Goal: Information Seeking & Learning: Understand process/instructions

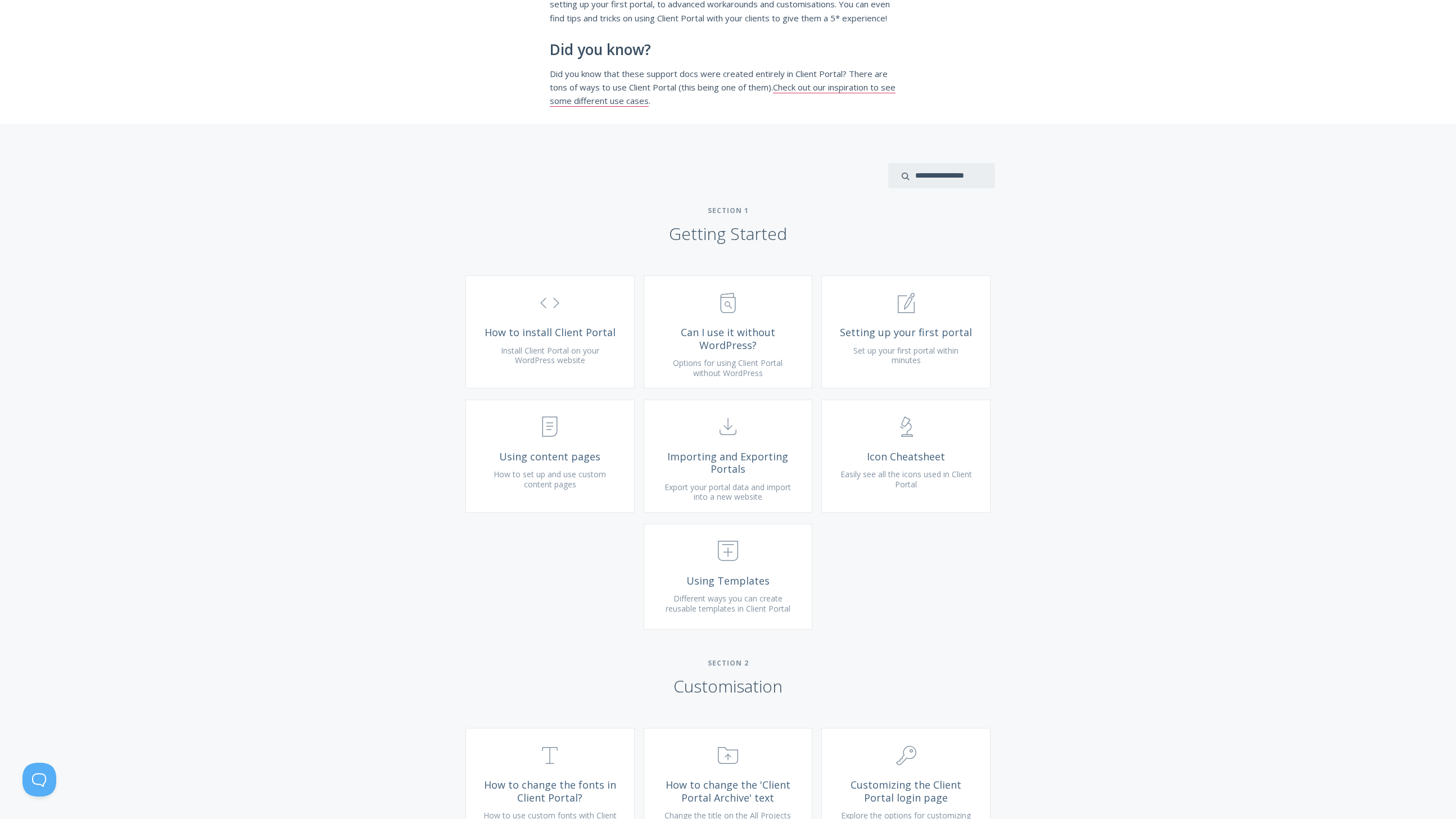
scroll to position [213, 0]
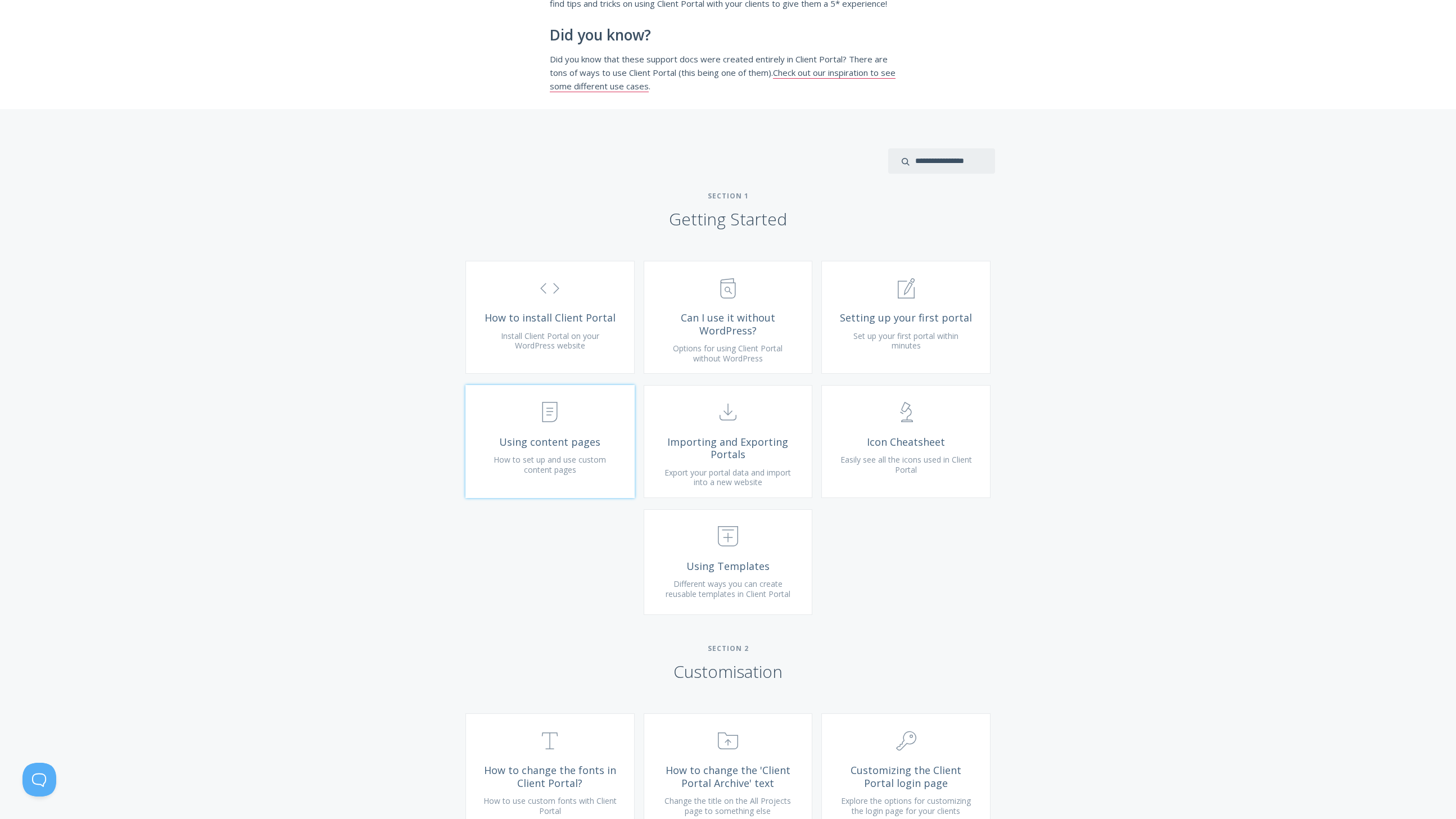
click at [555, 422] on icon ".st0{fill:none;stroke:#000000;stroke-width:2;stroke-miterlimit:10;} Untitled-15" at bounding box center [550, 412] width 20 height 20
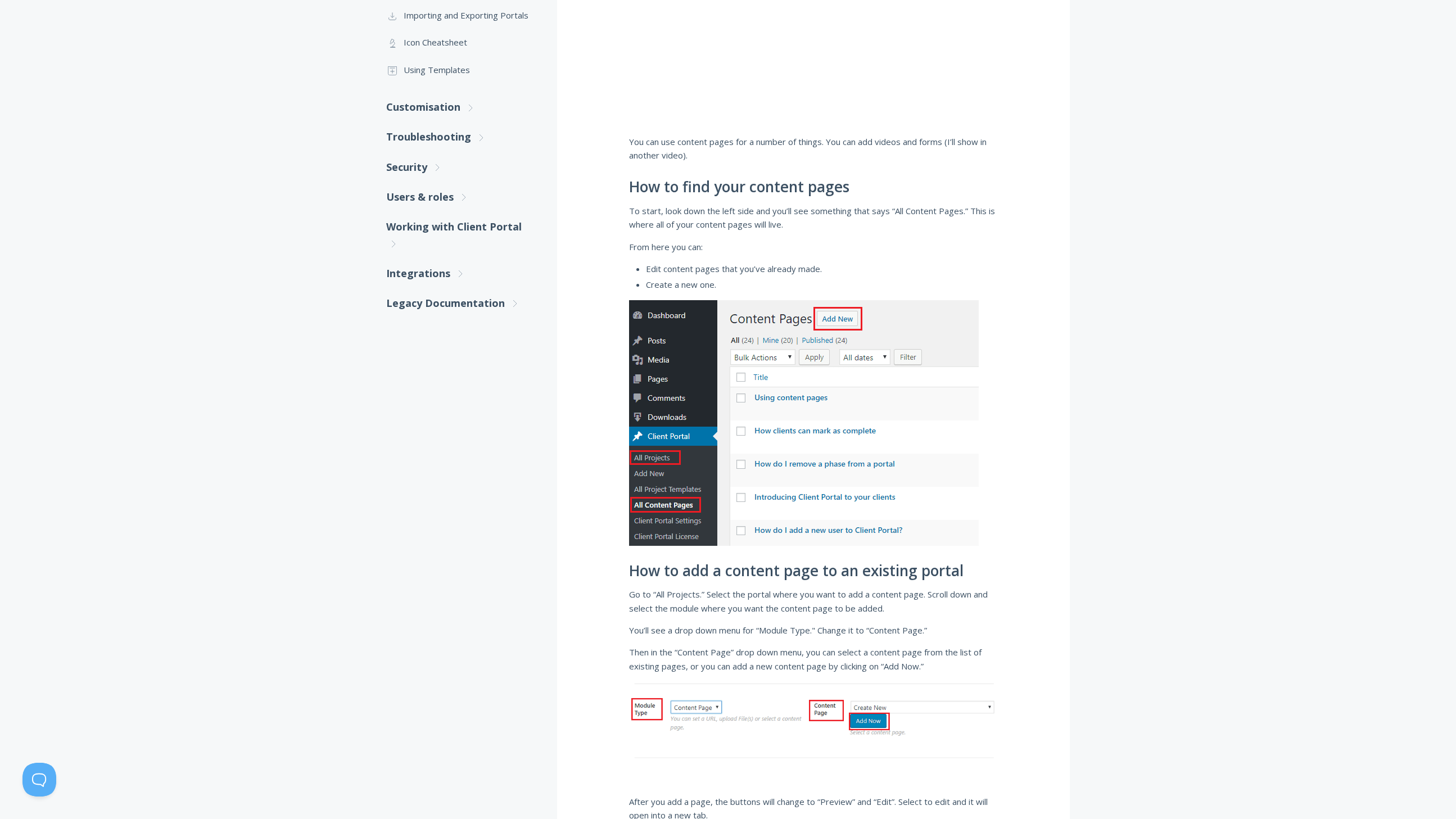
scroll to position [264, 0]
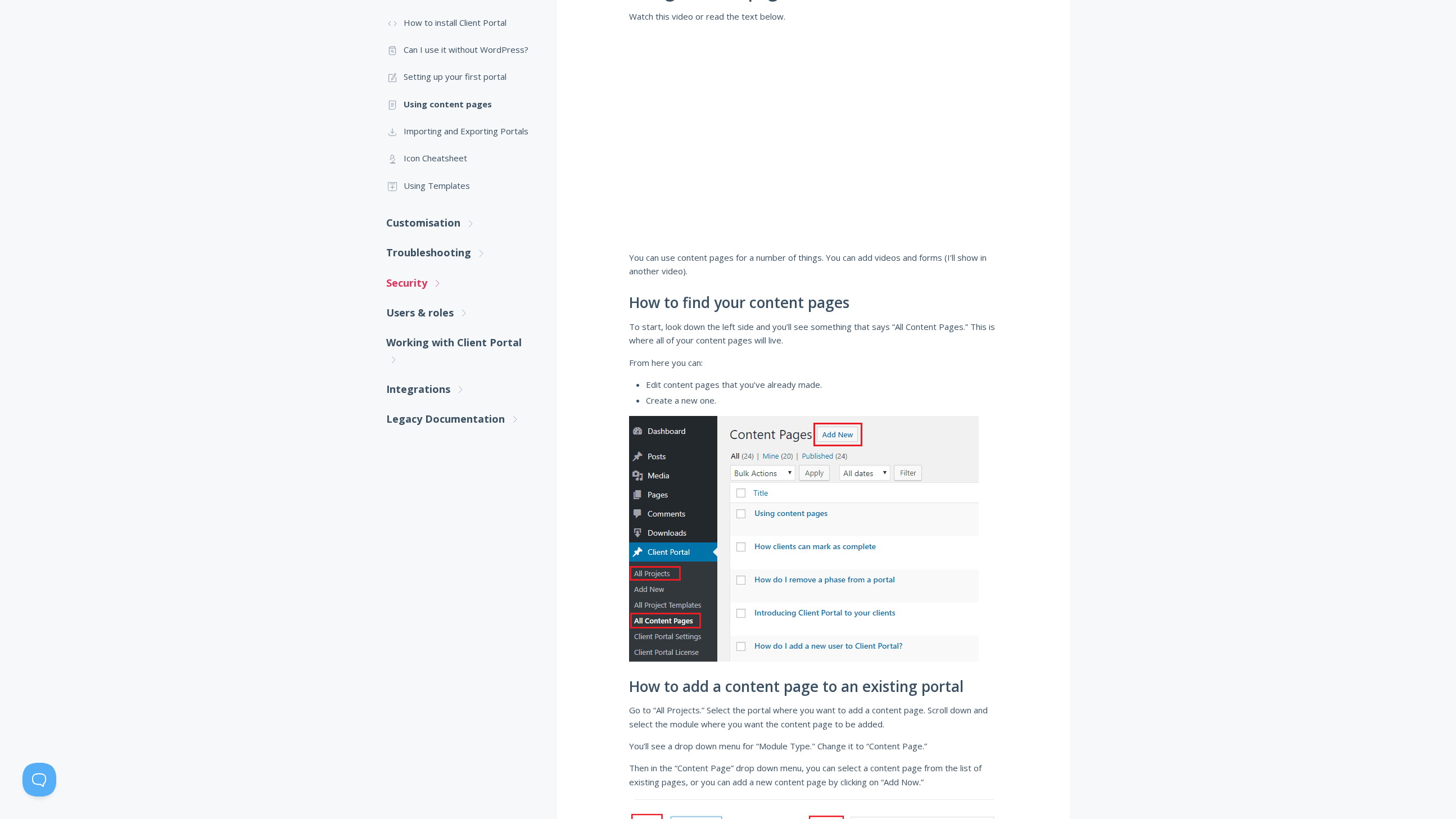
click at [422, 276] on link "Security .st0{fill:none;stroke:#000000;stroke-width:2;stroke-miterlimit:10;} Un…" at bounding box center [460, 283] width 149 height 30
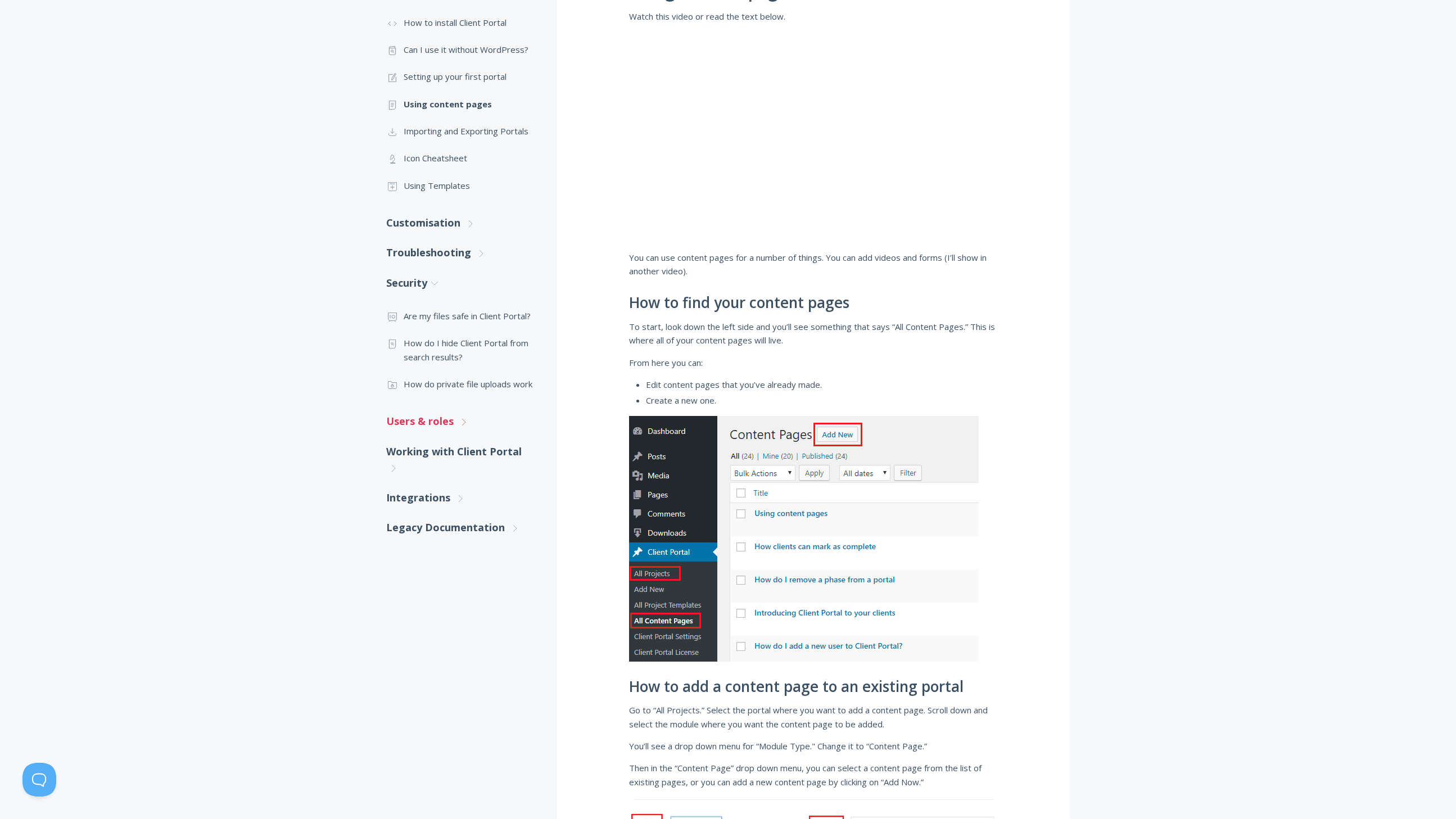
click at [434, 413] on link "Users & roles .st0{fill:none;stroke:#000000;stroke-width:2;stroke-miterlimit:10…" at bounding box center [460, 422] width 149 height 30
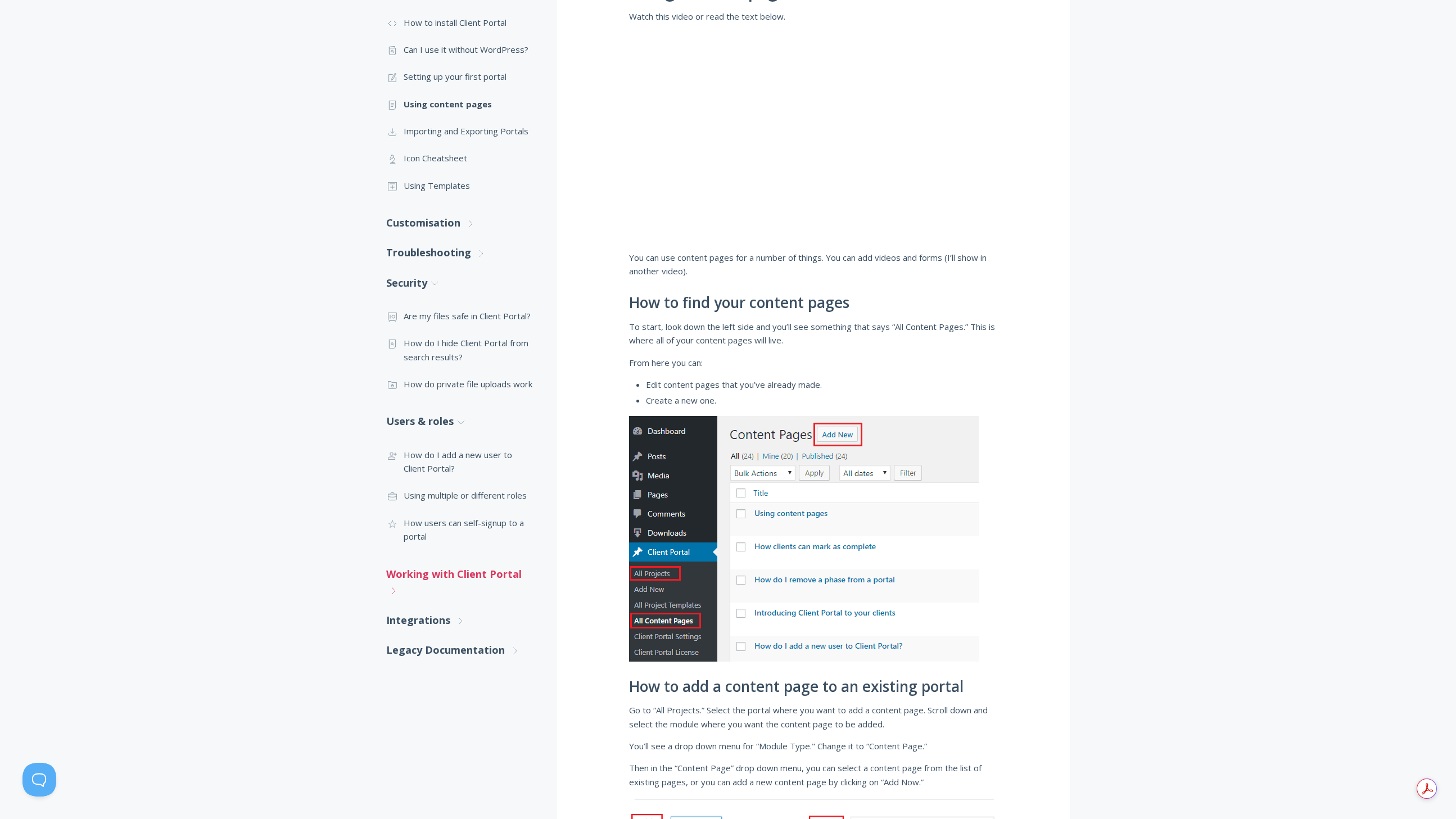
click at [450, 569] on link "Working with Client Portal .st0{fill:none;stroke:#000000;stroke-width:2;stroke-…" at bounding box center [460, 582] width 149 height 46
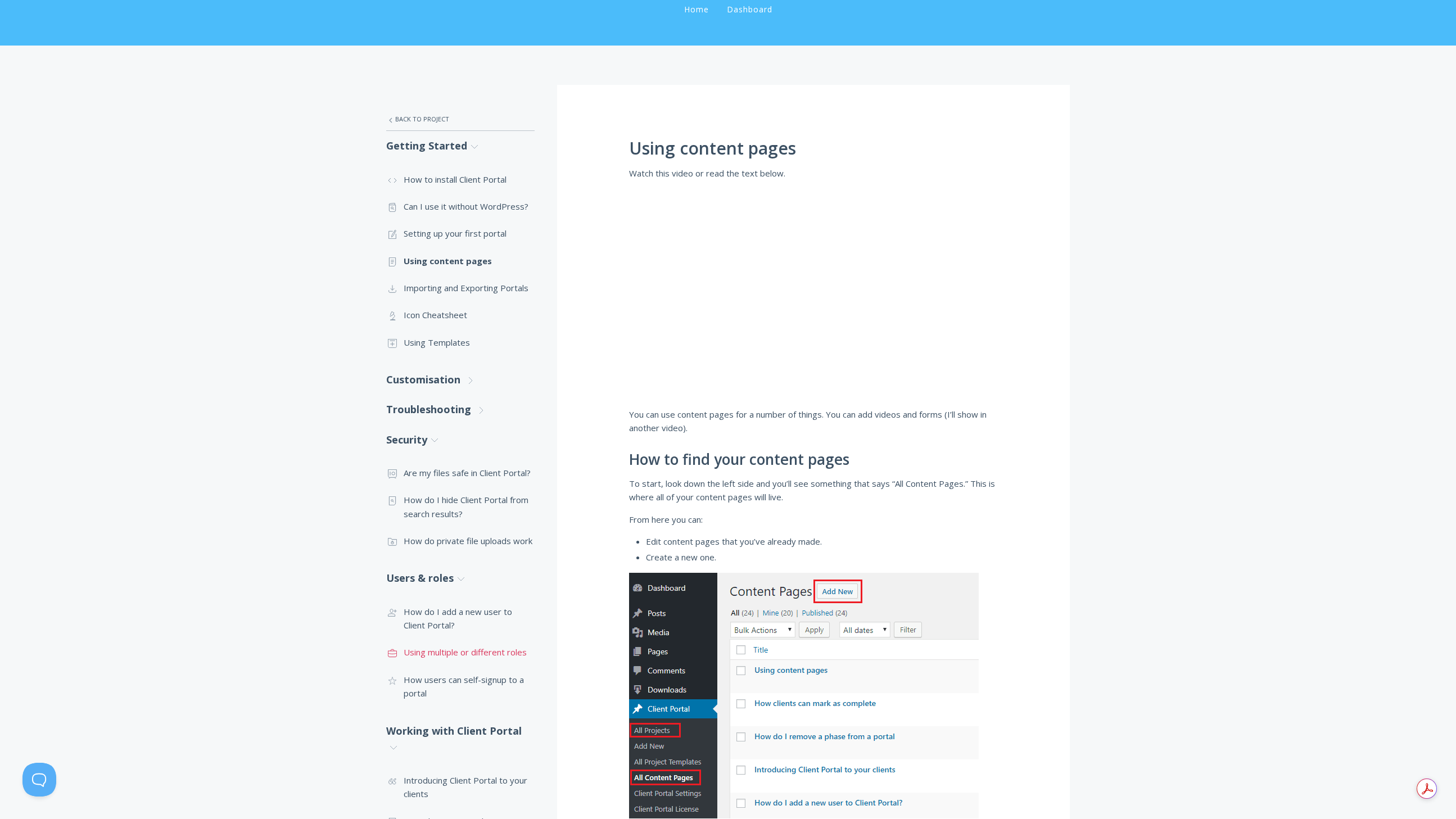
scroll to position [49, 0]
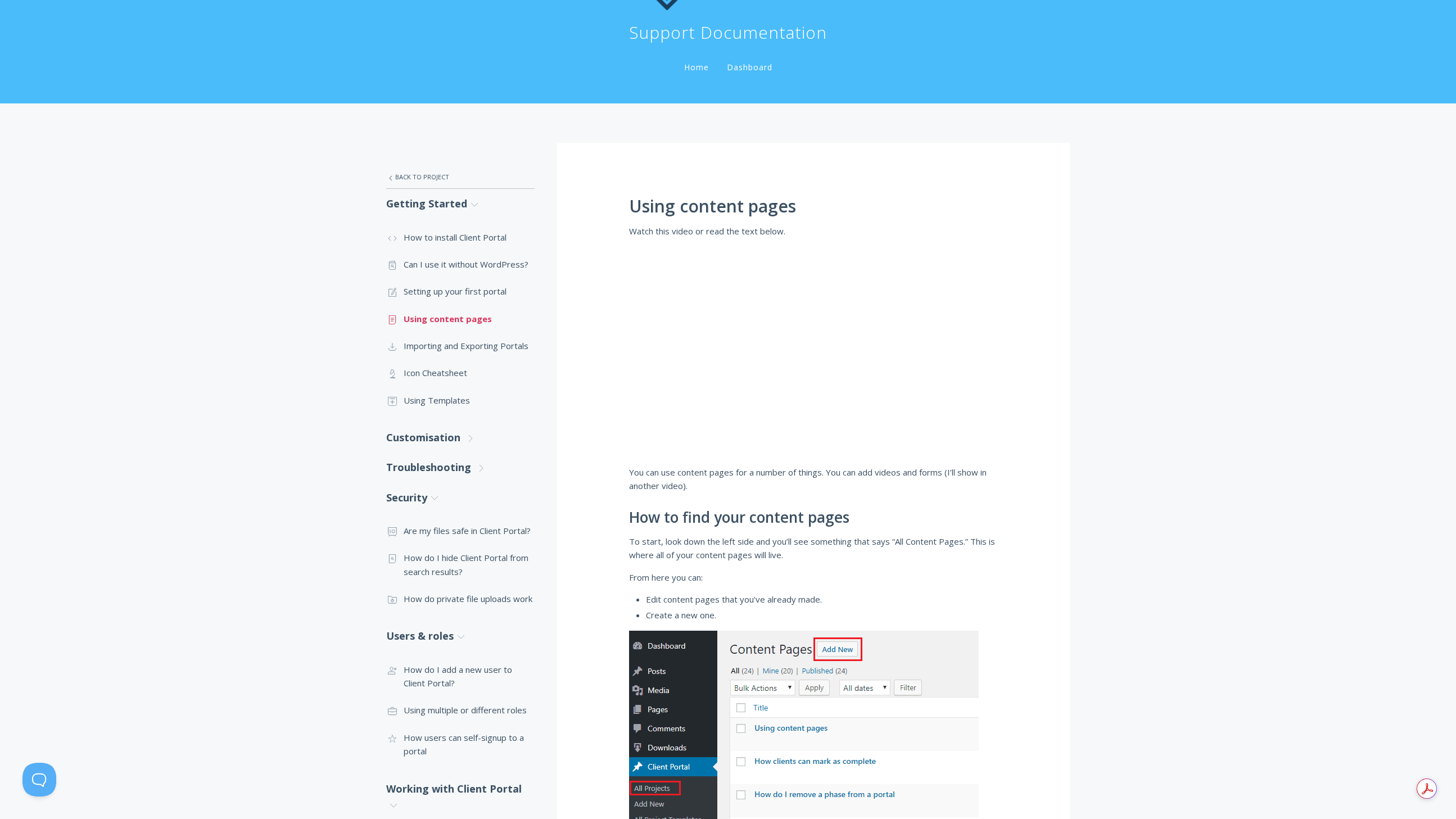
click at [452, 317] on link ".st0{fill:none;stroke:#000000;stroke-width:2;stroke-miterlimit:10;} Untitled-15…" at bounding box center [460, 319] width 149 height 27
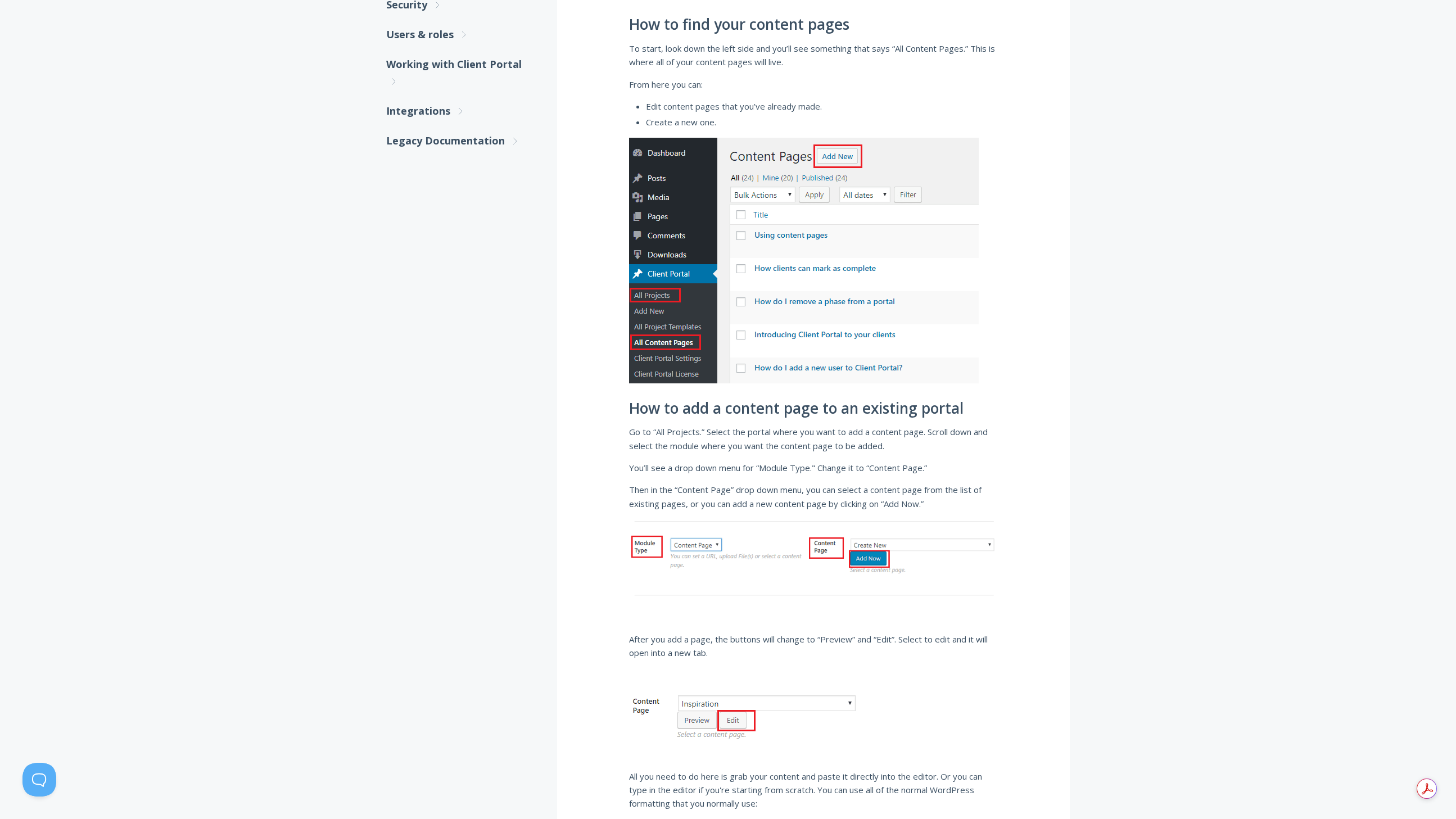
scroll to position [550, 0]
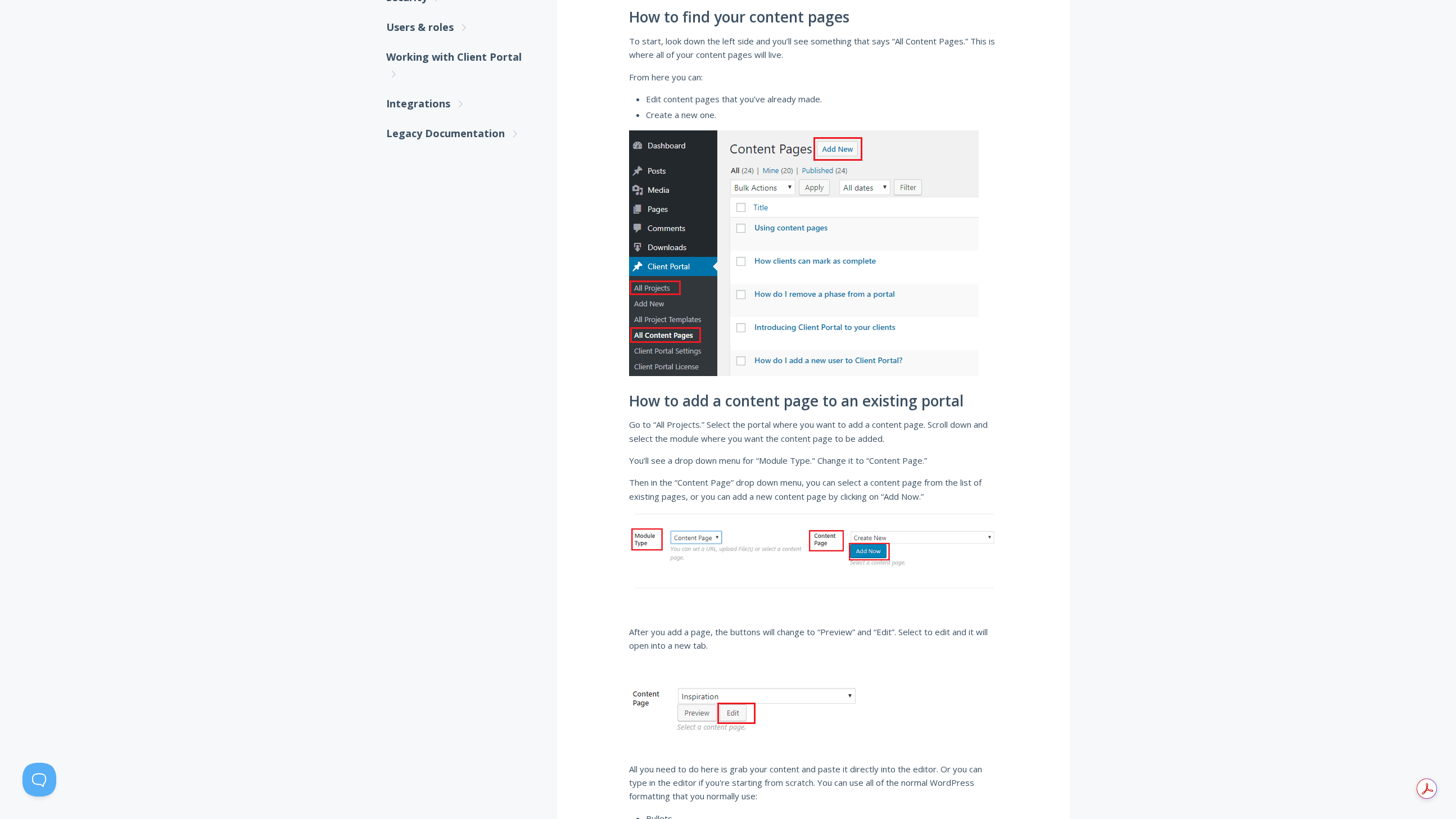
click at [790, 407] on h2 "How to add a content page to an existing portal" at bounding box center [813, 402] width 369 height 17
click at [705, 431] on p "Go to “All Projects.” Select the portal where you want to add a content page. S…" at bounding box center [813, 431] width 369 height 28
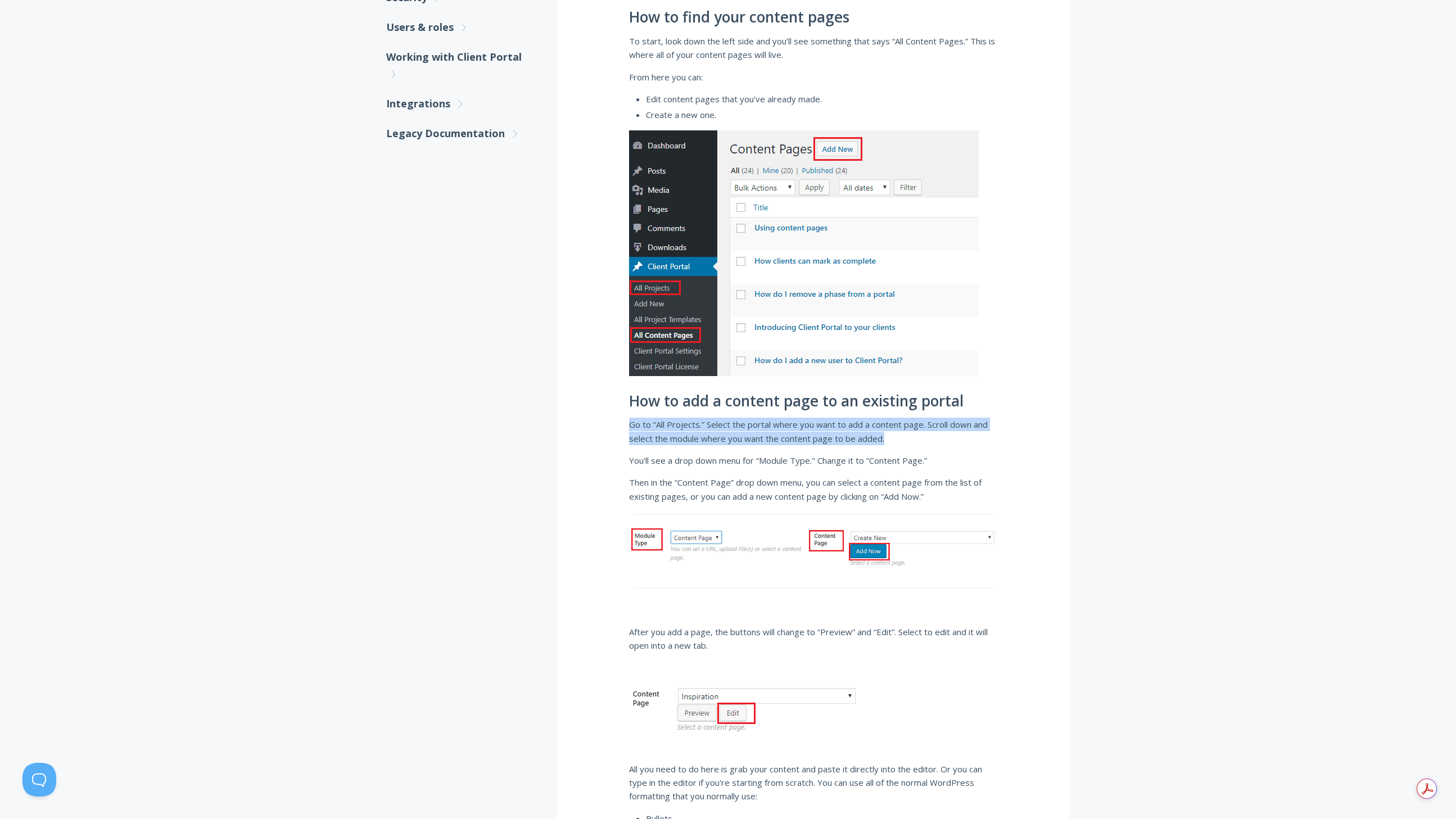
click at [705, 431] on p "Go to “All Projects.” Select the portal where you want to add a content page. S…" at bounding box center [813, 431] width 369 height 28
click at [643, 507] on div "Using content pages Watch this video or read the text below. You can use conten…" at bounding box center [813, 763] width 512 height 2240
click at [662, 477] on span "Then in the “Content Page” drop down menu, you can select a content page from t…" at bounding box center [805, 489] width 352 height 25
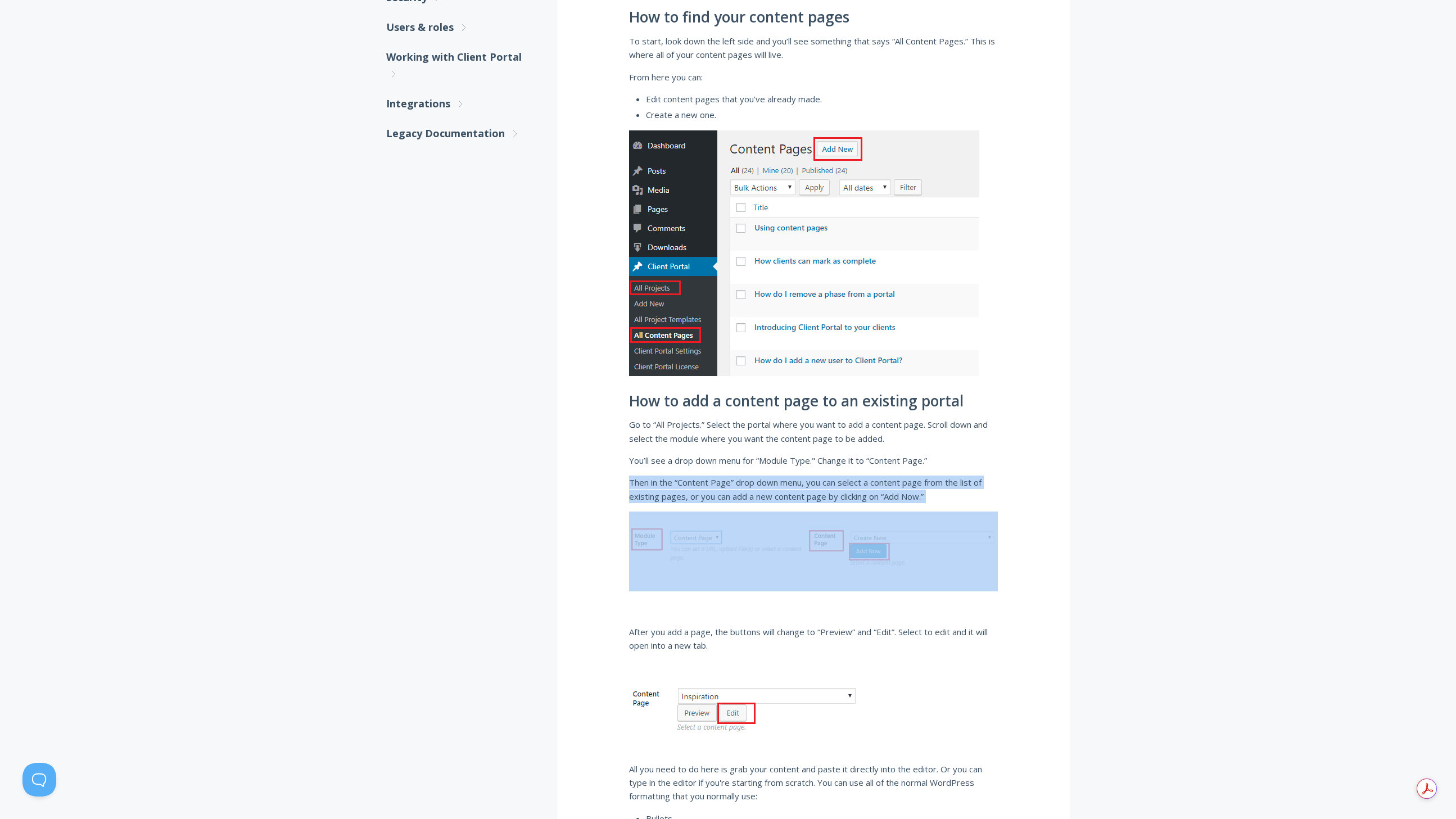
click at [662, 477] on span "Then in the “Content Page” drop down menu, you can select a content page from t…" at bounding box center [805, 489] width 352 height 25
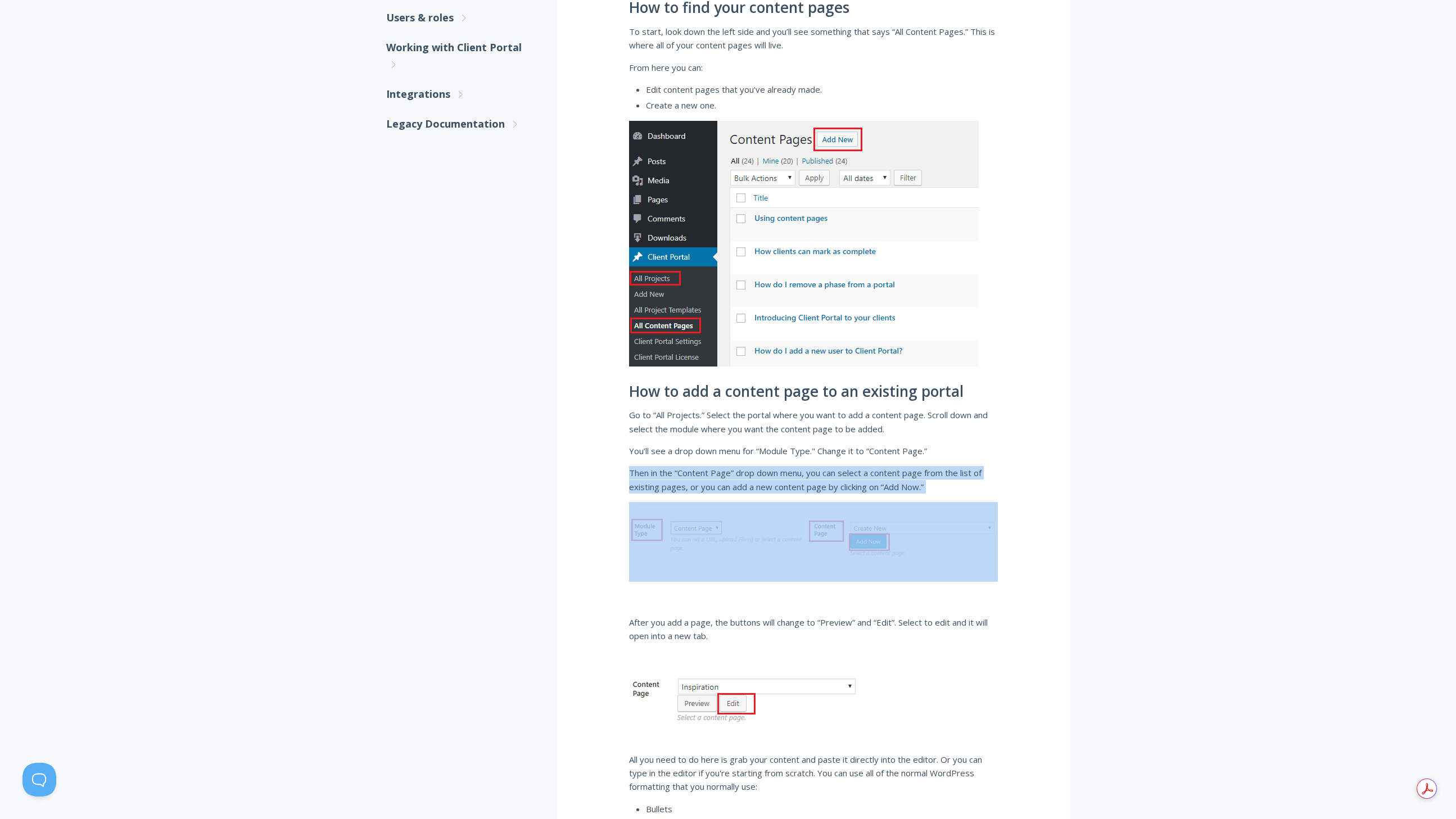
scroll to position [617, 0]
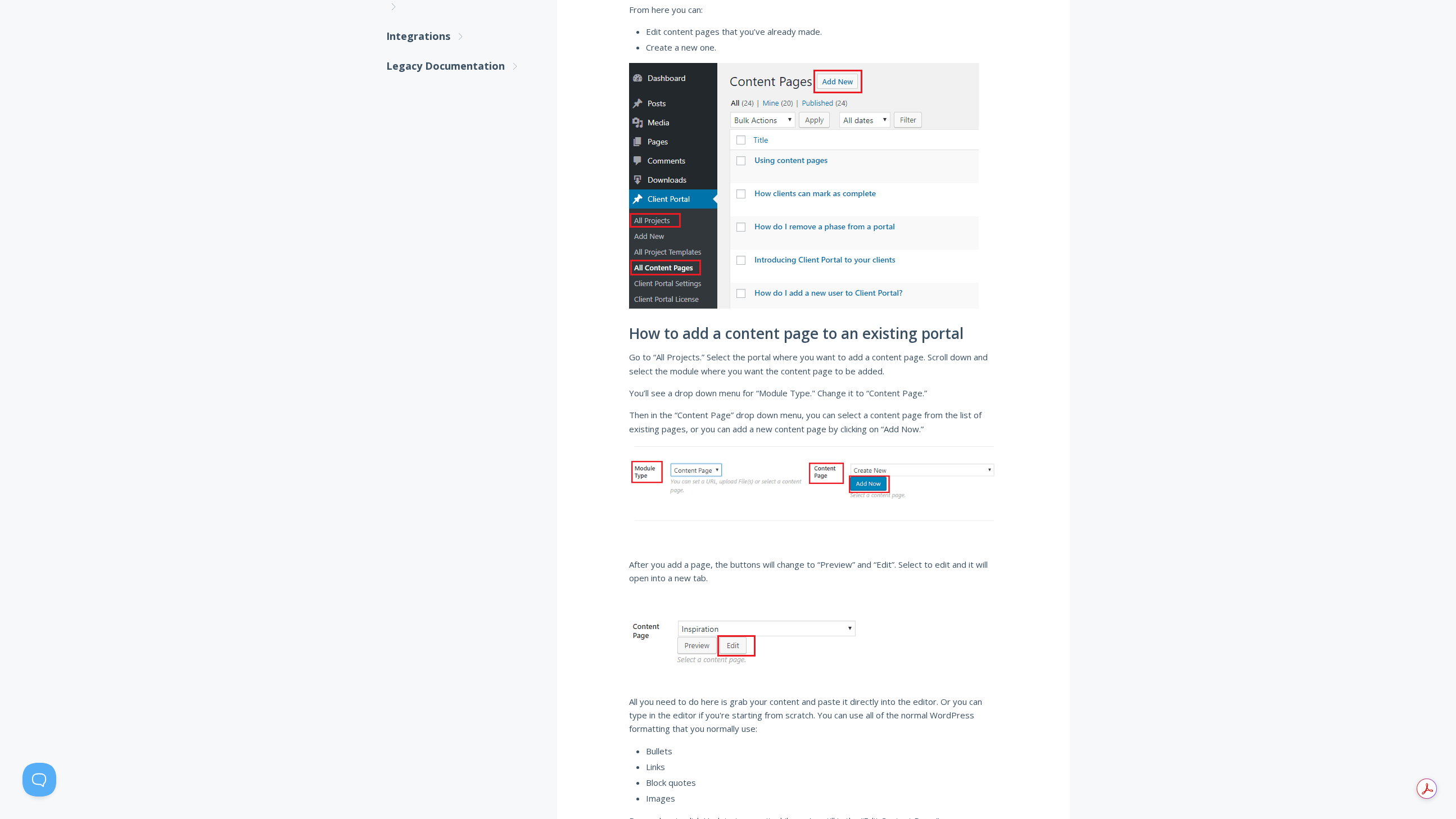
click at [814, 571] on p "After you add a page, the buttons will change to “Preview” and “Edit”. Select t…" at bounding box center [813, 571] width 369 height 28
click at [814, 572] on p "After you add a page, the buttons will change to “Preview” and “Edit”. Select t…" at bounding box center [813, 571] width 369 height 28
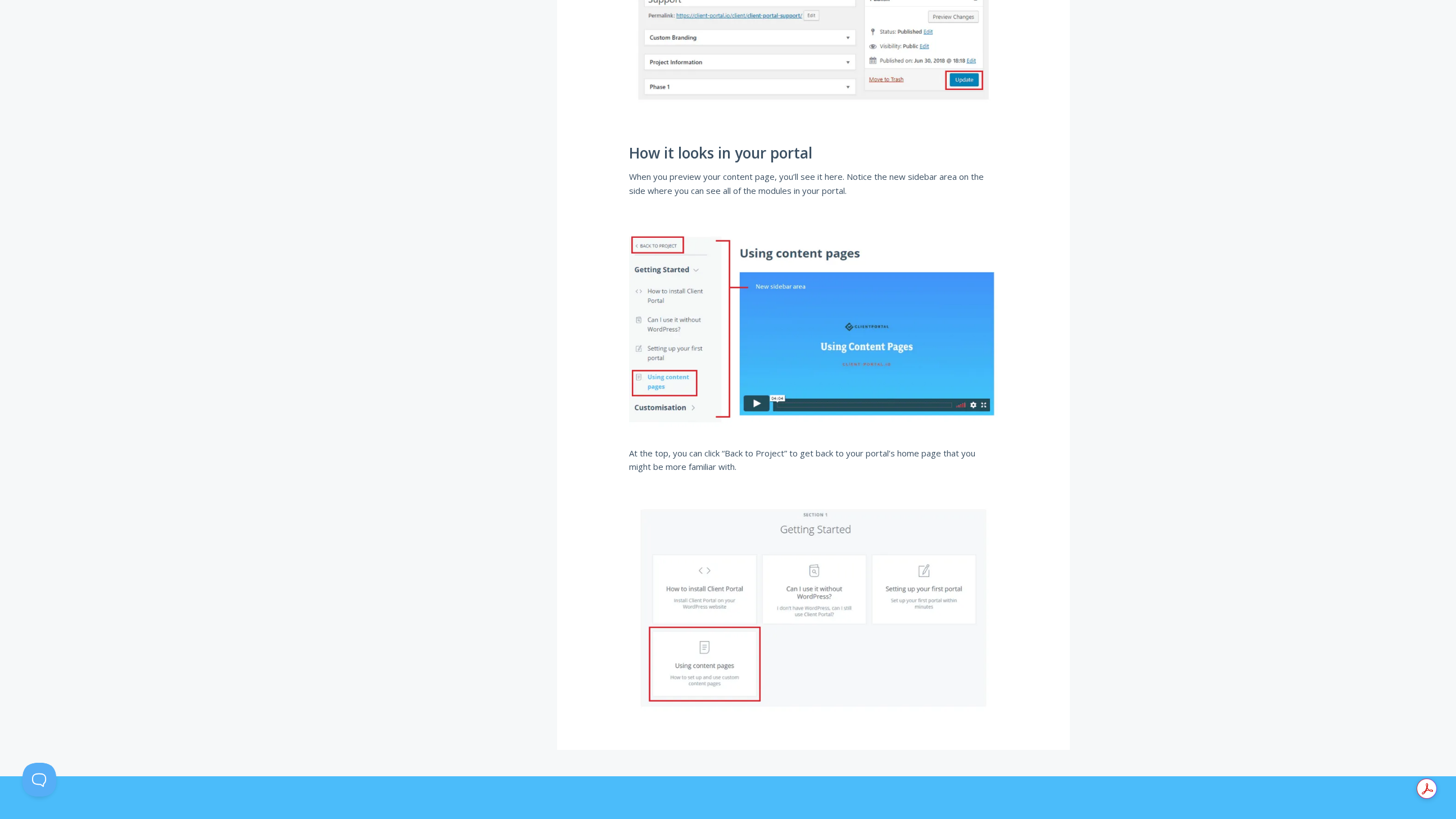
scroll to position [1792, 0]
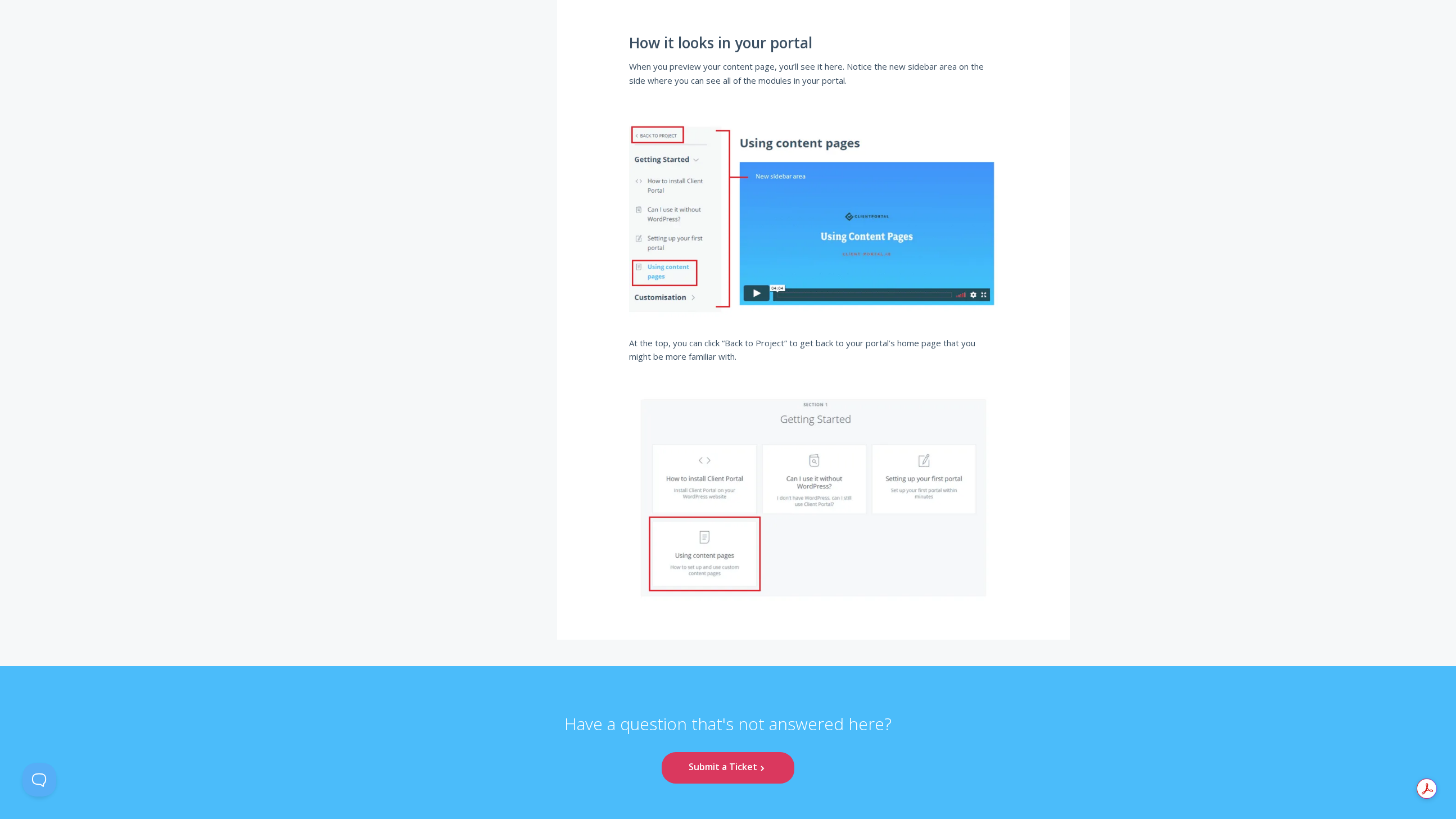
click at [706, 564] on img at bounding box center [813, 497] width 369 height 207
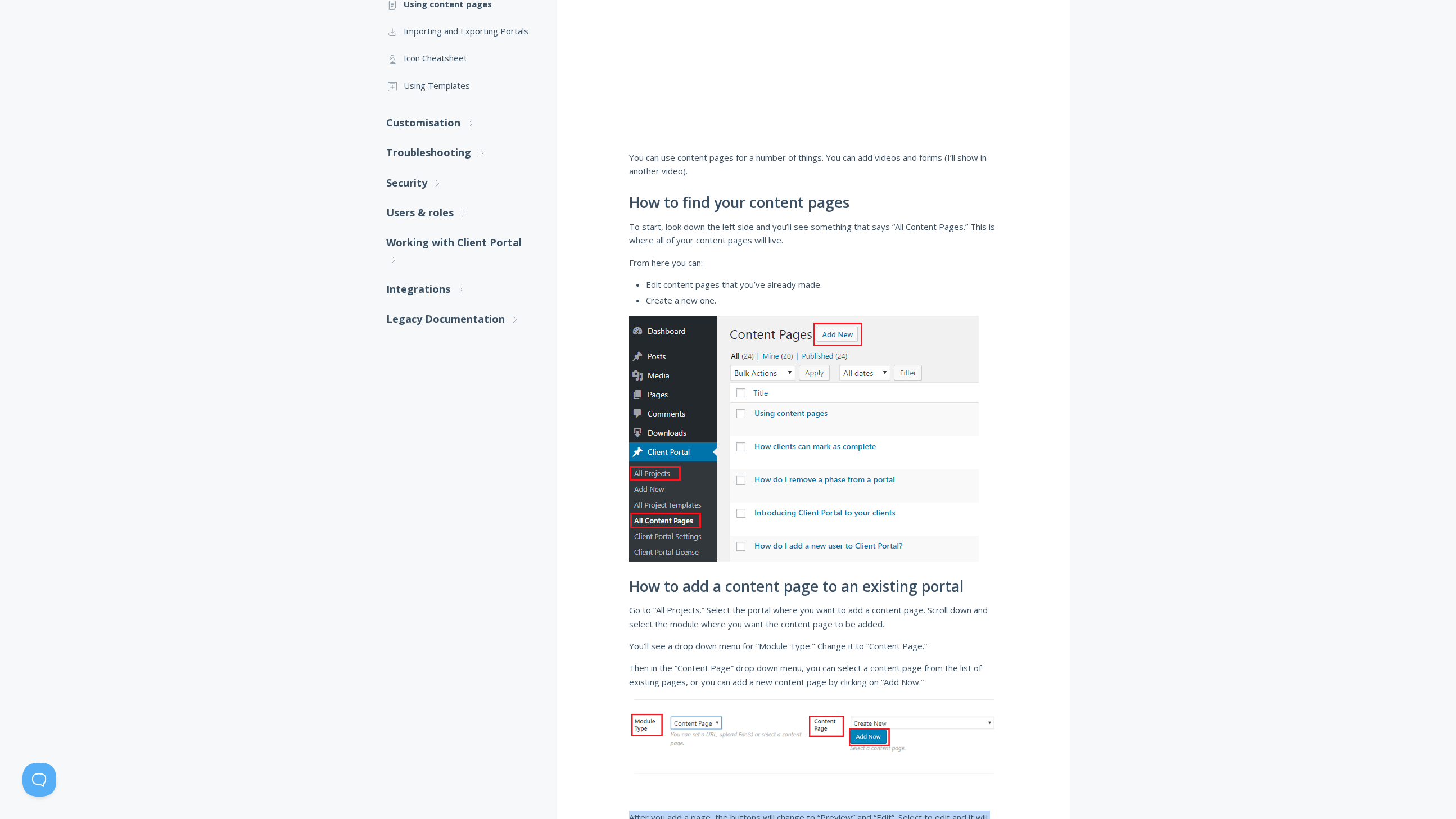
scroll to position [307, 0]
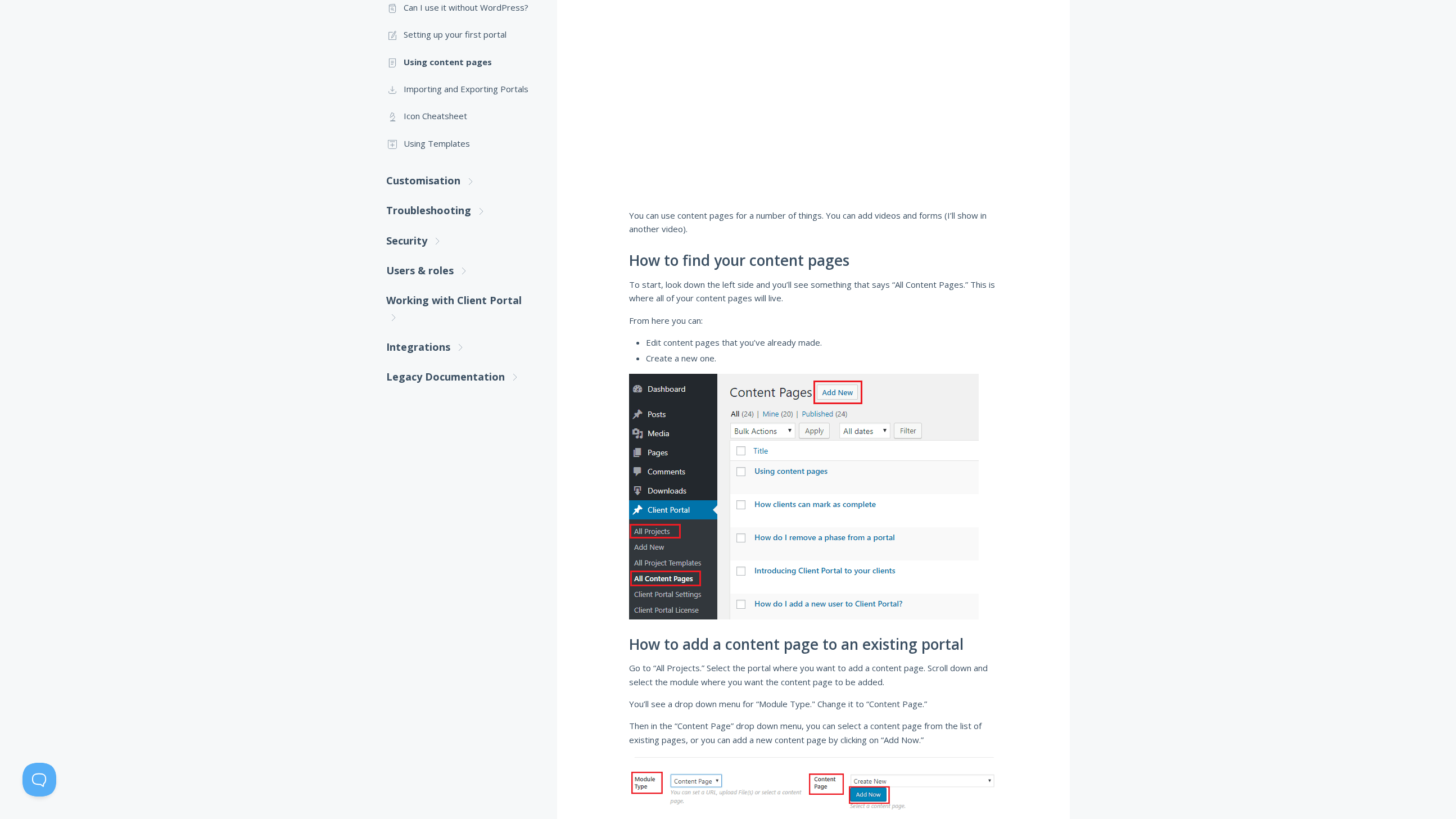
click at [708, 337] on span "Edit content pages that you’ve already made." at bounding box center [734, 342] width 176 height 11
click at [680, 362] on span "Create a new one." at bounding box center [681, 358] width 70 height 11
click at [681, 360] on span "Create a new one." at bounding box center [681, 358] width 70 height 11
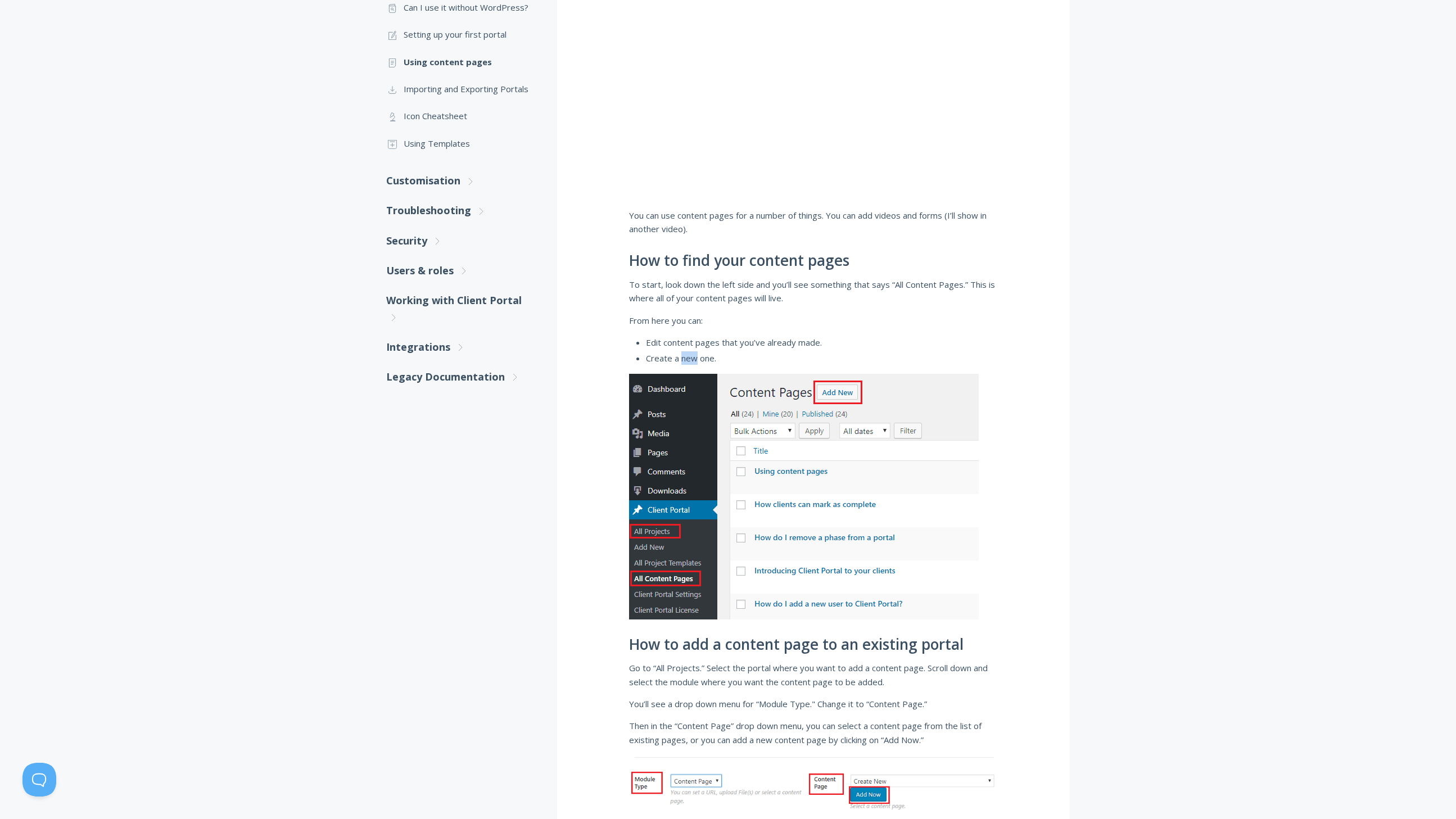
click at [681, 361] on span "Create a new one." at bounding box center [681, 358] width 70 height 11
click at [698, 292] on span "To start, look down the left side and you’ll see something that says “All Conte…" at bounding box center [812, 291] width 366 height 25
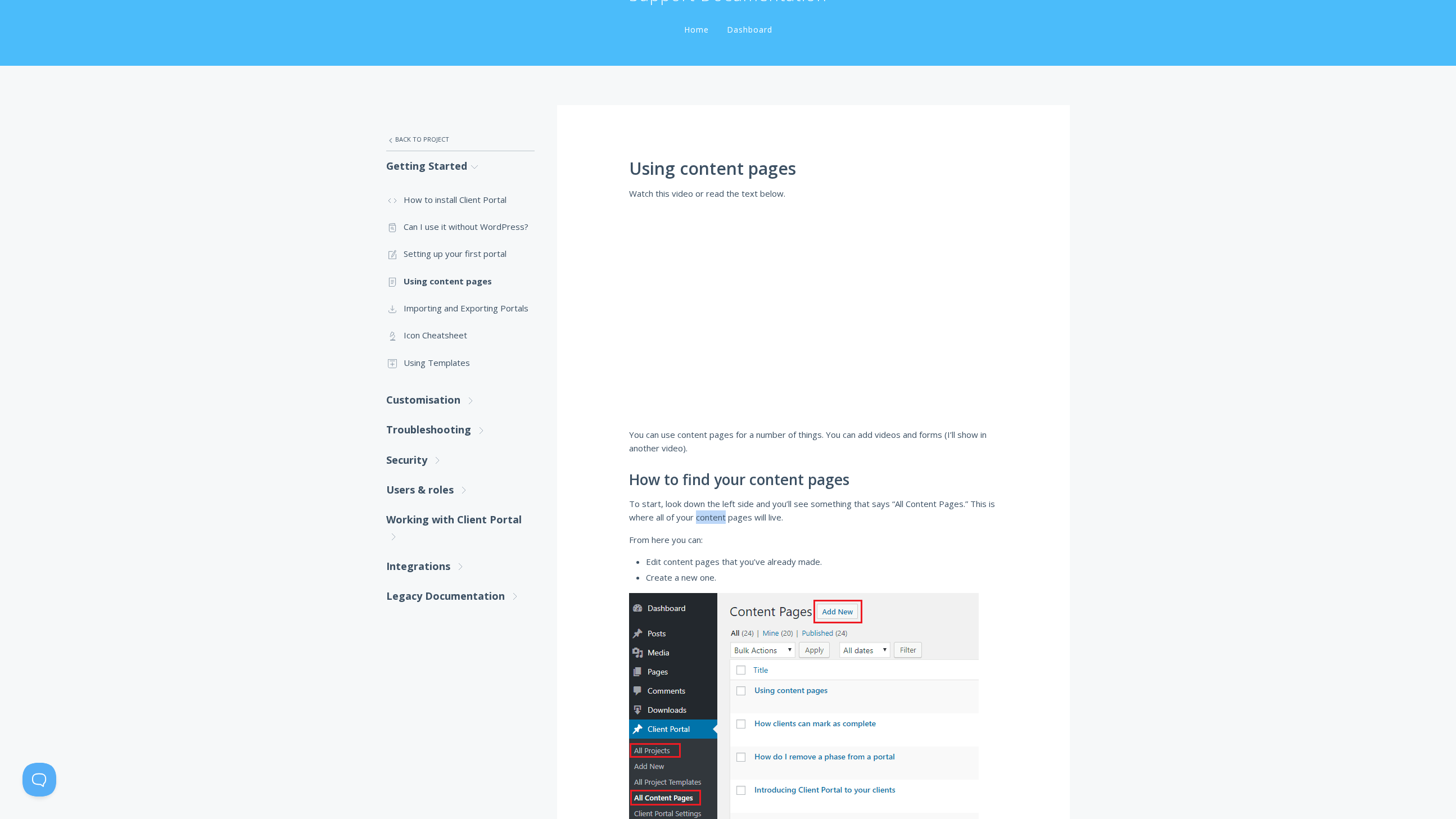
scroll to position [29, 0]
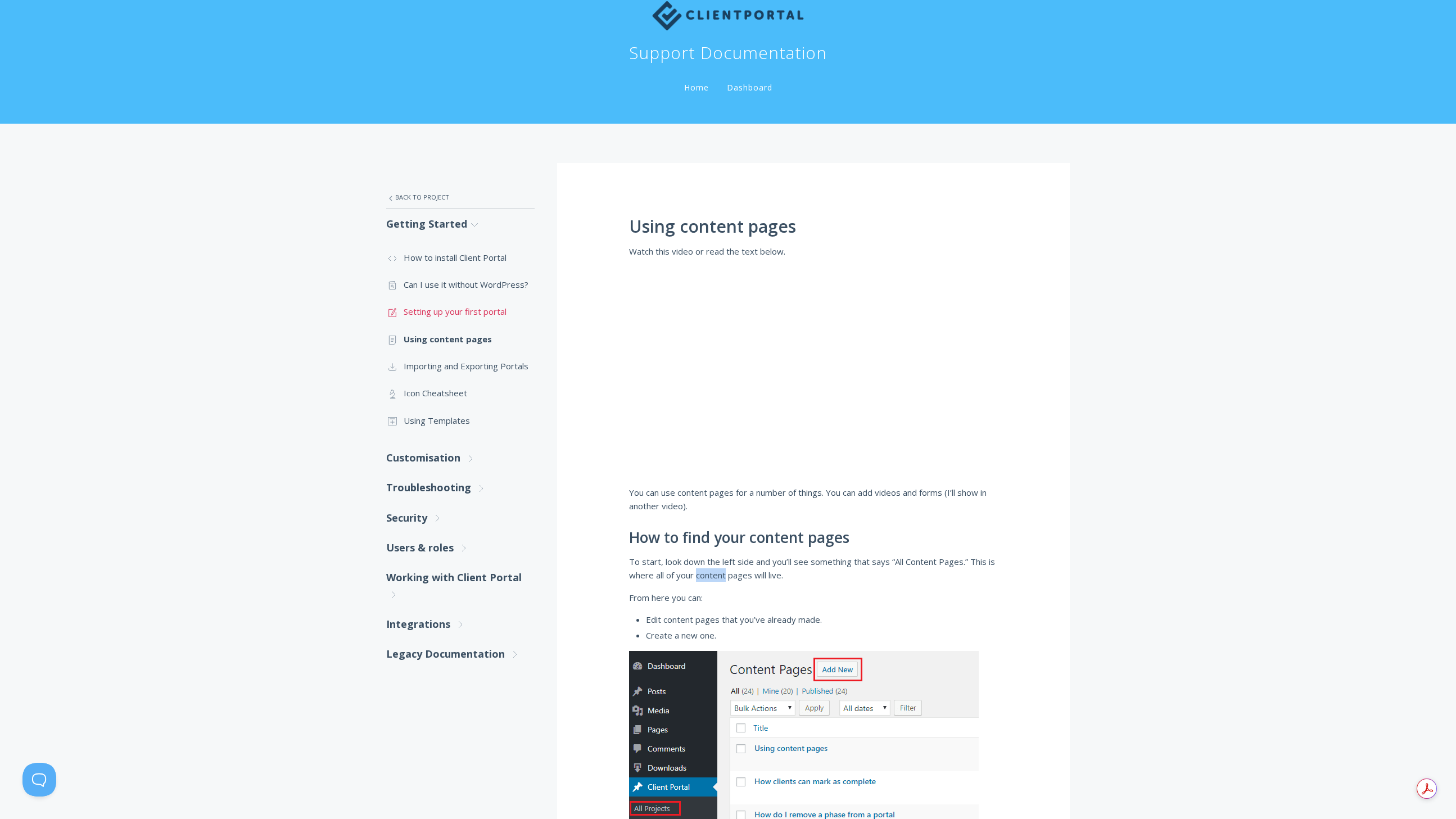
click at [458, 317] on link ".st0{fill:none;stroke:#000000;stroke-width:2;stroke-miterlimit:10;} 1. General …" at bounding box center [460, 312] width 149 height 27
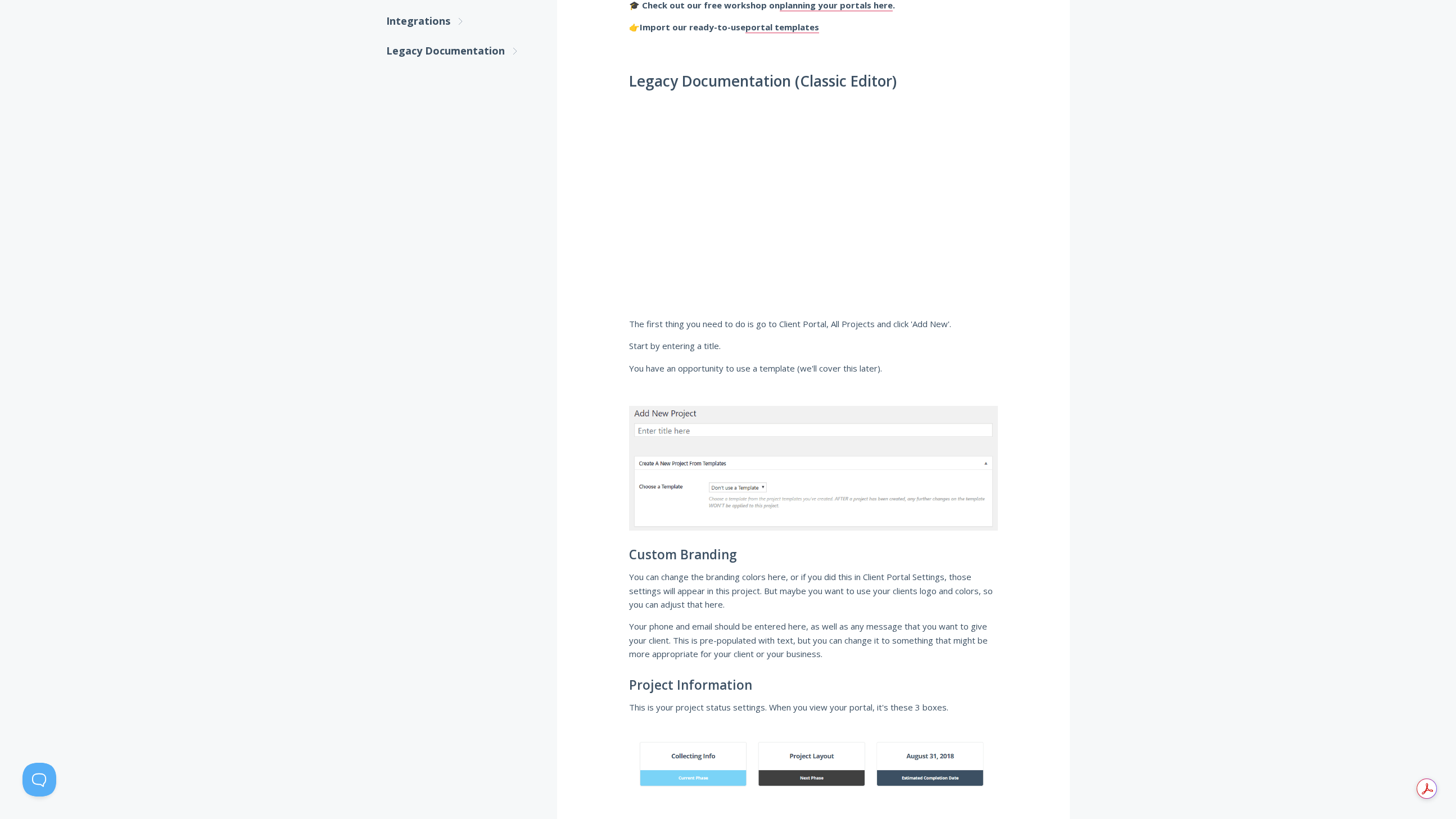
scroll to position [697, 0]
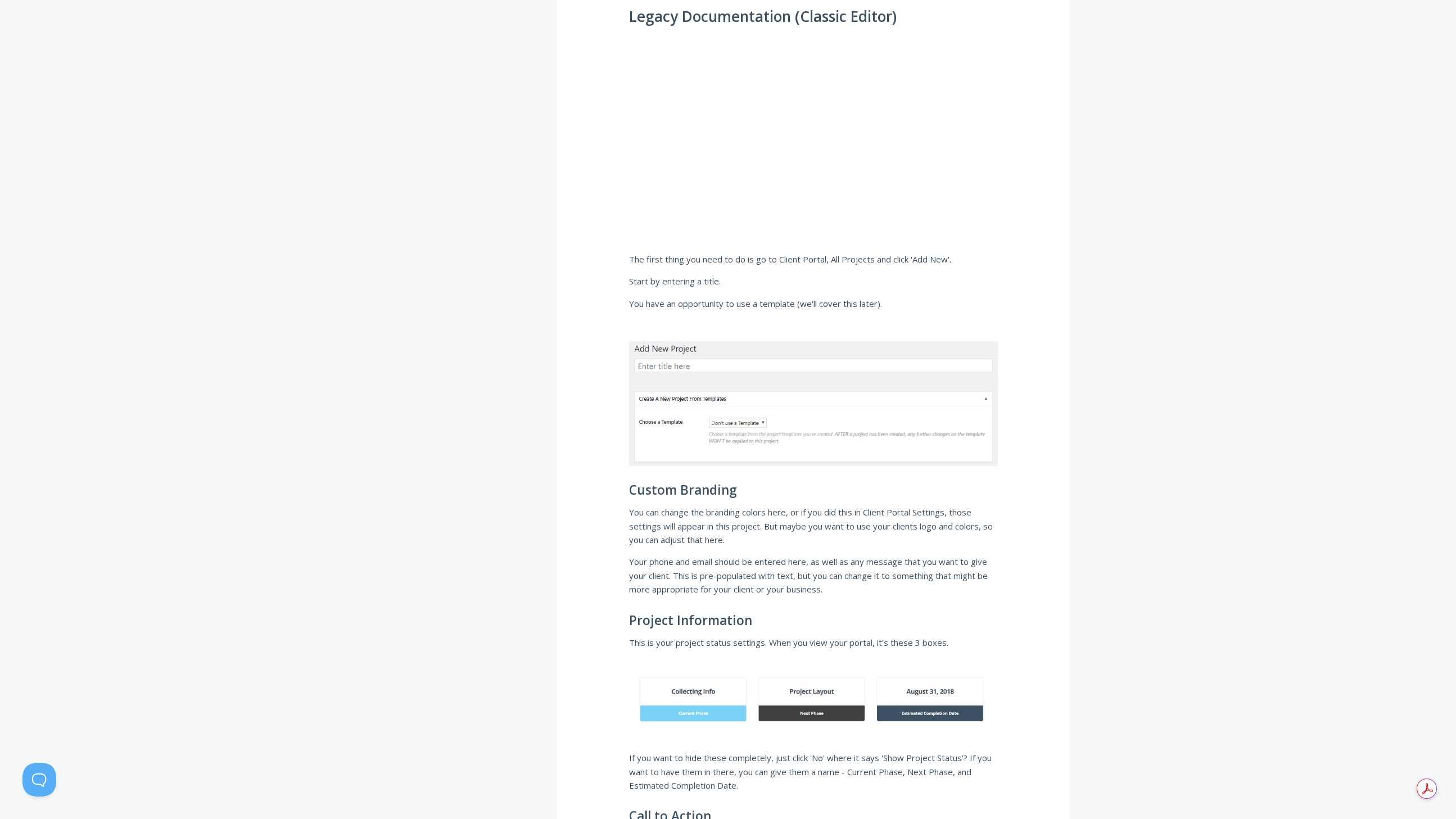
click at [798, 507] on p "You can change the branding colors here, or if you did this in Client Portal Se…" at bounding box center [813, 525] width 369 height 41
click at [798, 505] on p "You can change the branding colors here, or if you did this in Client Portal Se…" at bounding box center [813, 525] width 369 height 41
click at [786, 536] on p "You can change the branding colors here, or if you did this in Client Portal Se…" at bounding box center [813, 525] width 369 height 41
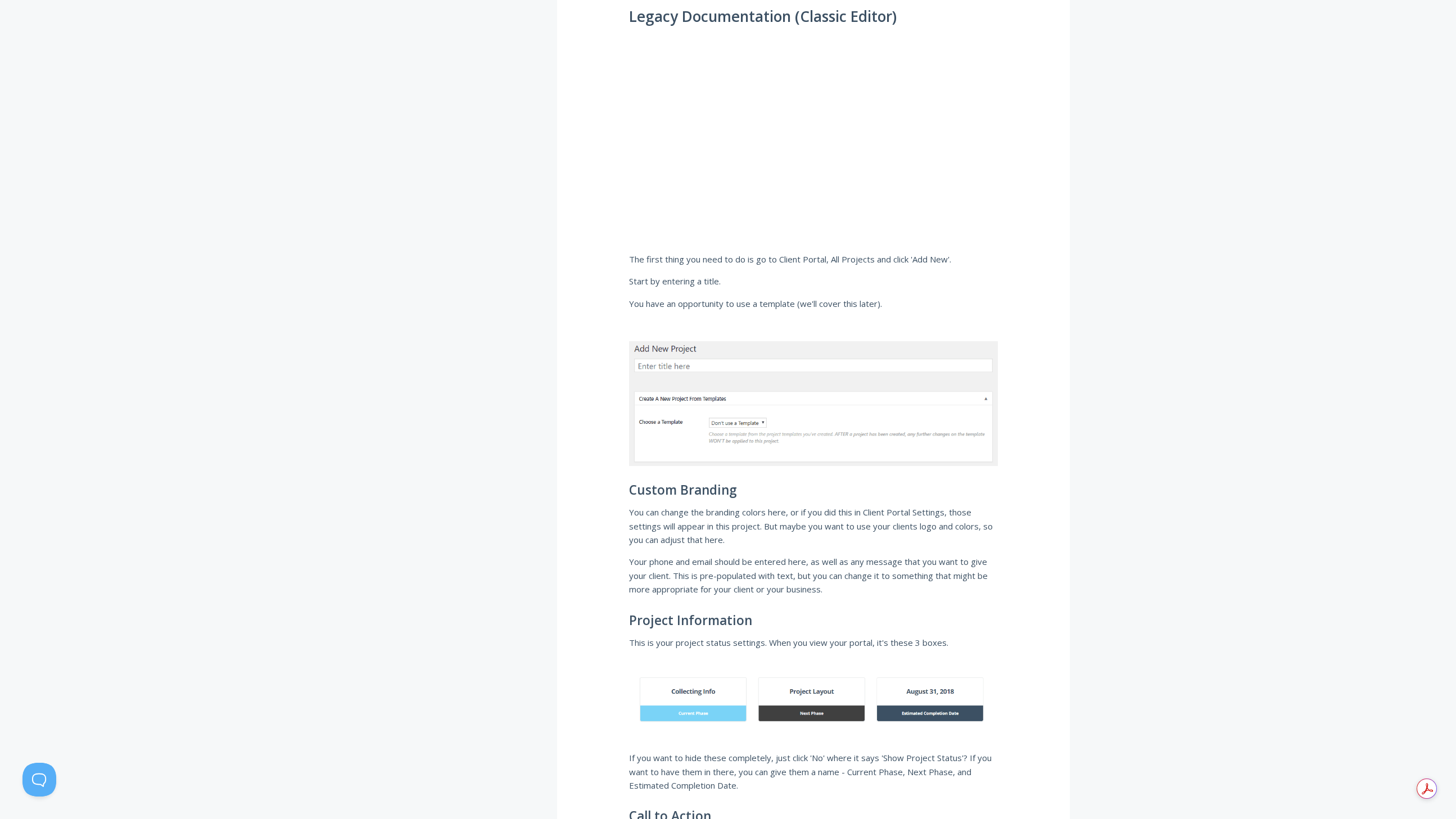
click at [786, 534] on p "You can change the branding colors here, or if you did this in Client Portal Se…" at bounding box center [813, 525] width 369 height 41
click at [786, 533] on p "You can change the branding colors here, or if you did this in Client Portal Se…" at bounding box center [813, 525] width 369 height 41
click at [786, 532] on p "You can change the branding colors here, or if you did this in Client Portal Se…" at bounding box center [813, 525] width 369 height 41
click at [776, 577] on p "Your phone and email should be entered here, as well as any message that you wa…" at bounding box center [813, 575] width 369 height 41
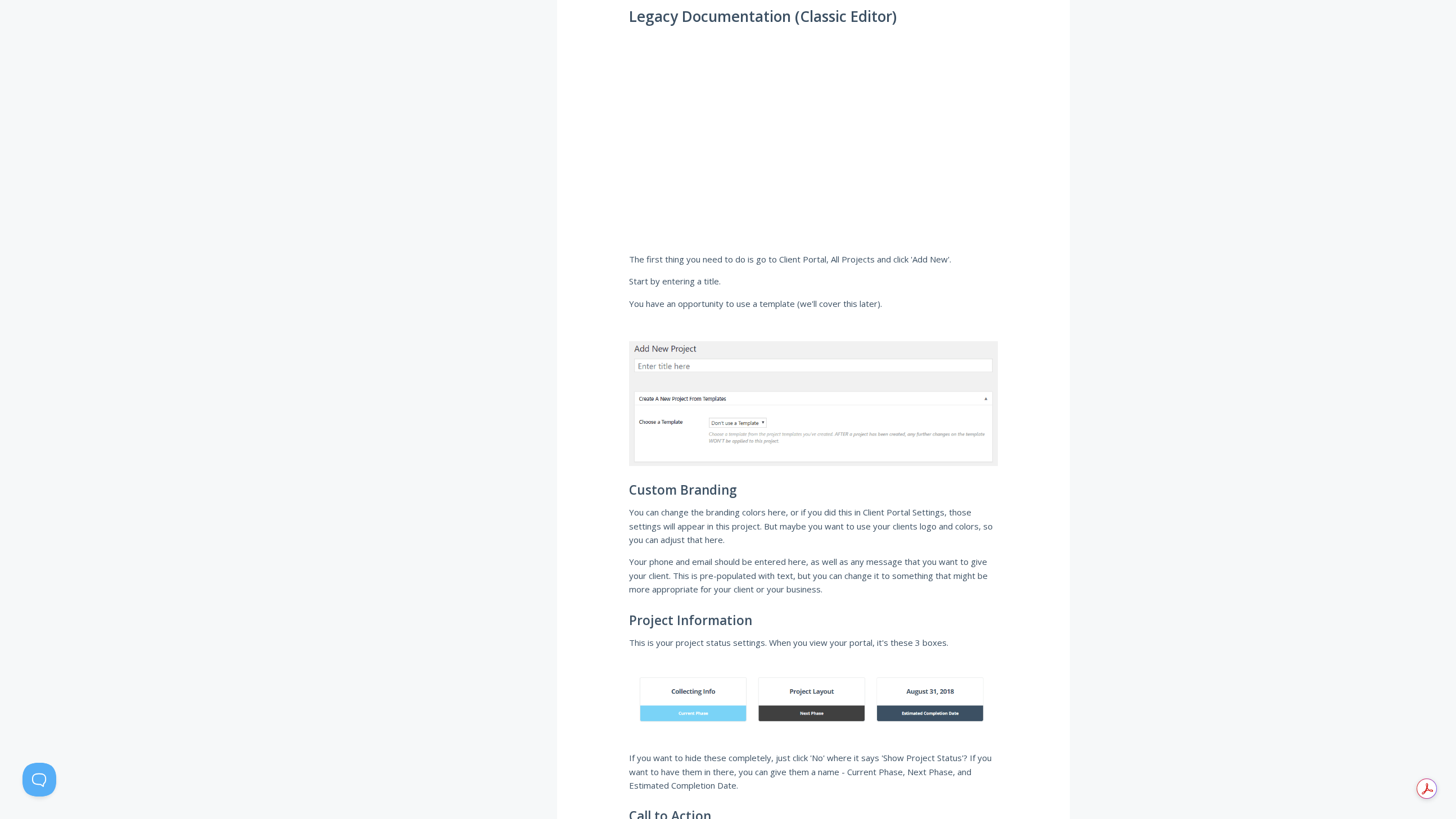
click at [776, 576] on p "Your phone and email should be entered here, as well as any message that you wa…" at bounding box center [813, 575] width 369 height 41
click at [776, 575] on p "Your phone and email should be entered here, as well as any message that you wa…" at bounding box center [813, 575] width 369 height 41
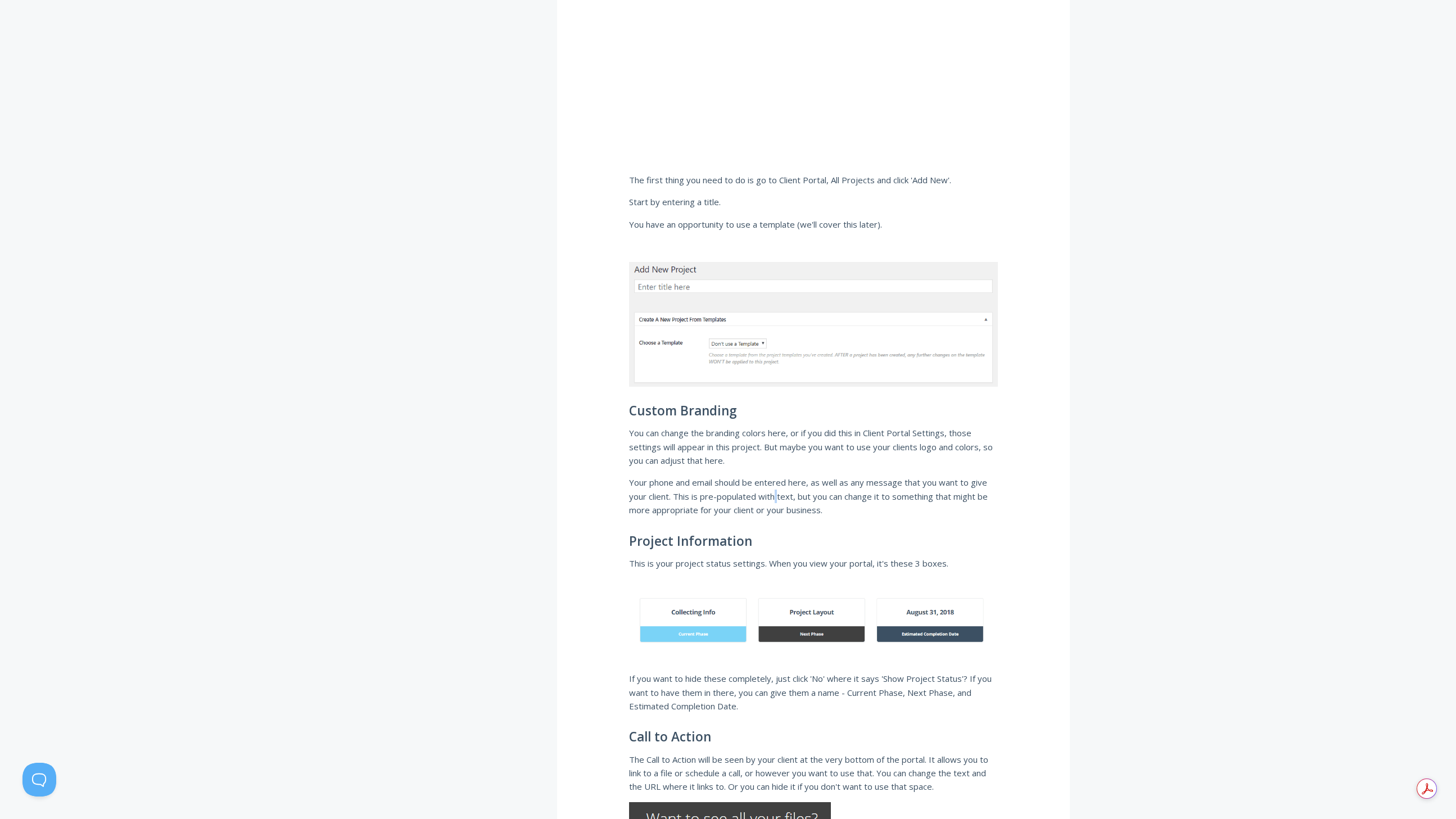
scroll to position [834, 0]
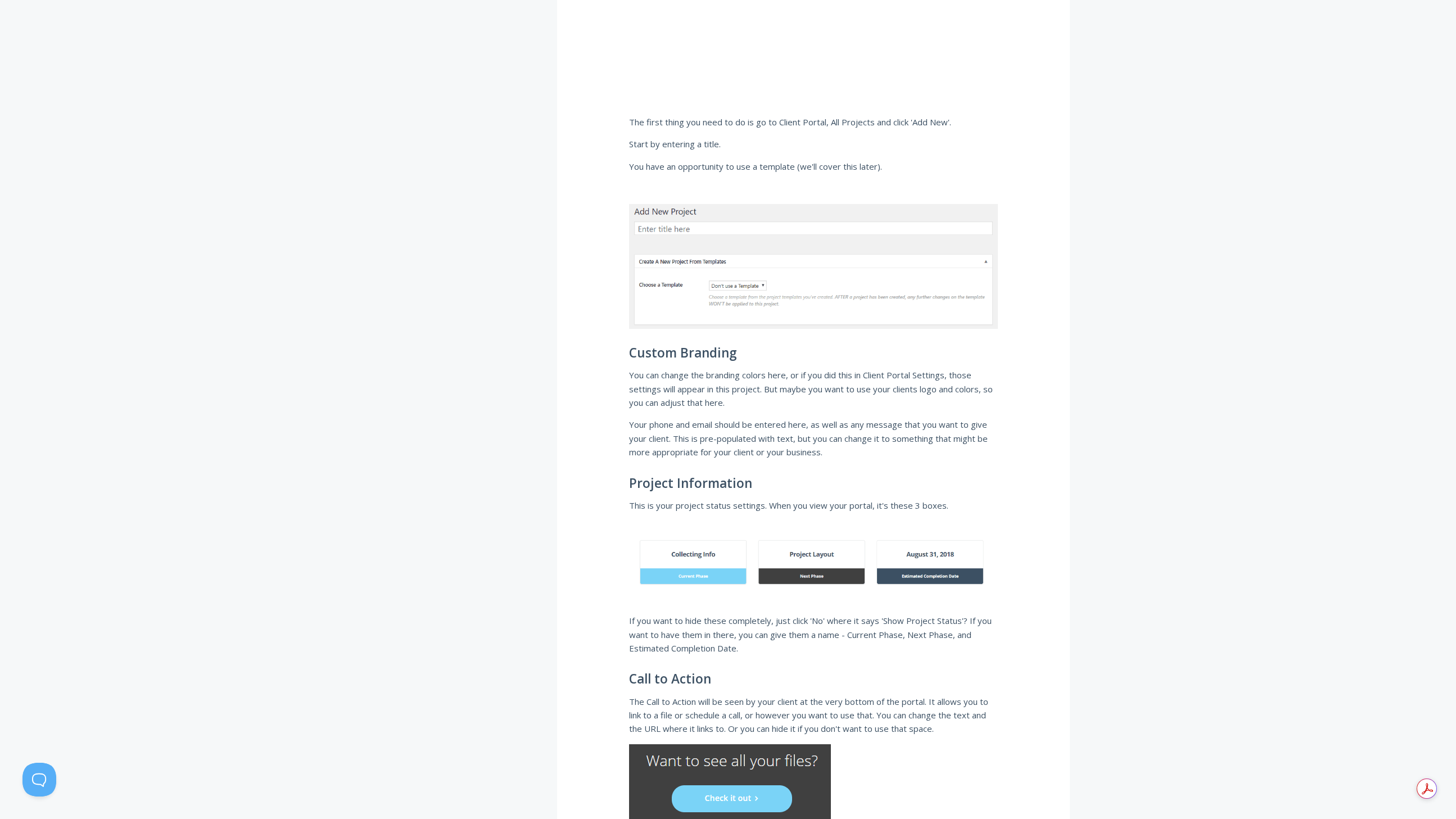
click at [729, 510] on p "This is your project status settings. When you view your portal, it's these 3 b…" at bounding box center [813, 505] width 369 height 14
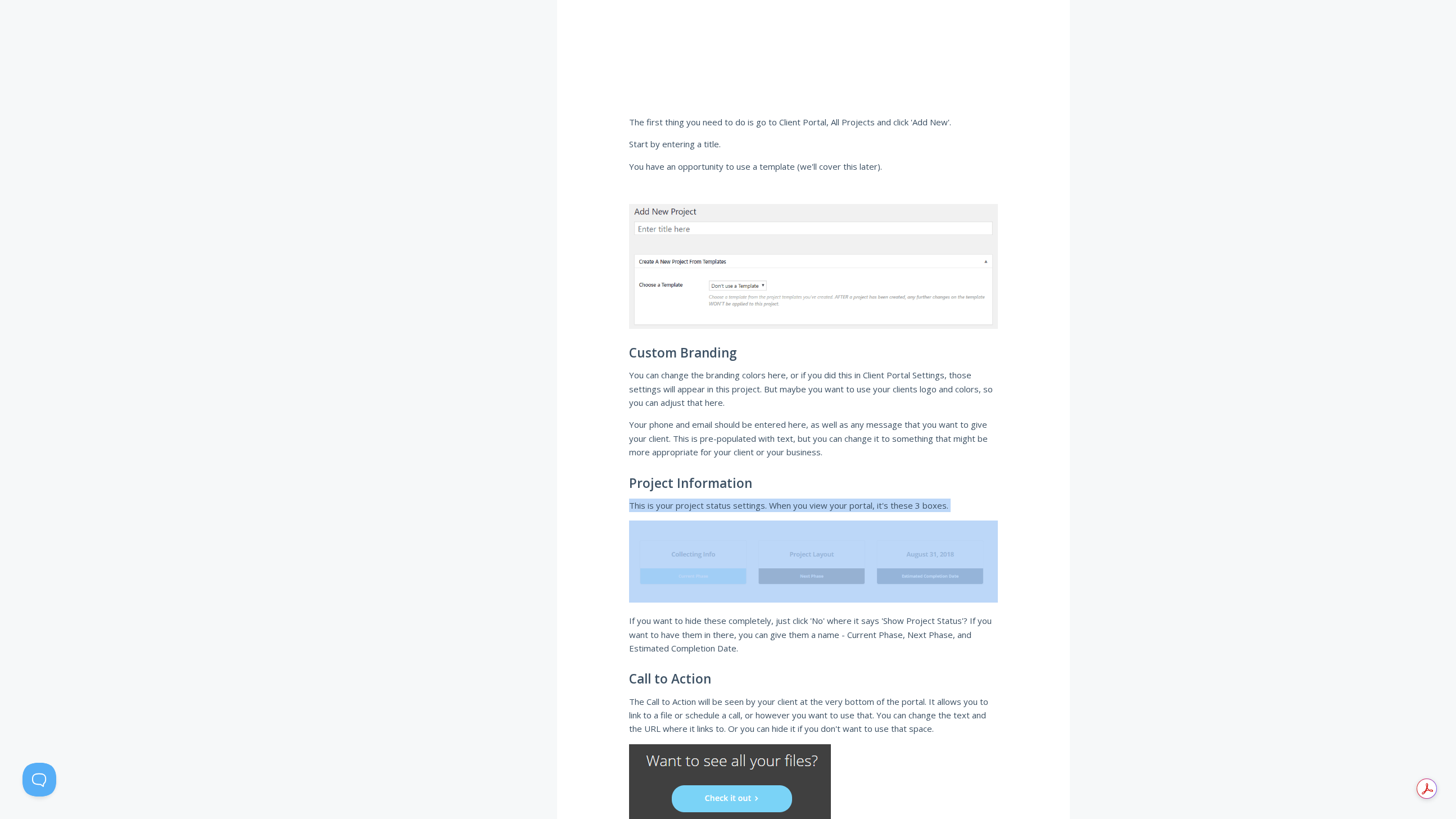
click at [729, 510] on p "This is your project status settings. When you view your portal, it's these 3 b…" at bounding box center [813, 505] width 369 height 14
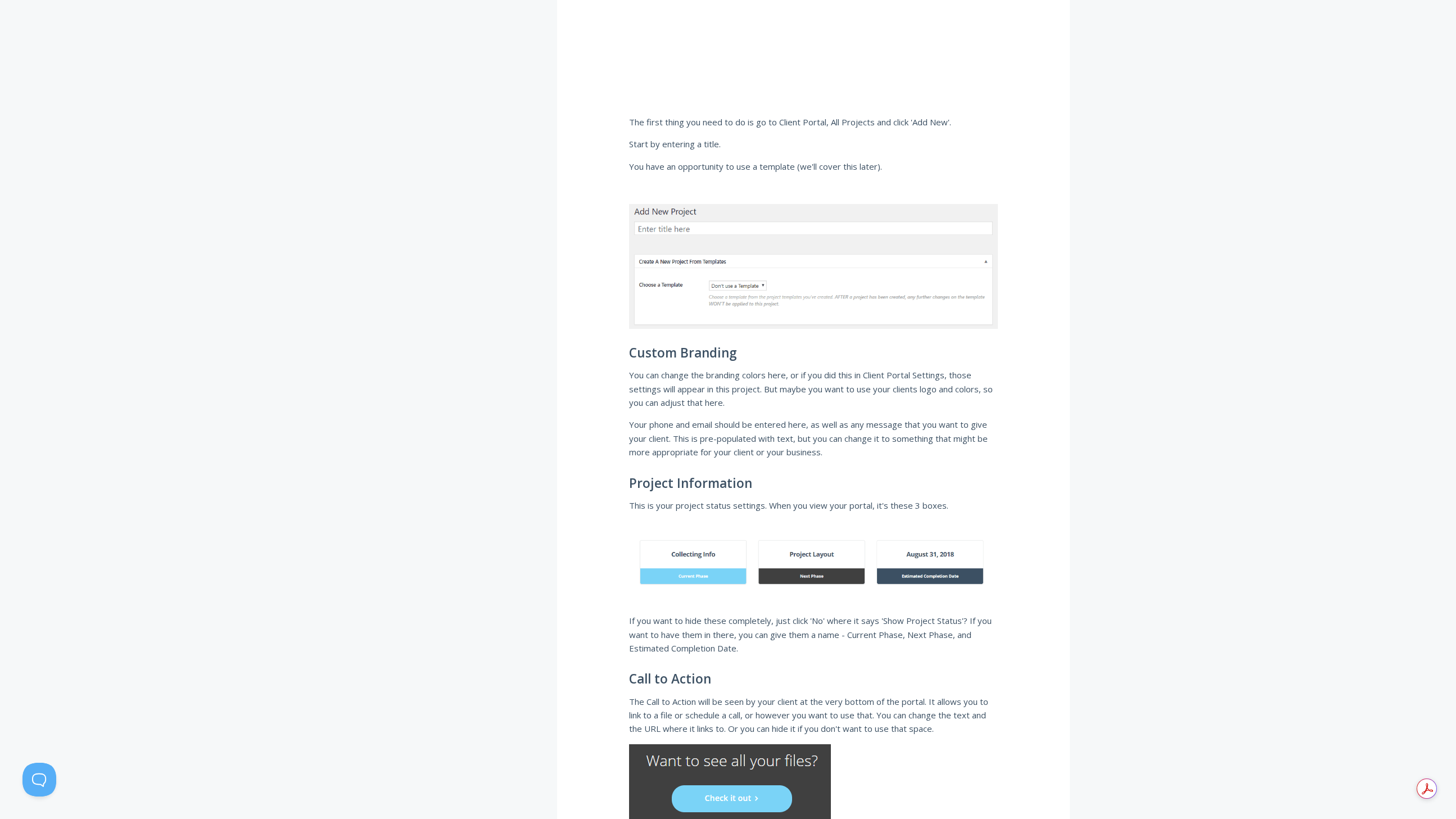
click at [794, 619] on p "If you want to hide these completely, just click 'No' where it says 'Show Proje…" at bounding box center [813, 634] width 369 height 41
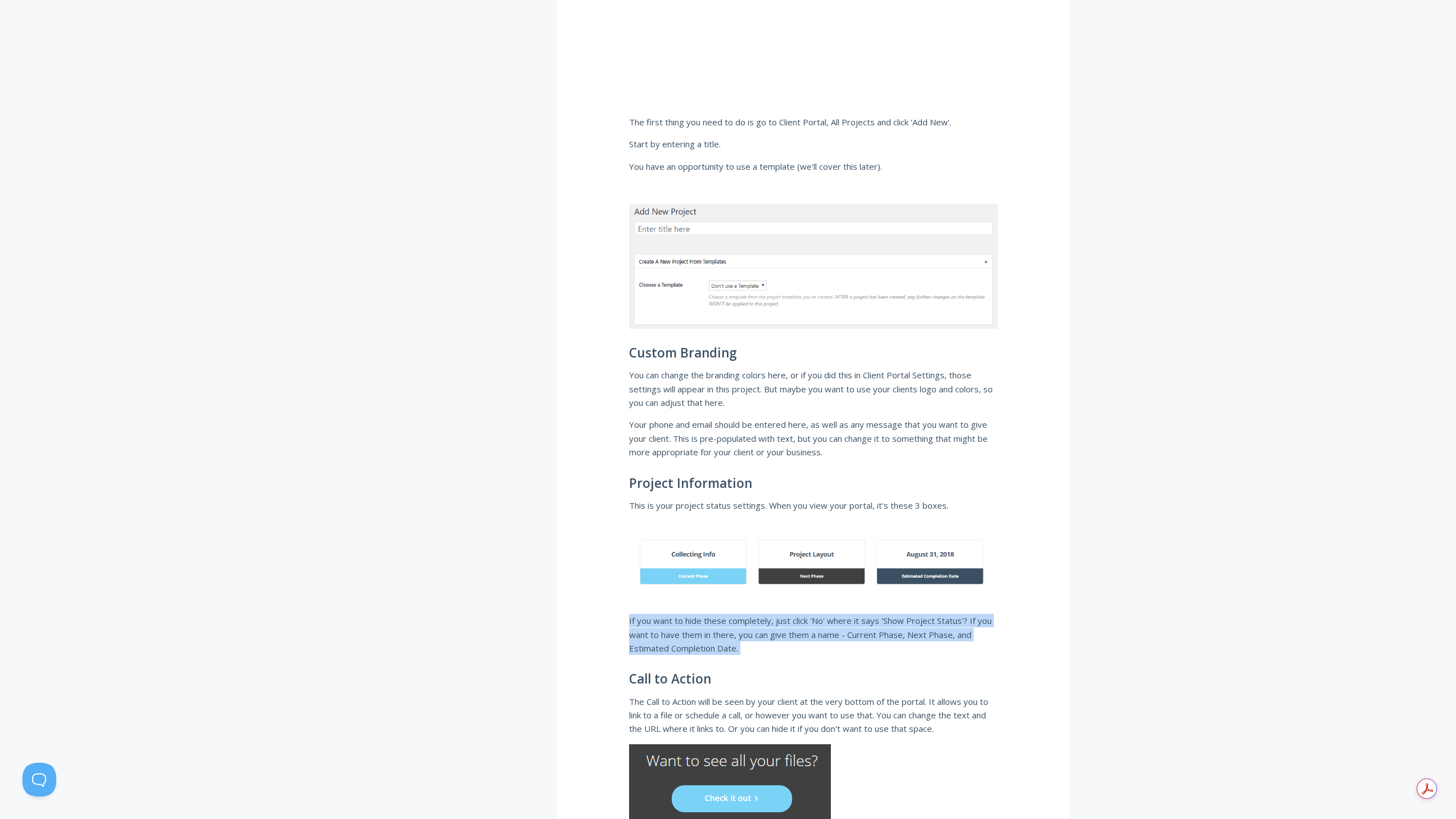
click at [794, 618] on p "If you want to hide these completely, just click 'No' where it says 'Show Proje…" at bounding box center [813, 634] width 369 height 41
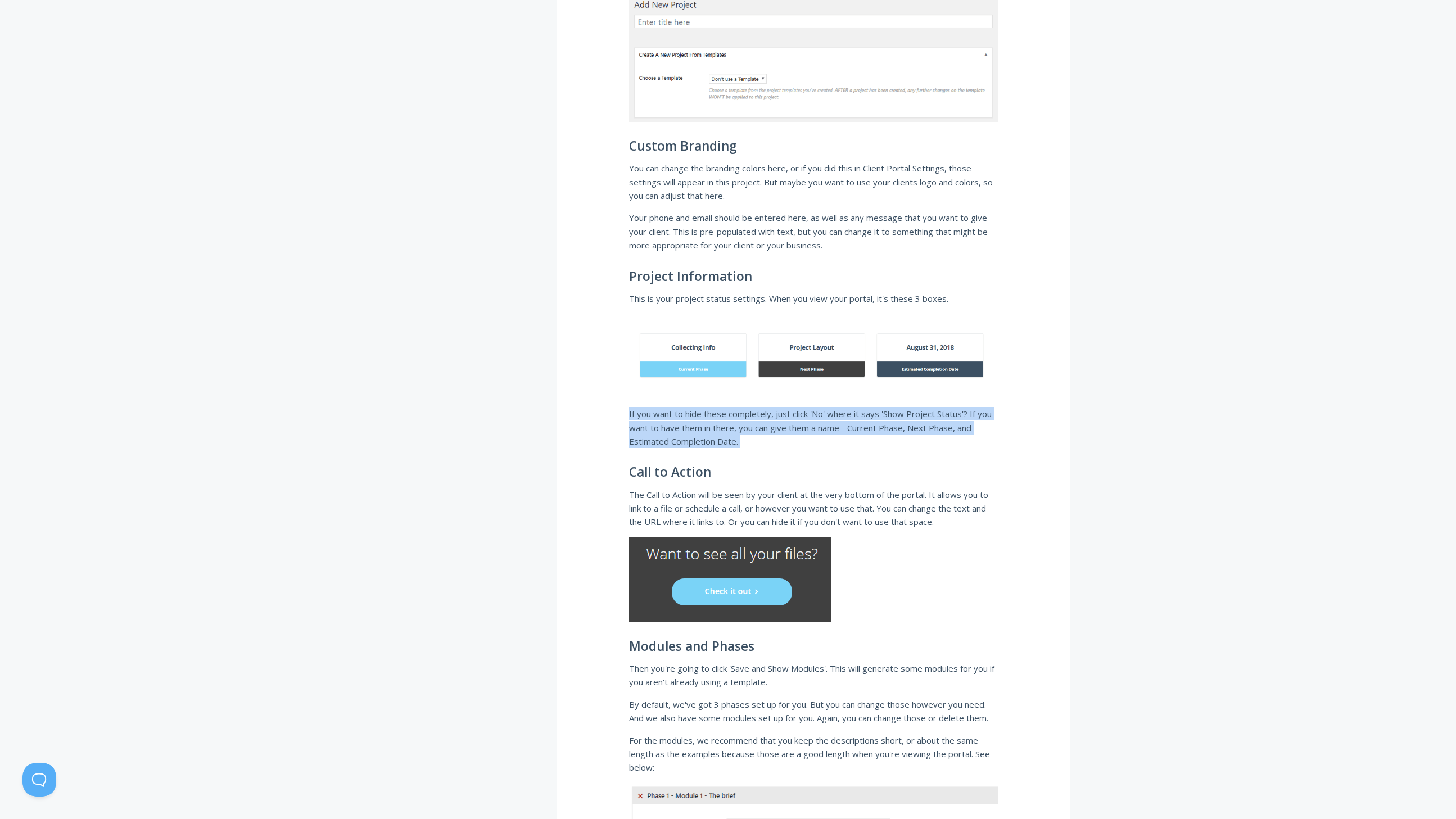
scroll to position [0, 0]
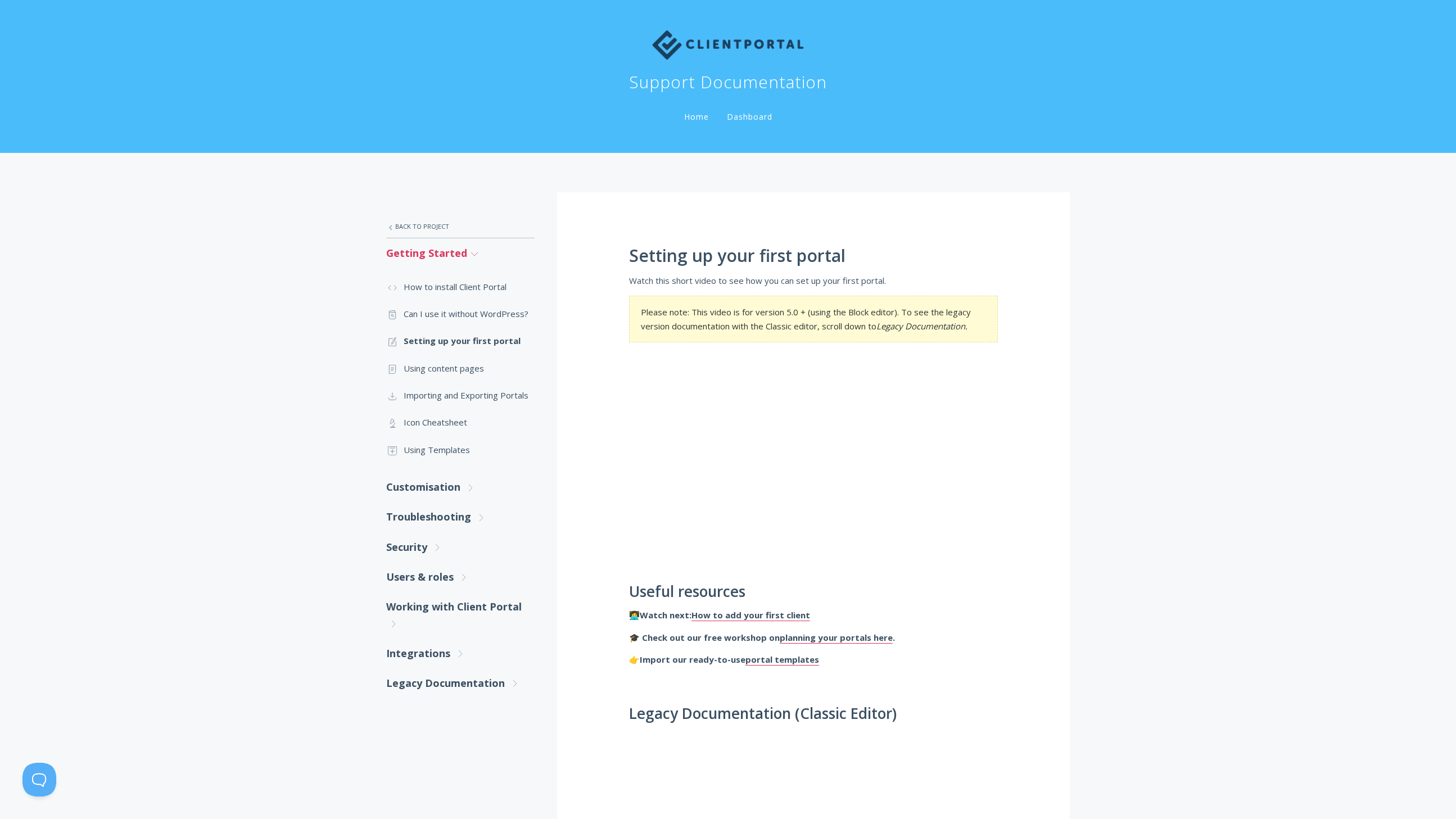
click at [422, 249] on link "Getting Started .st0{fill:none;stroke:#000000;stroke-width:2;stroke-miterlimit:…" at bounding box center [460, 253] width 149 height 30
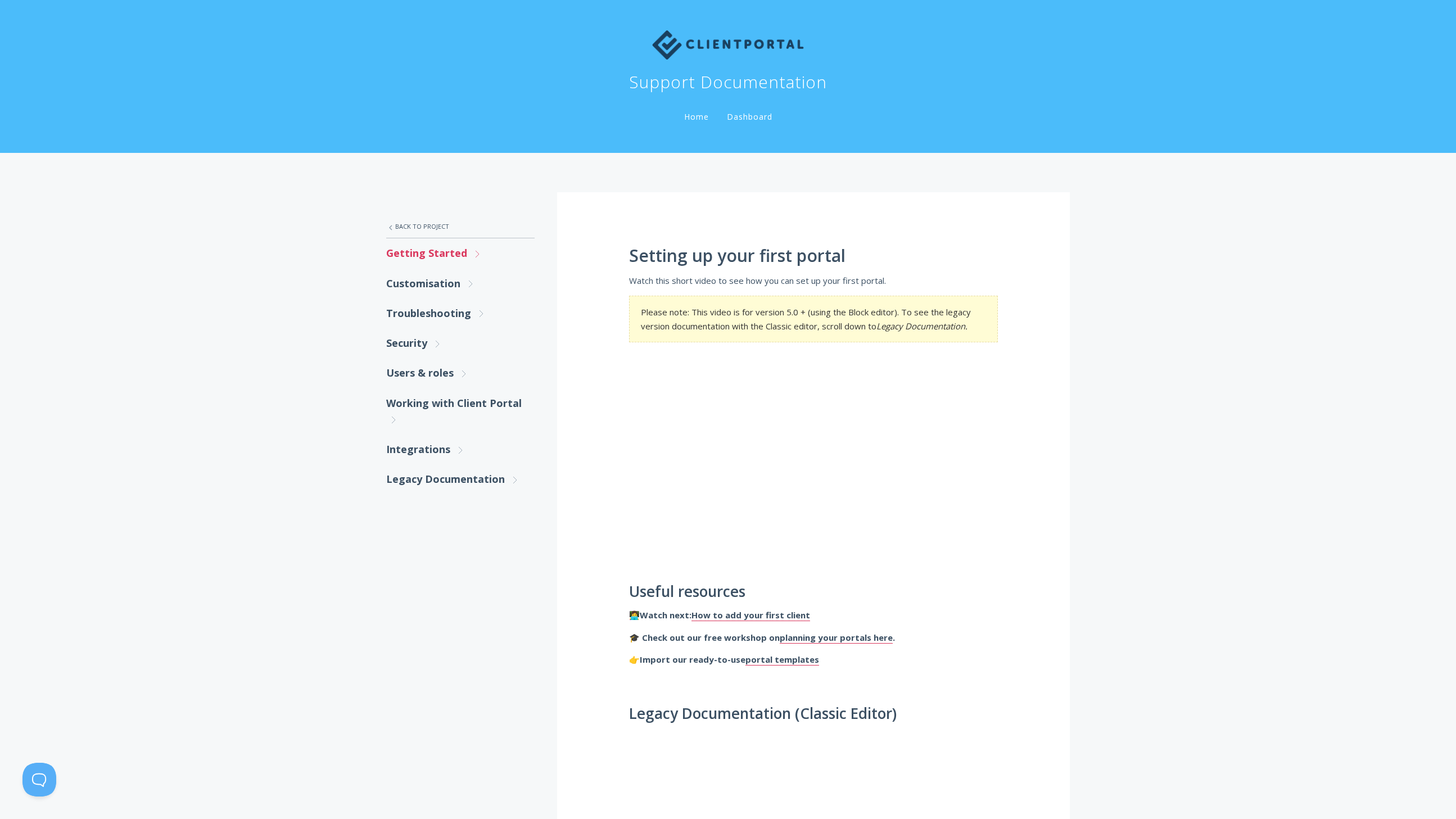
click at [422, 255] on link "Getting Started .st0{fill:none;stroke:#000000;stroke-width:2;stroke-miterlimit:…" at bounding box center [460, 253] width 149 height 30
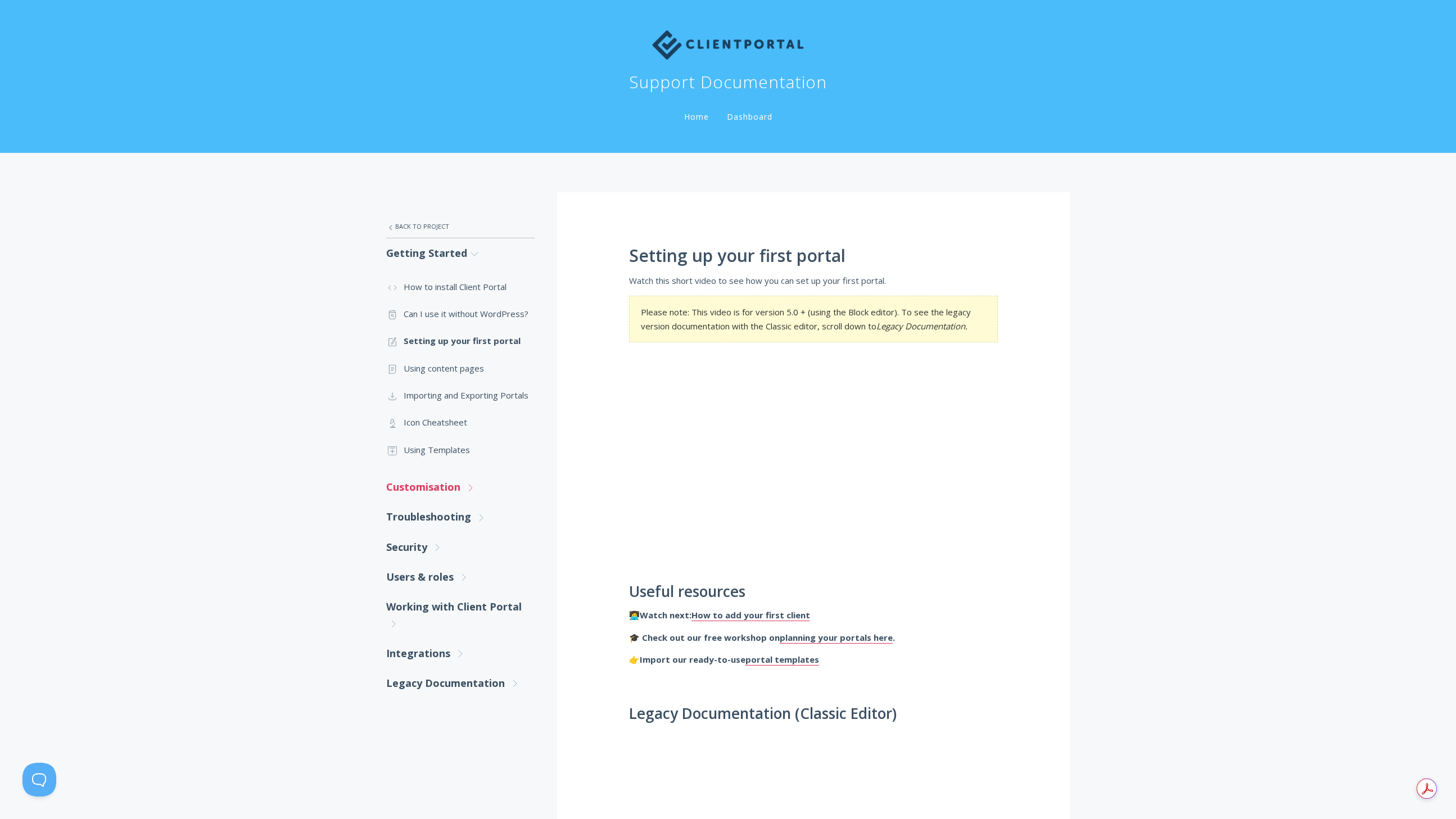
click at [431, 491] on link "Customisation .st0{fill:none;stroke:#000000;stroke-width:2;stroke-miterlimit:10…" at bounding box center [460, 487] width 149 height 30
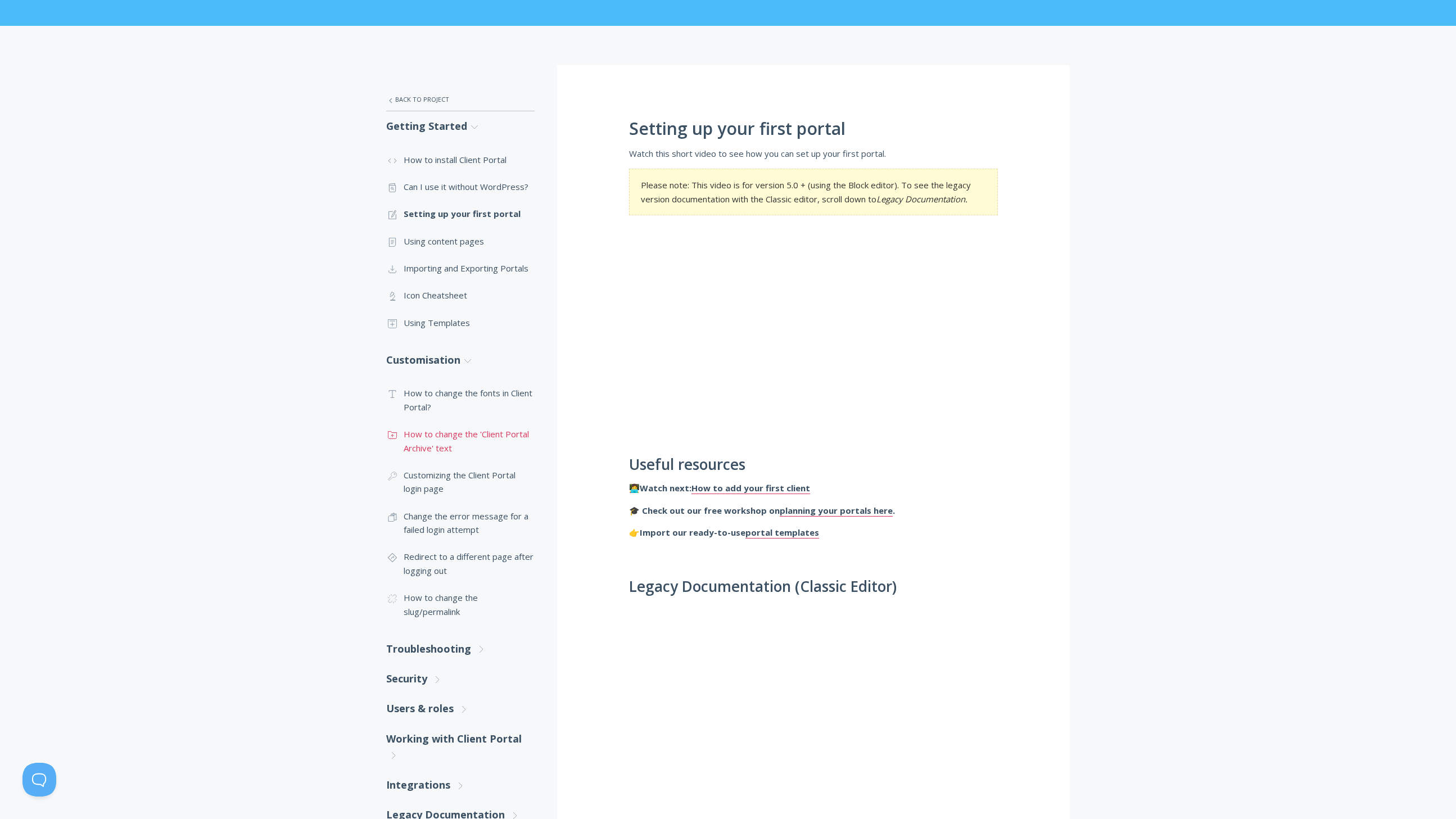
scroll to position [243, 0]
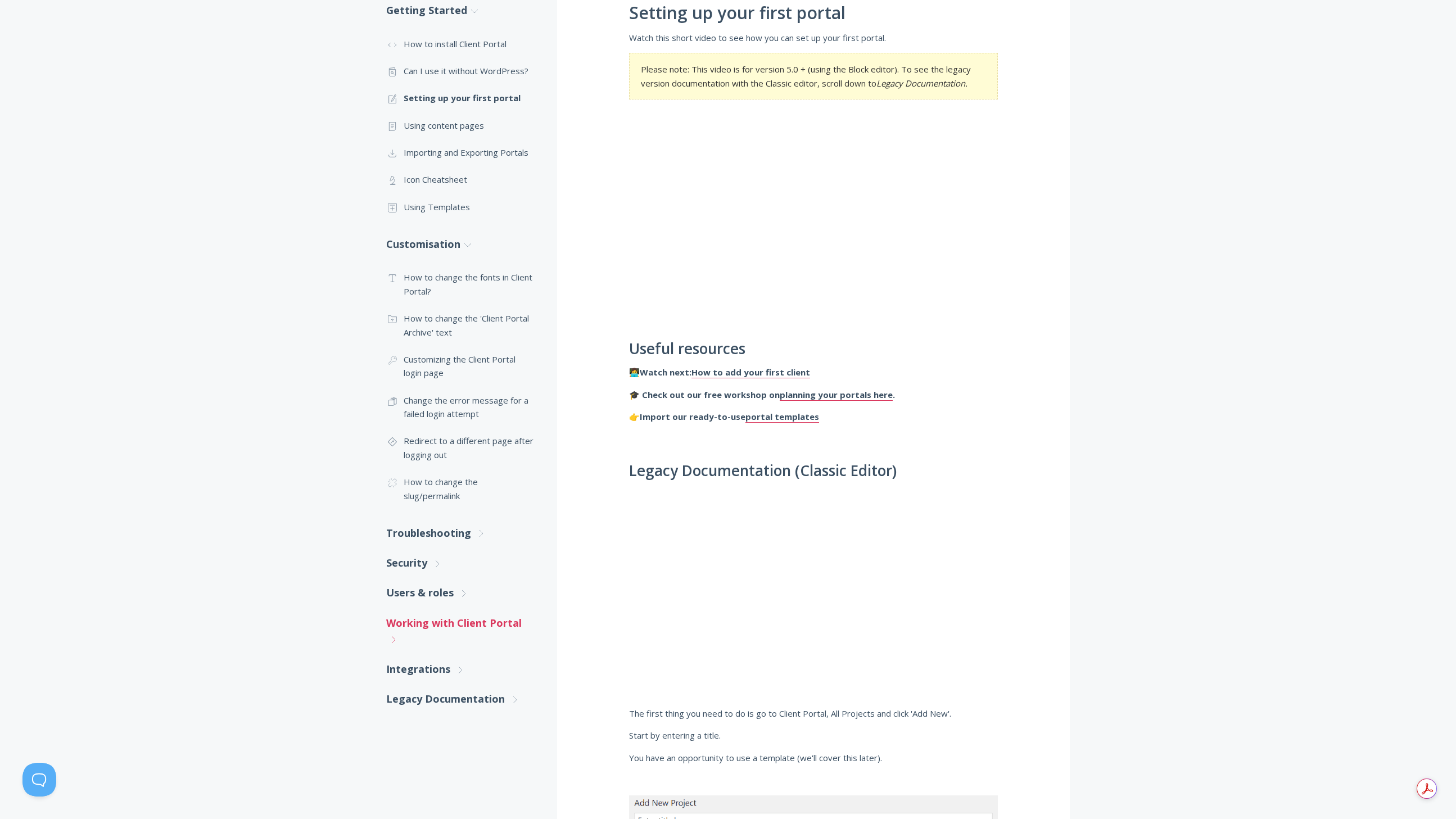
click at [427, 622] on link "Working with Client Portal .st0{fill:none;stroke:#000000;stroke-width:2;stroke-…" at bounding box center [460, 631] width 149 height 46
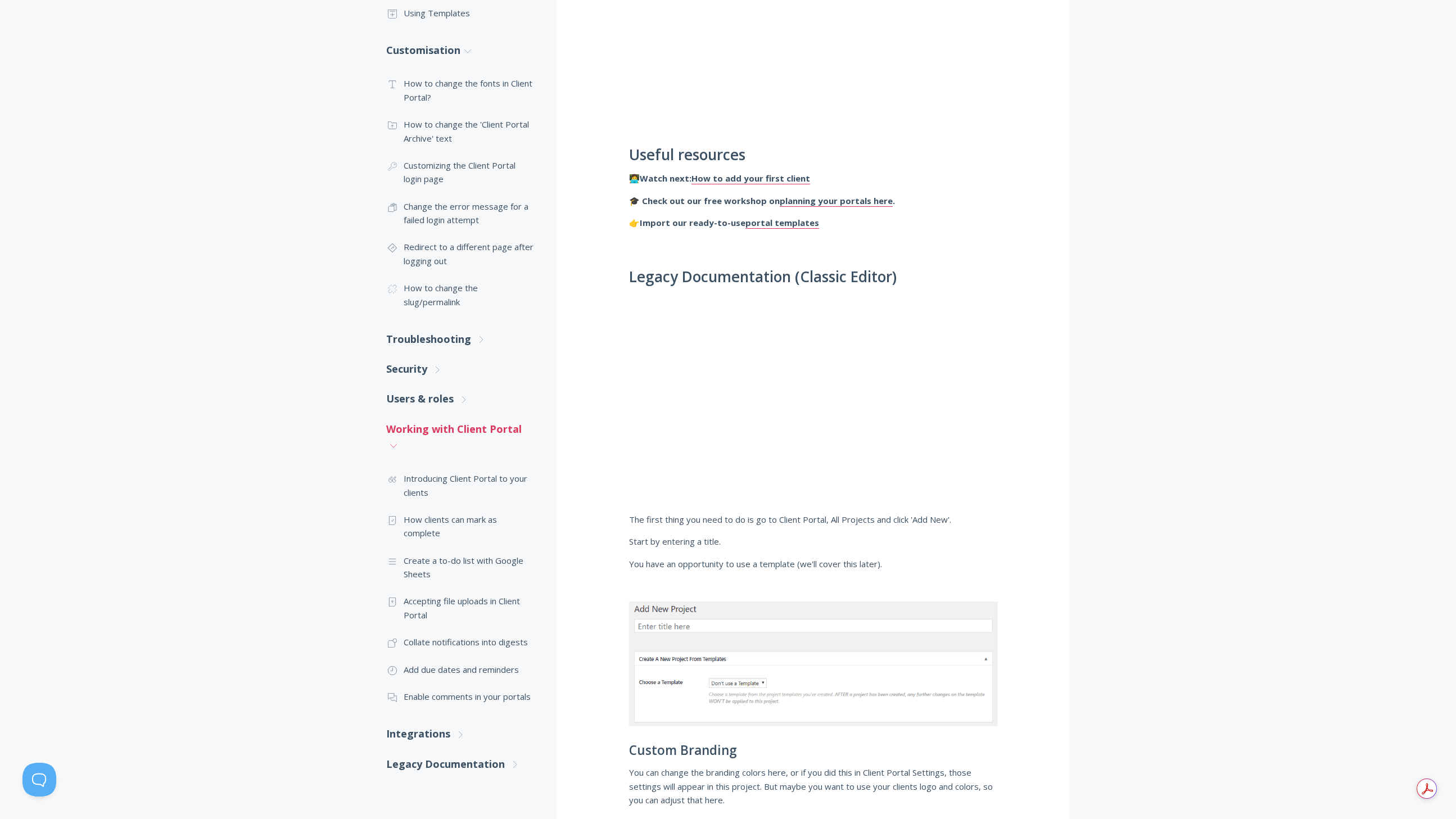
scroll to position [495, 0]
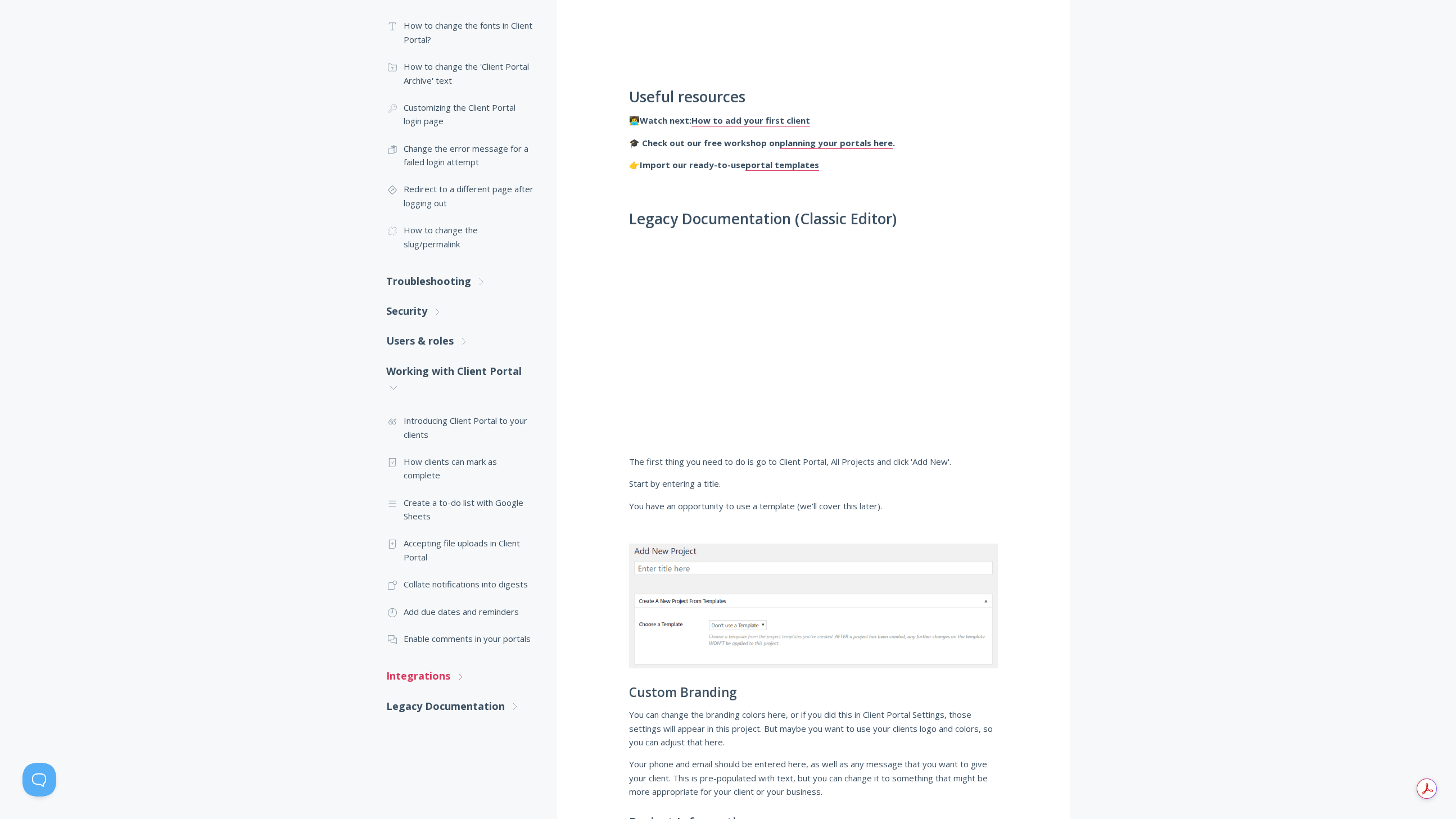
click at [425, 680] on link "Integrations .st0{fill:none;stroke:#000000;stroke-width:2;stroke-miterlimit:10;…" at bounding box center [460, 676] width 149 height 30
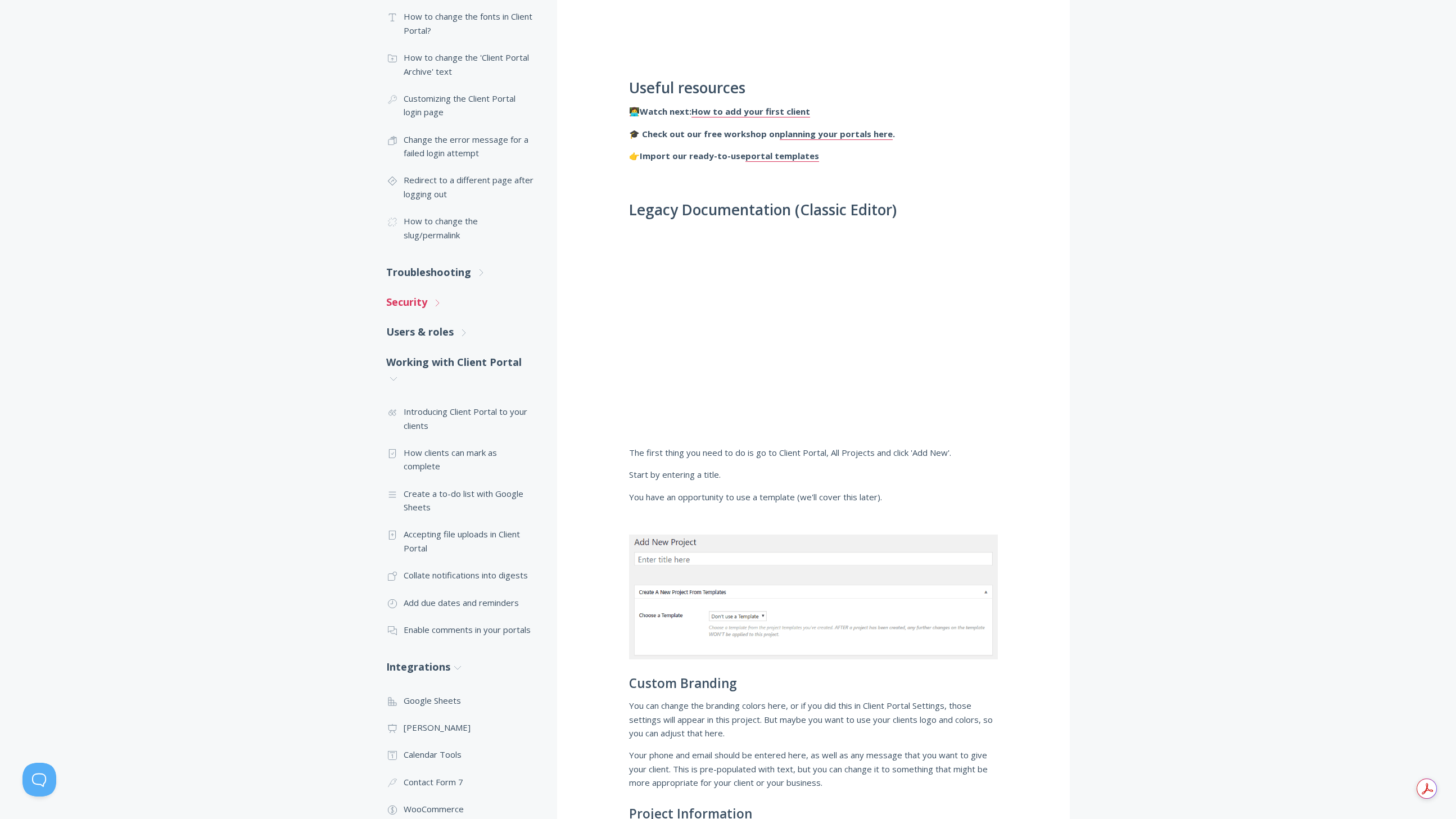
scroll to position [446, 0]
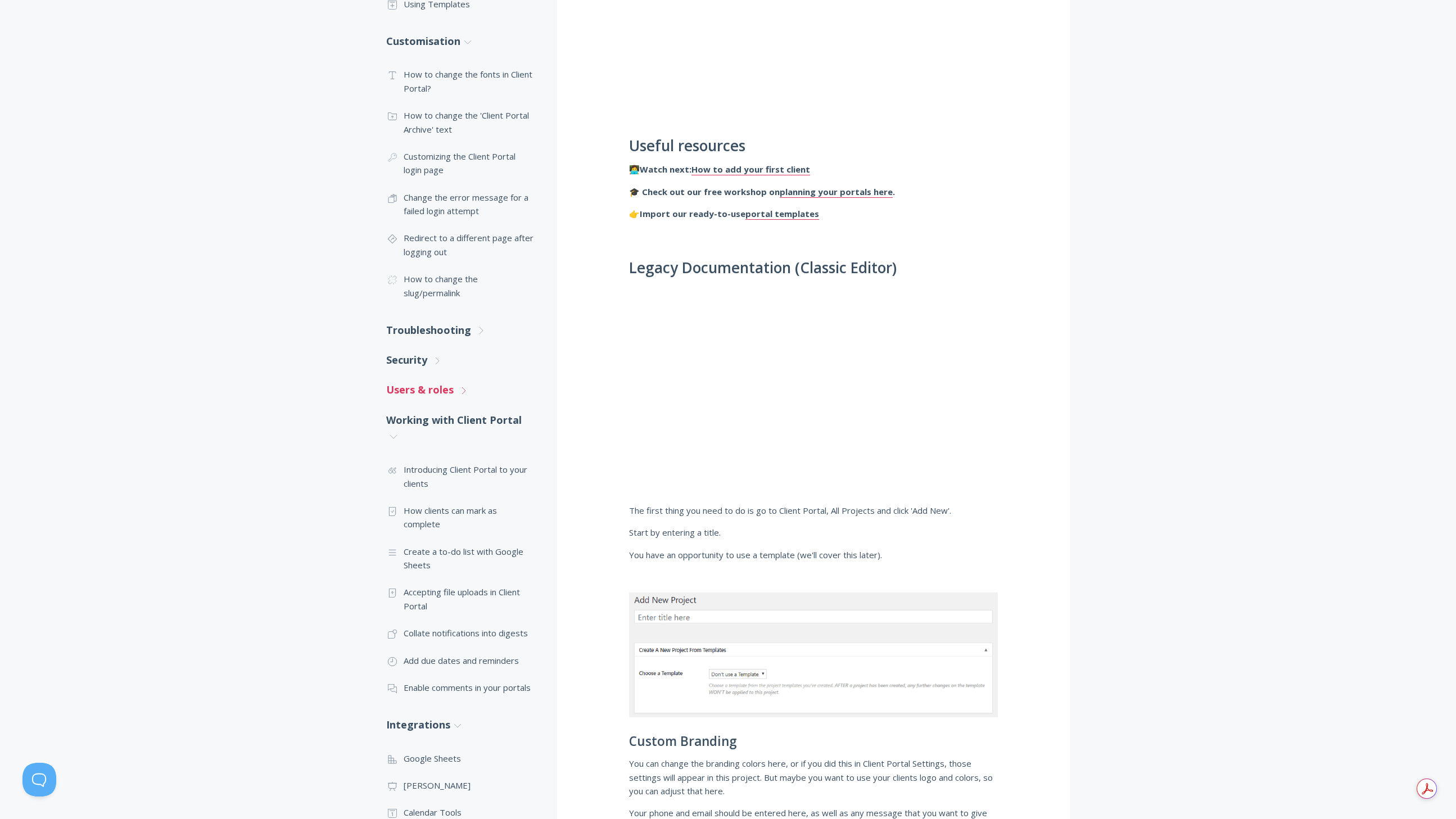
click at [427, 393] on link "Users & roles .st0{fill:none;stroke:#000000;stroke-width:2;stroke-miterlimit:10…" at bounding box center [460, 390] width 149 height 30
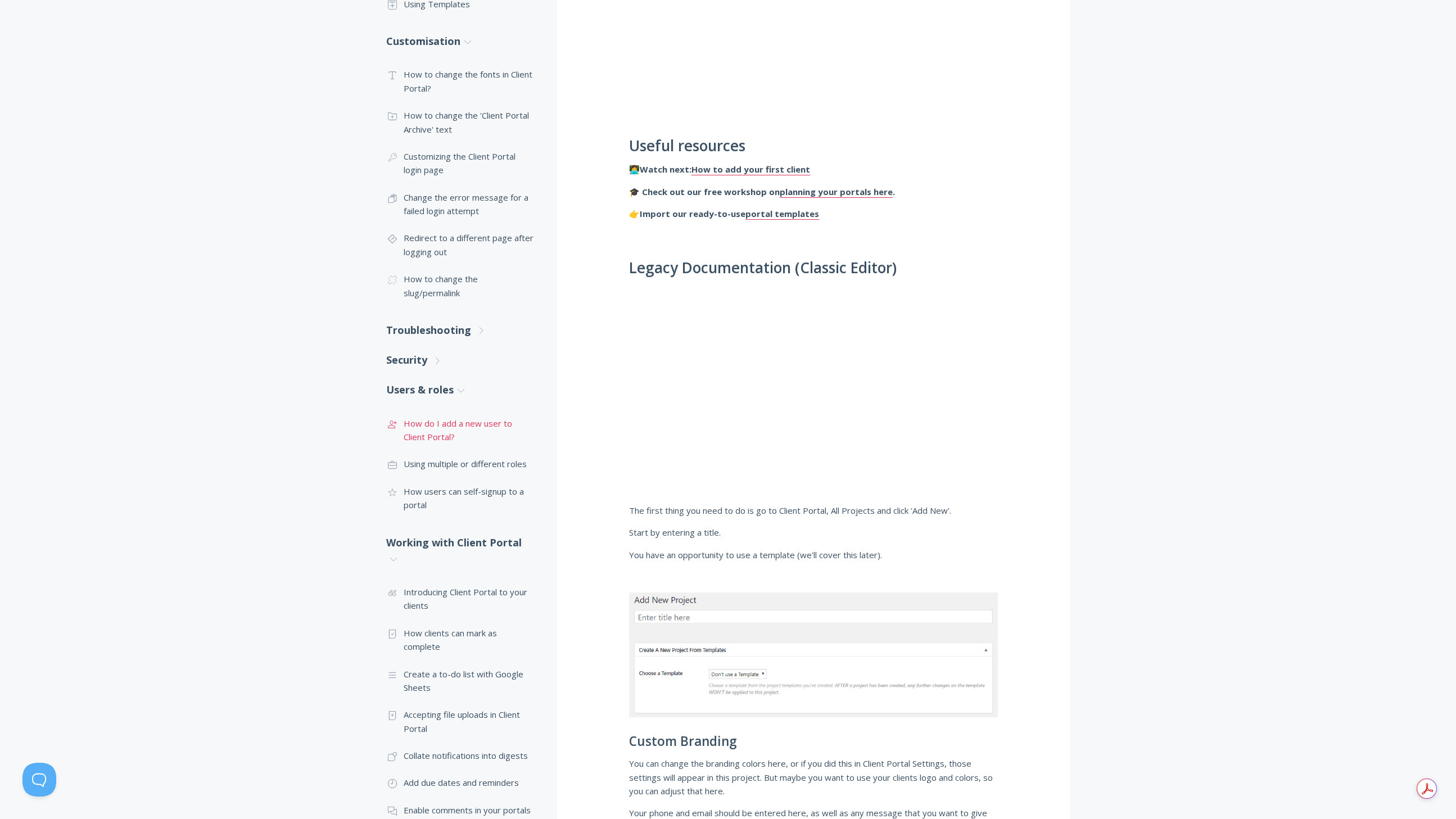
click at [431, 439] on link ".st0{fill:none;stroke:#000000;stroke-width:2;stroke-miterlimit:10;} 3. Communic…" at bounding box center [460, 430] width 149 height 41
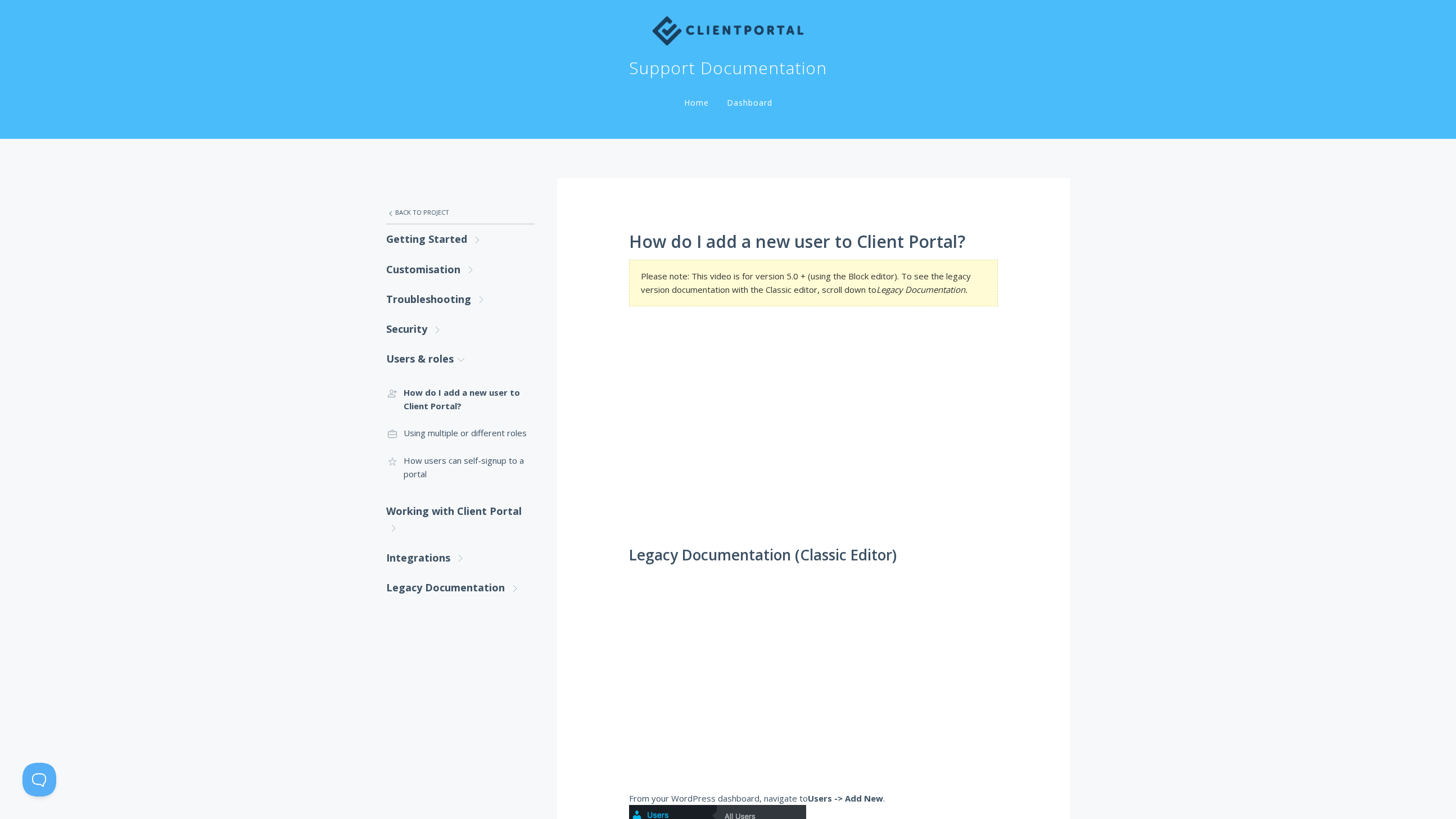
scroll to position [21, 0]
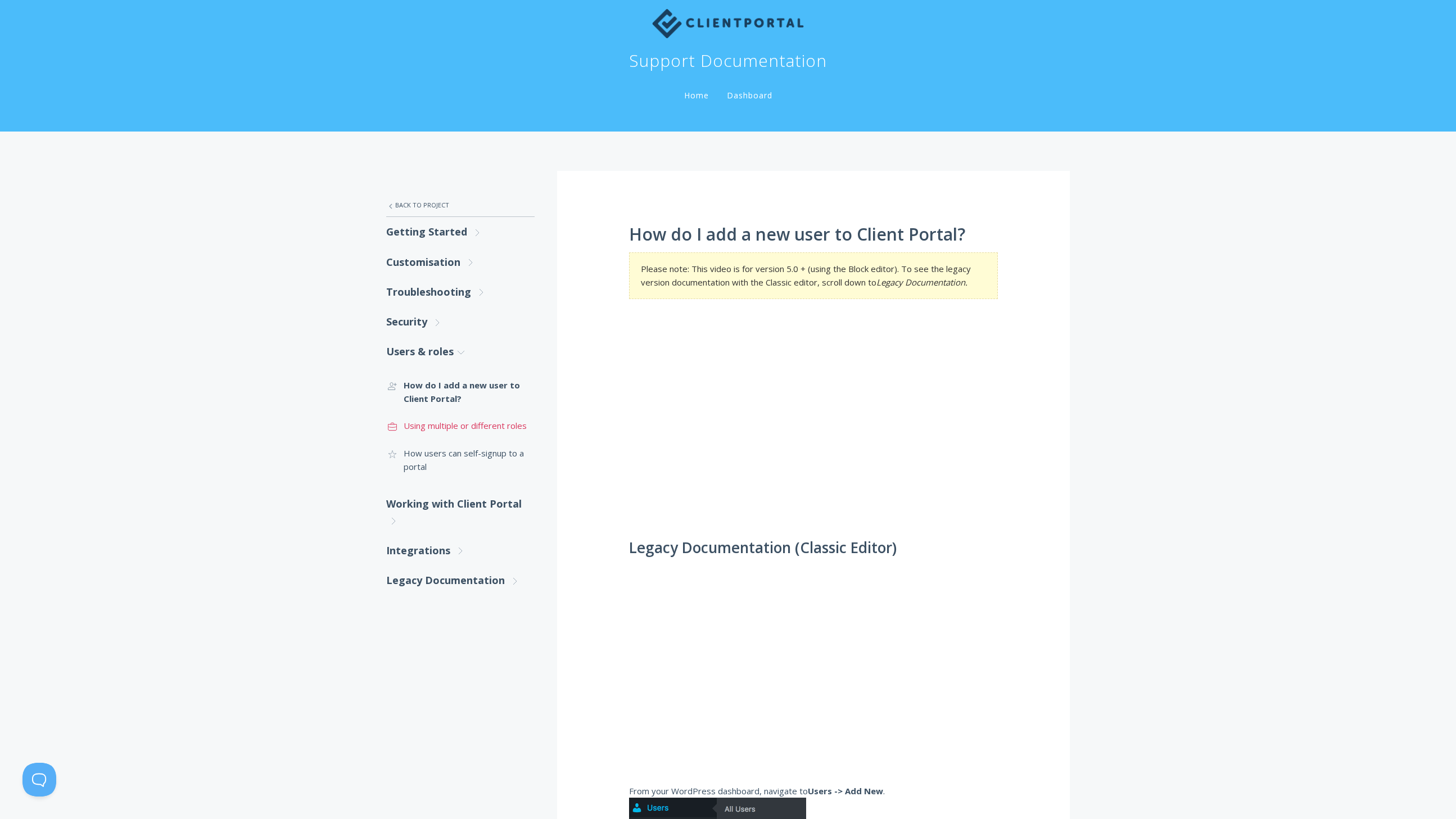
click at [485, 427] on link ".st0{fill:none;stroke:#000000;stroke-width:2;stroke-miterlimit:10;} Untitled-20…" at bounding box center [460, 426] width 149 height 27
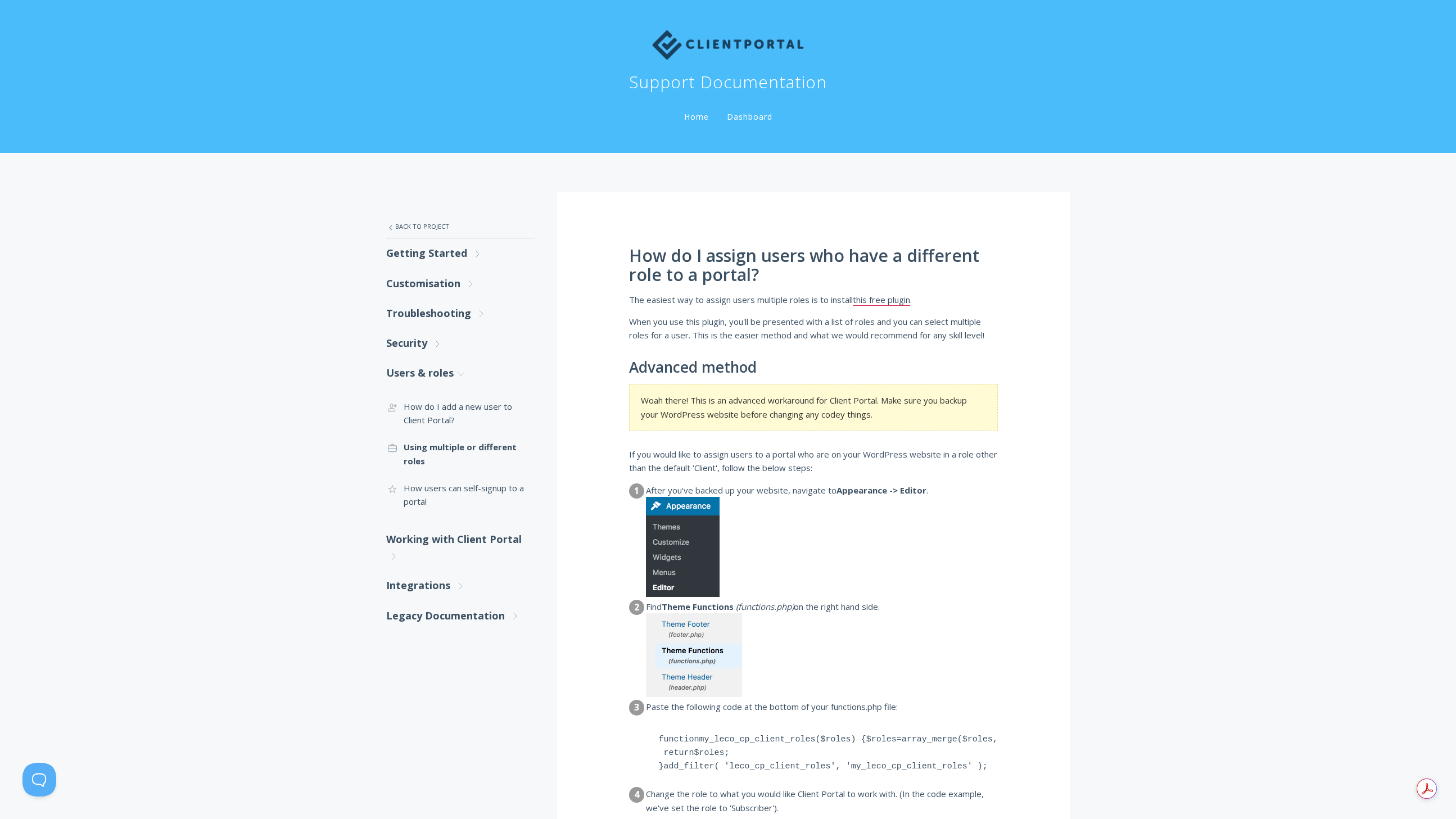
click at [723, 299] on p "The easiest way to assign users multiple roles is to install this free plugin ." at bounding box center [813, 299] width 369 height 14
click at [768, 324] on p "When you use this plugin, you'll be presented with a list of roles and you can …" at bounding box center [813, 328] width 369 height 28
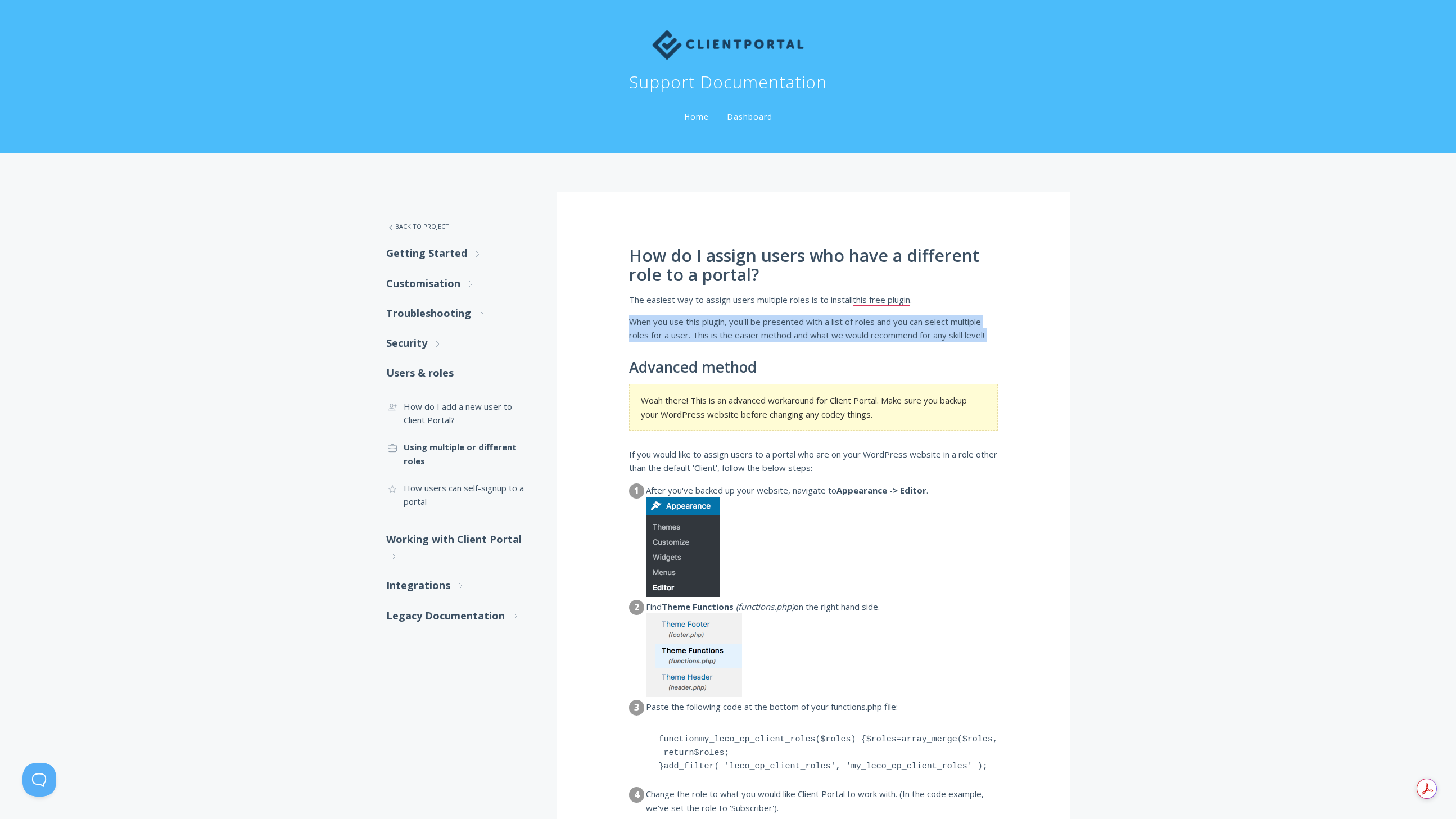
click at [768, 324] on p "When you use this plugin, you'll be presented with a list of roles and you can …" at bounding box center [813, 328] width 369 height 28
click at [826, 338] on p "When you use this plugin, you'll be presented with a list of roles and you can …" at bounding box center [813, 328] width 369 height 28
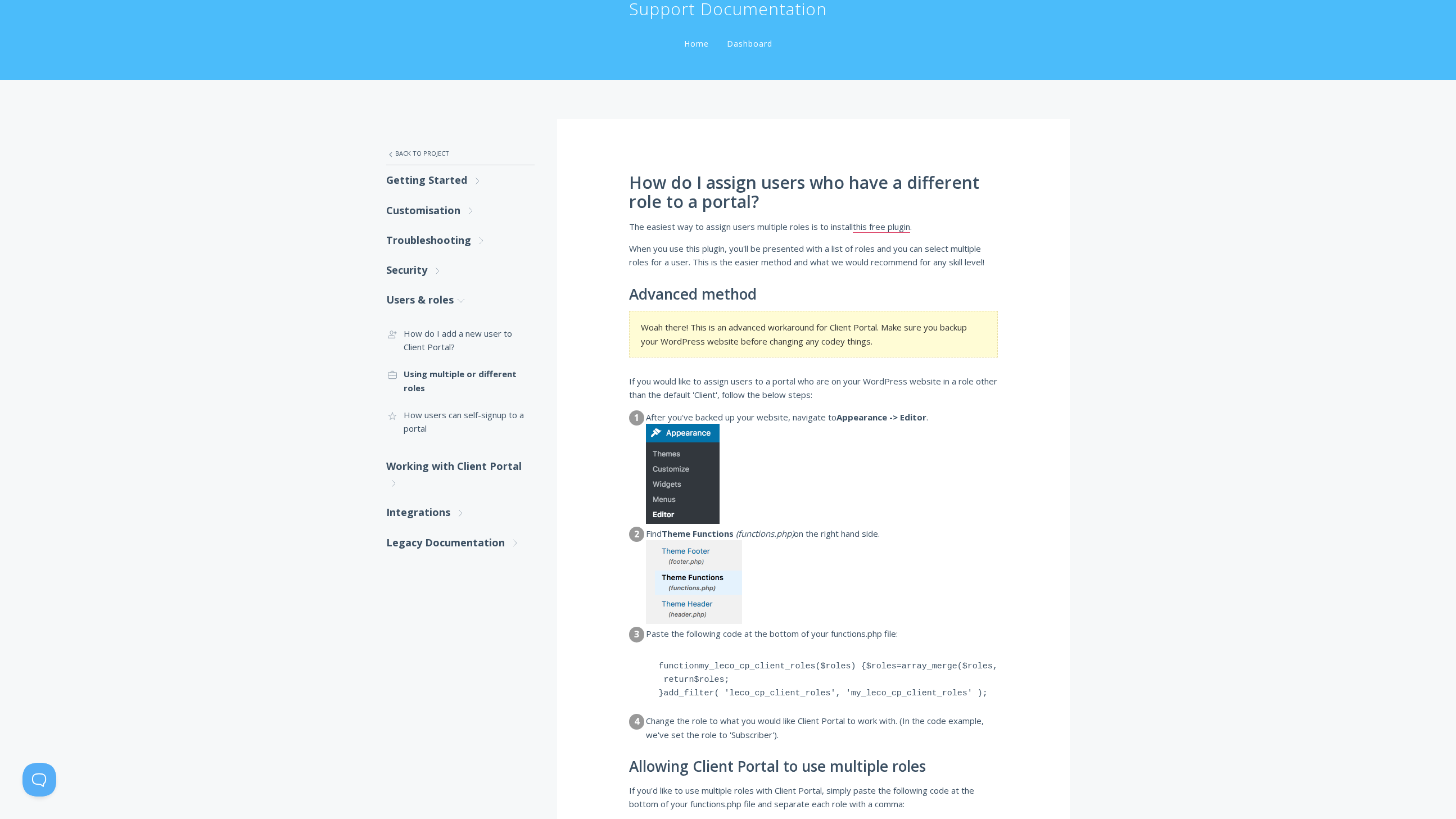
scroll to position [15, 0]
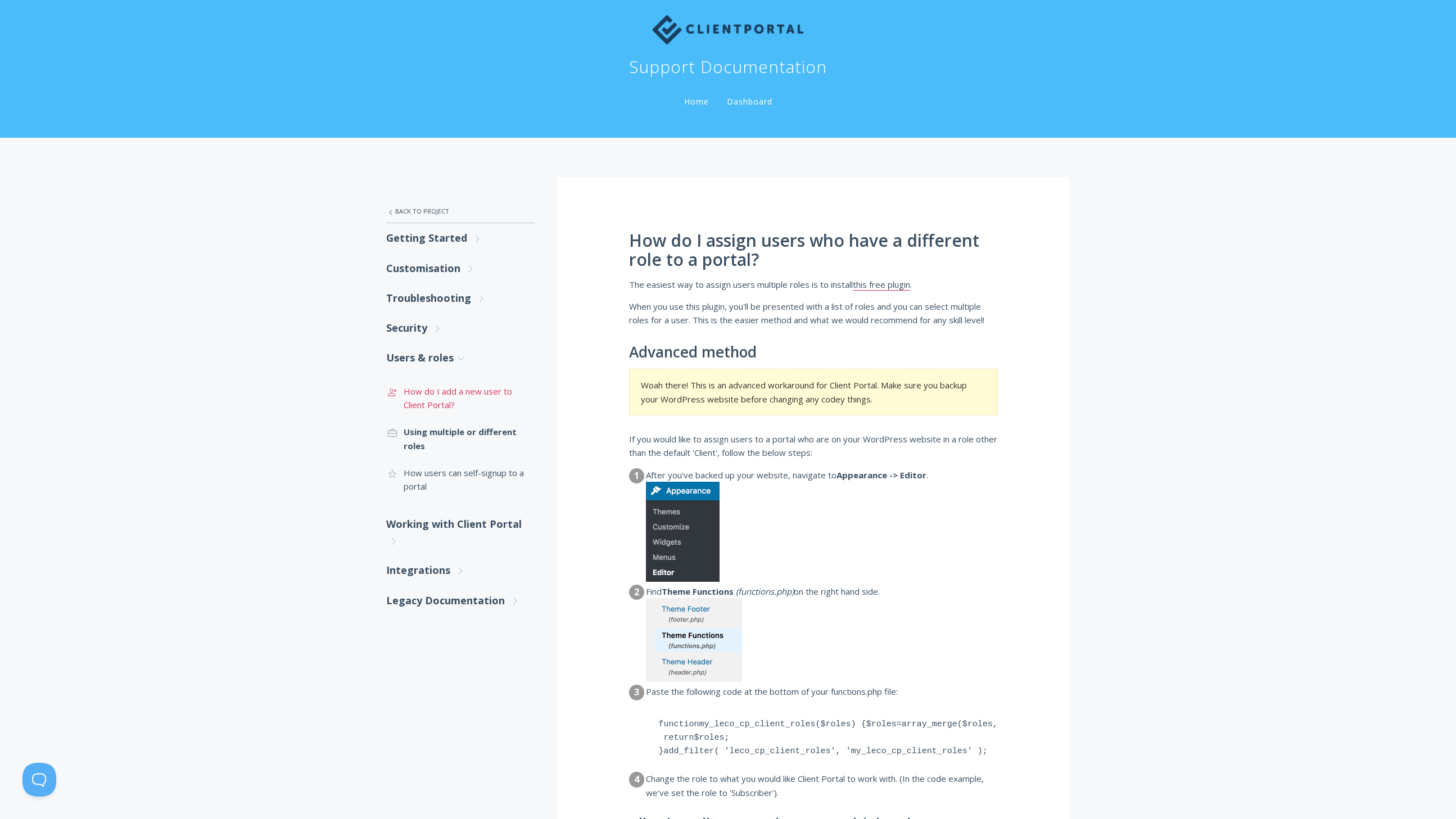
click at [467, 399] on link ".st0{fill:none;stroke:#000000;stroke-width:2;stroke-miterlimit:10;} 3. Communic…" at bounding box center [460, 398] width 149 height 41
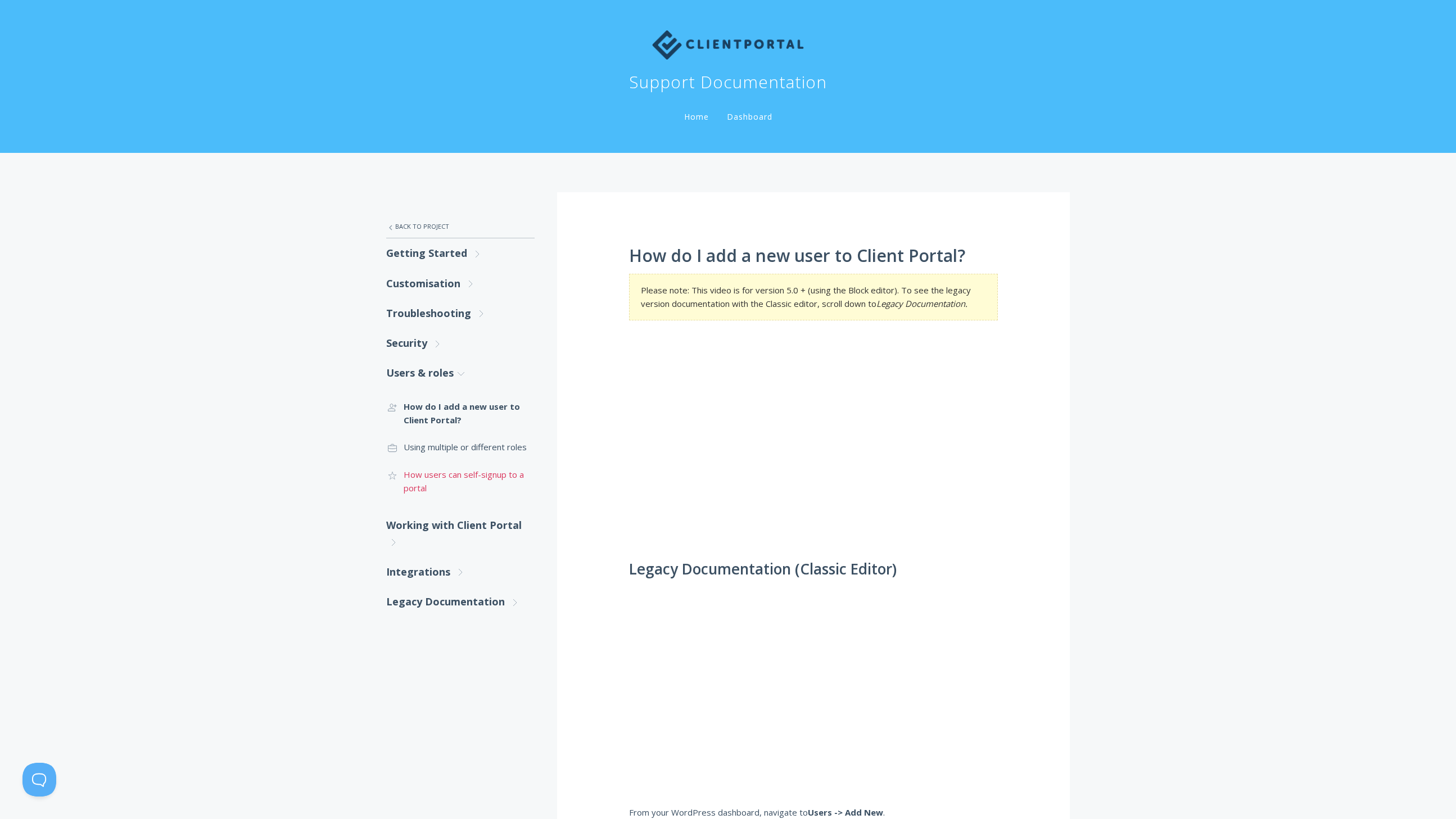
click at [457, 475] on link ".cls-1{fill:none;stroke:#000;stroke-miterlimit:10;stroke-width:2px;} 1. General…" at bounding box center [460, 481] width 149 height 41
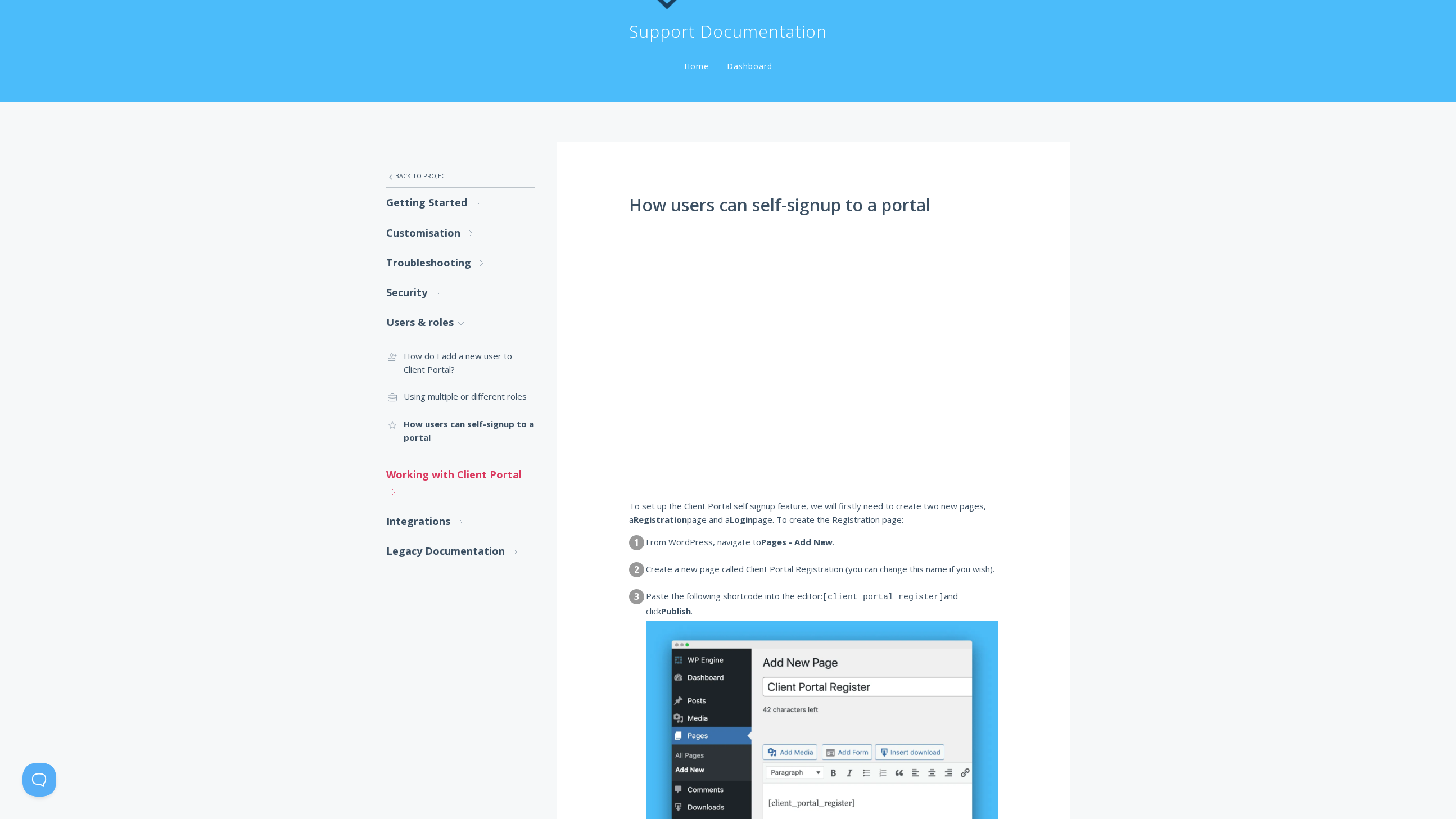
scroll to position [58, 0]
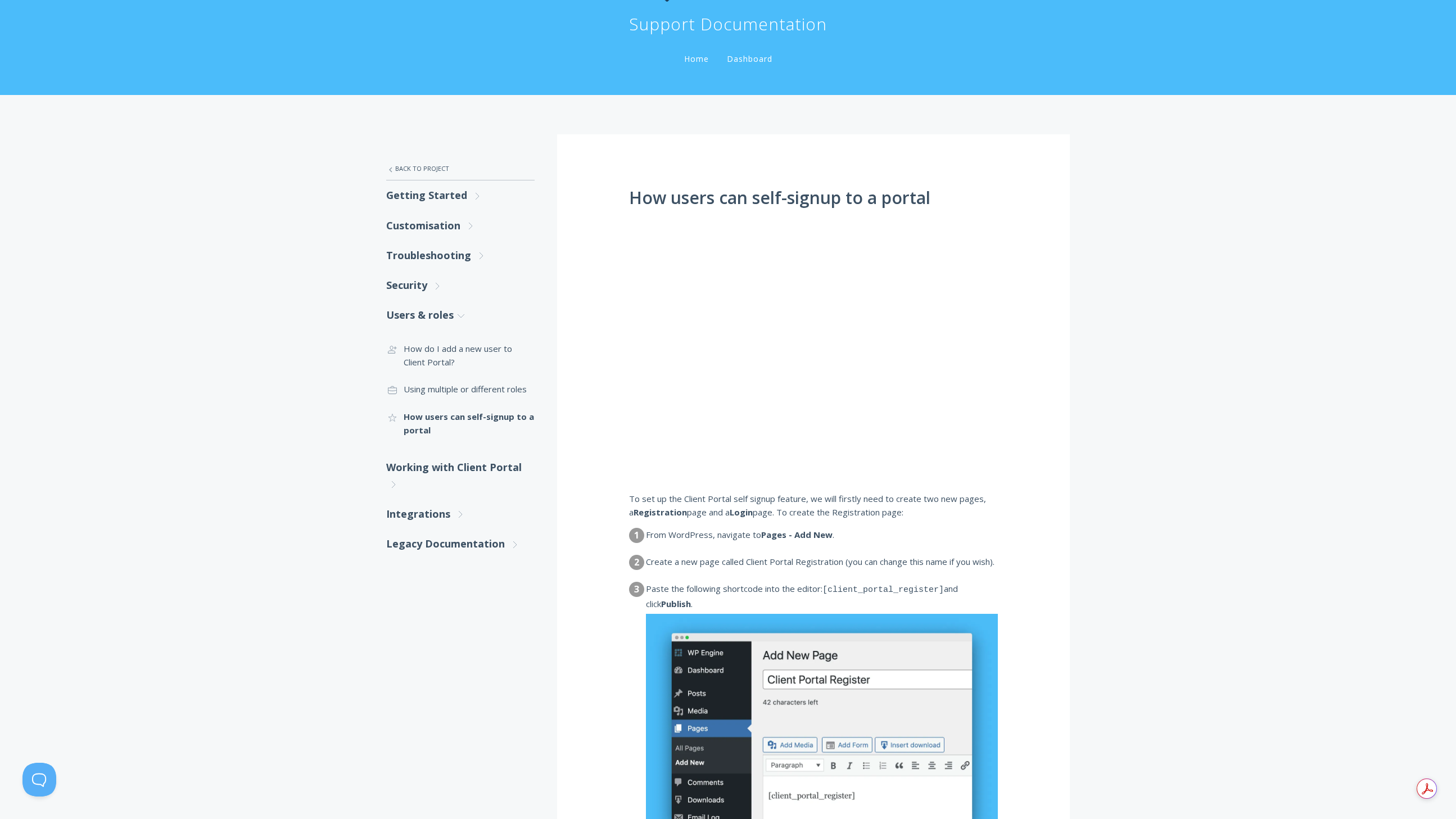
click at [851, 577] on dd "Create a new page called Client Portal Registration (you can change this name i…" at bounding box center [822, 567] width 352 height 24
click at [851, 577] on dd "Create a new page called Client Portal Registration (you can change this name i…" at bounding box center [822, 567] width 352 height 24
click at [853, 567] on dd "Create a new page called Client Portal Registration (you can change this name i…" at bounding box center [822, 567] width 352 height 24
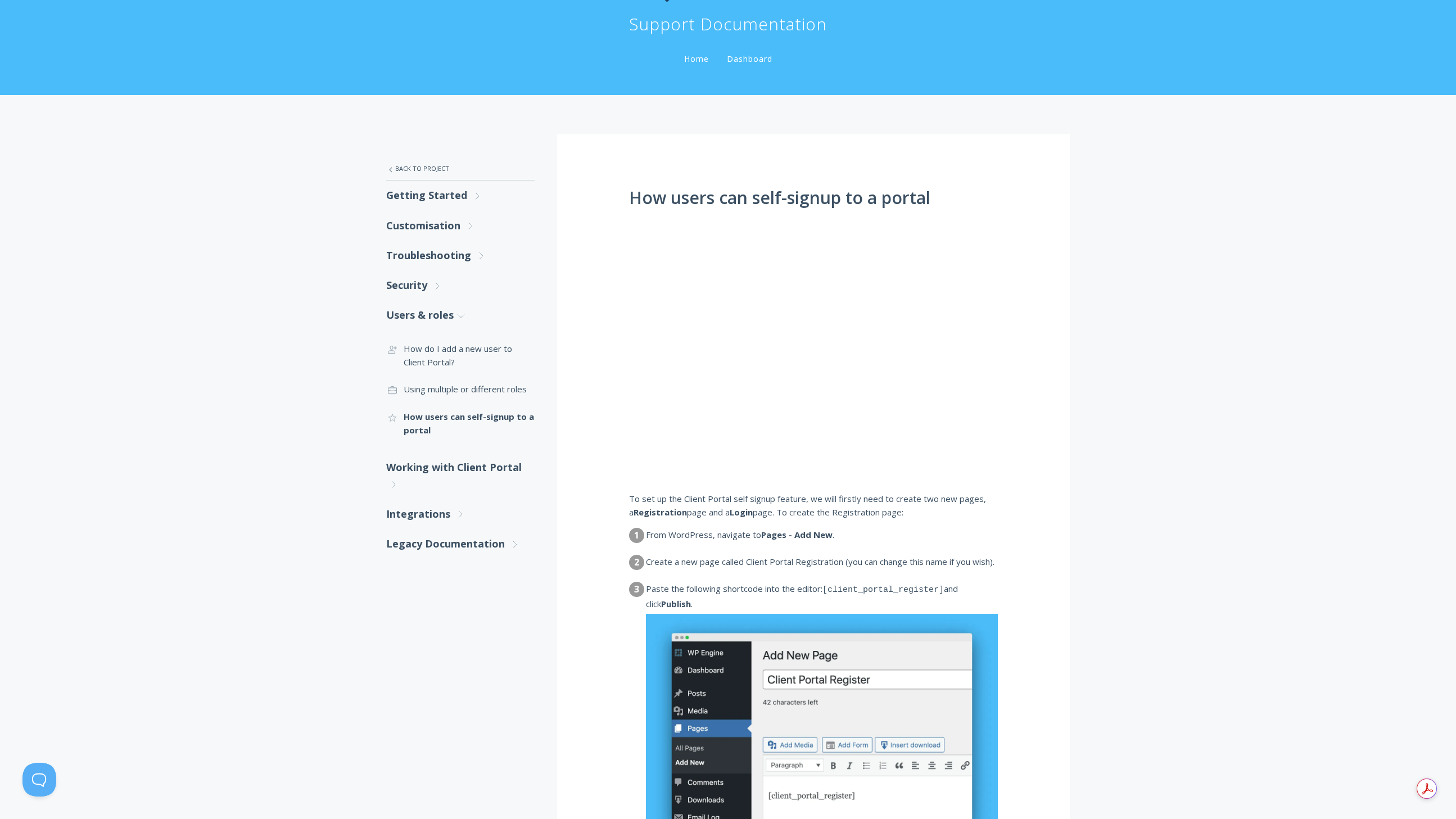
click at [718, 503] on p "To set up the Client Portal self signup feature, we will firstly need to create…" at bounding box center [813, 505] width 369 height 28
click at [828, 515] on p "To set up the Client Portal self signup feature, we will firstly need to create…" at bounding box center [813, 505] width 369 height 28
click at [828, 514] on p "To set up the Client Portal self signup feature, we will firstly need to create…" at bounding box center [813, 505] width 369 height 28
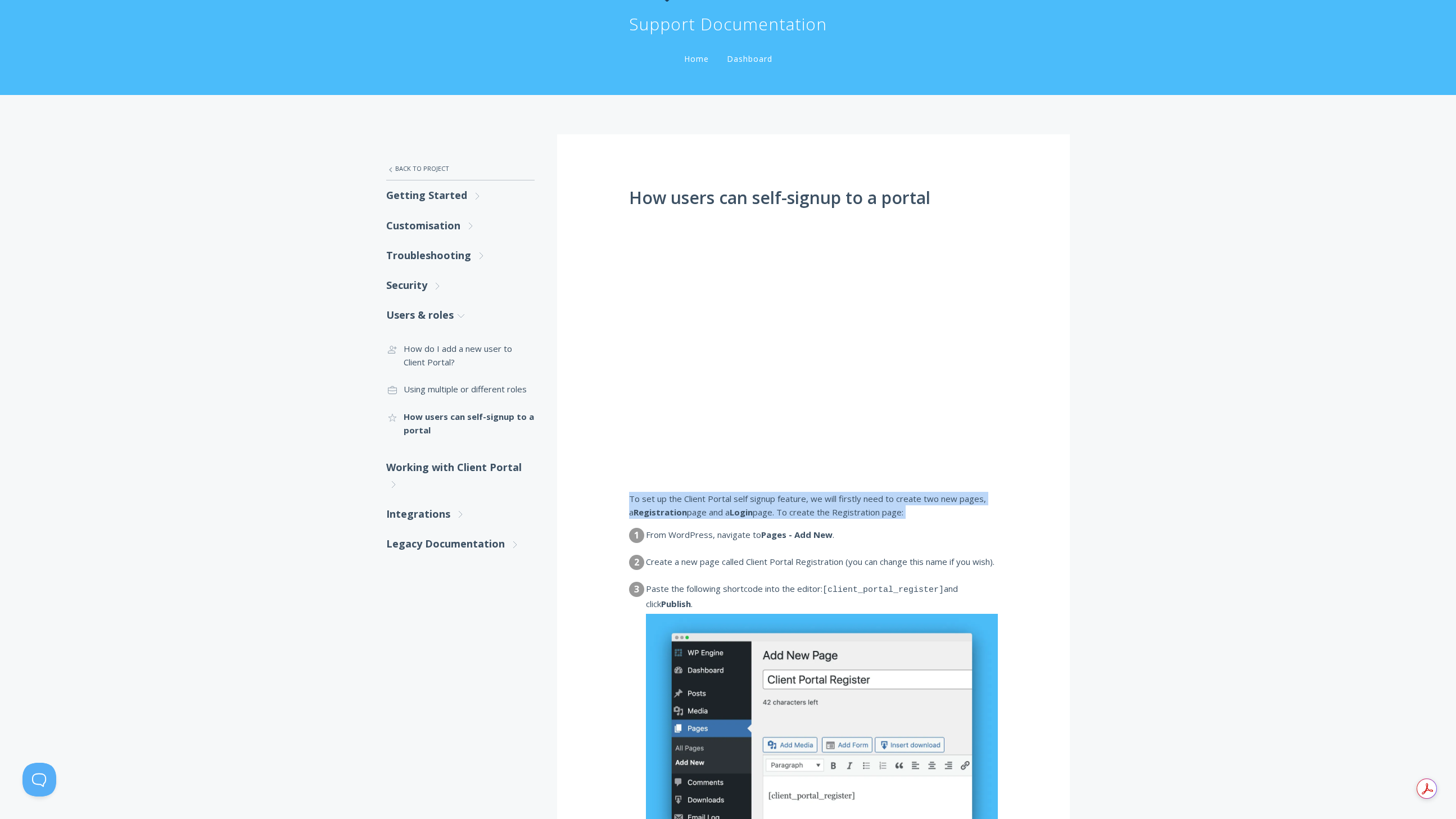
click at [828, 514] on p "To set up the Client Portal self signup feature, we will firstly need to create…" at bounding box center [813, 505] width 369 height 28
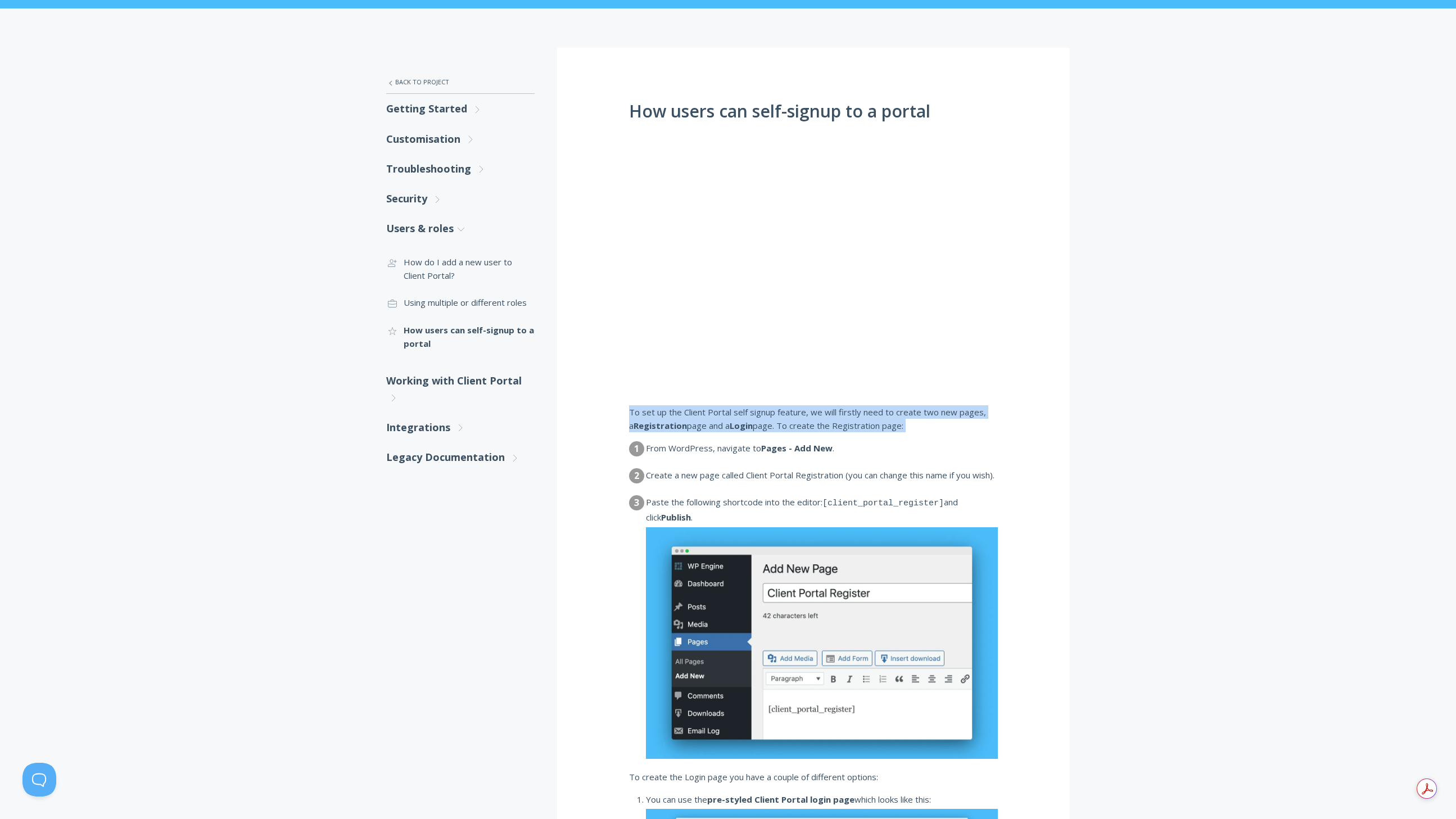
scroll to position [0, 0]
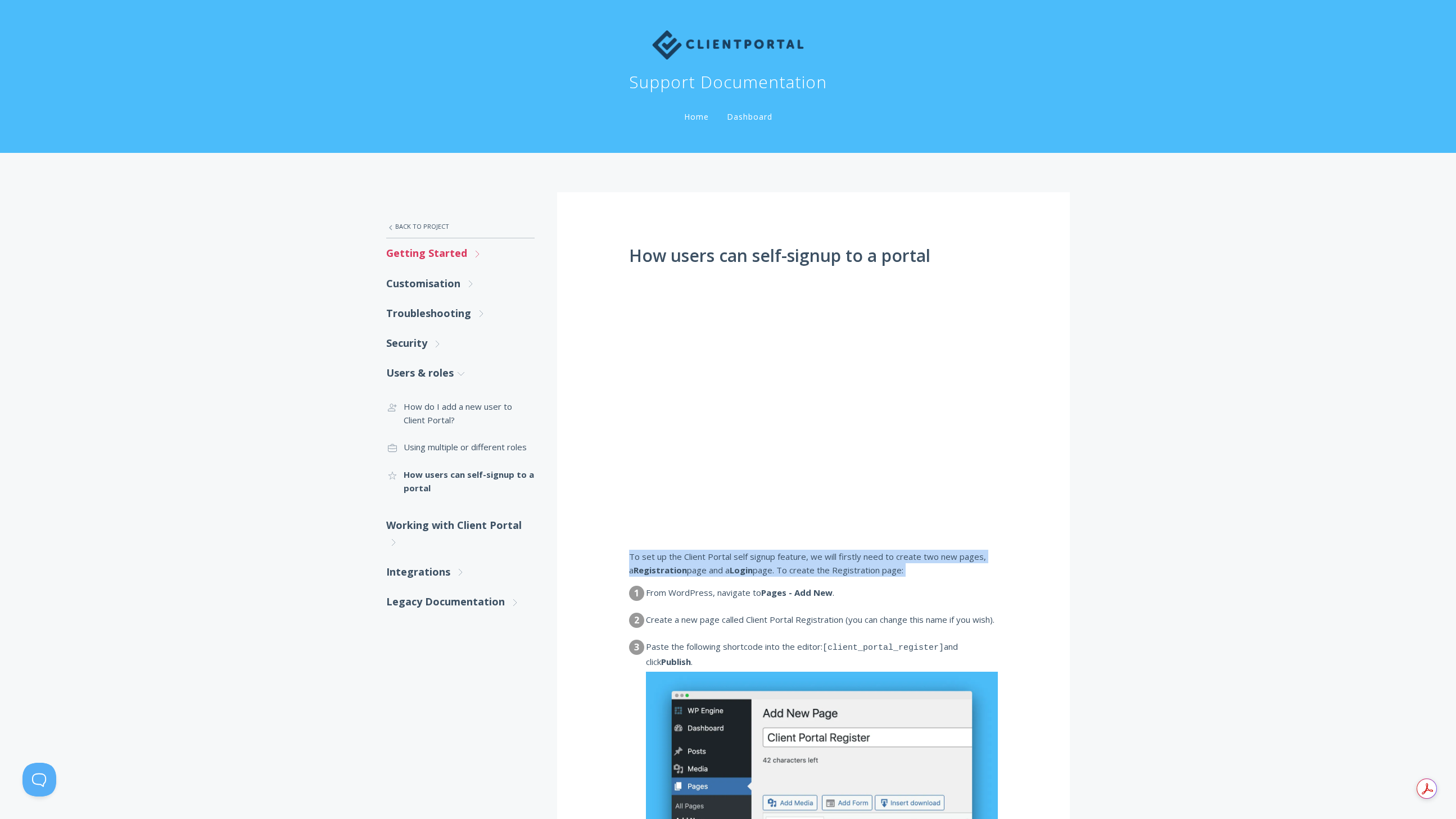
click at [447, 253] on link "Getting Started .st0{fill:none;stroke:#000000;stroke-width:2;stroke-miterlimit:…" at bounding box center [460, 253] width 149 height 30
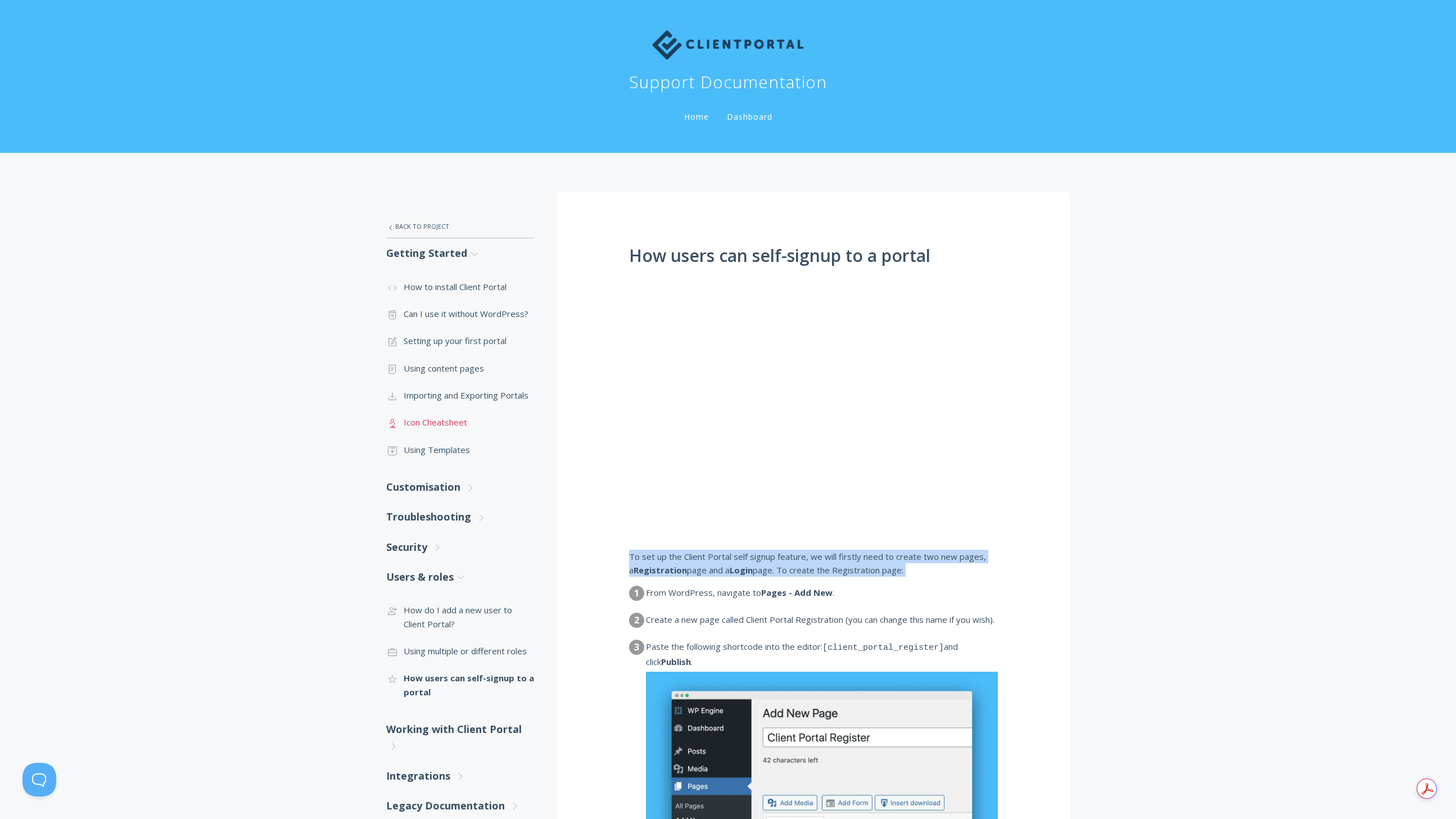
click at [445, 425] on link ".st0{fill:none;stroke:#000000;stroke-width:2;stroke-miterlimit:10;} Untitled-25…" at bounding box center [460, 422] width 149 height 27
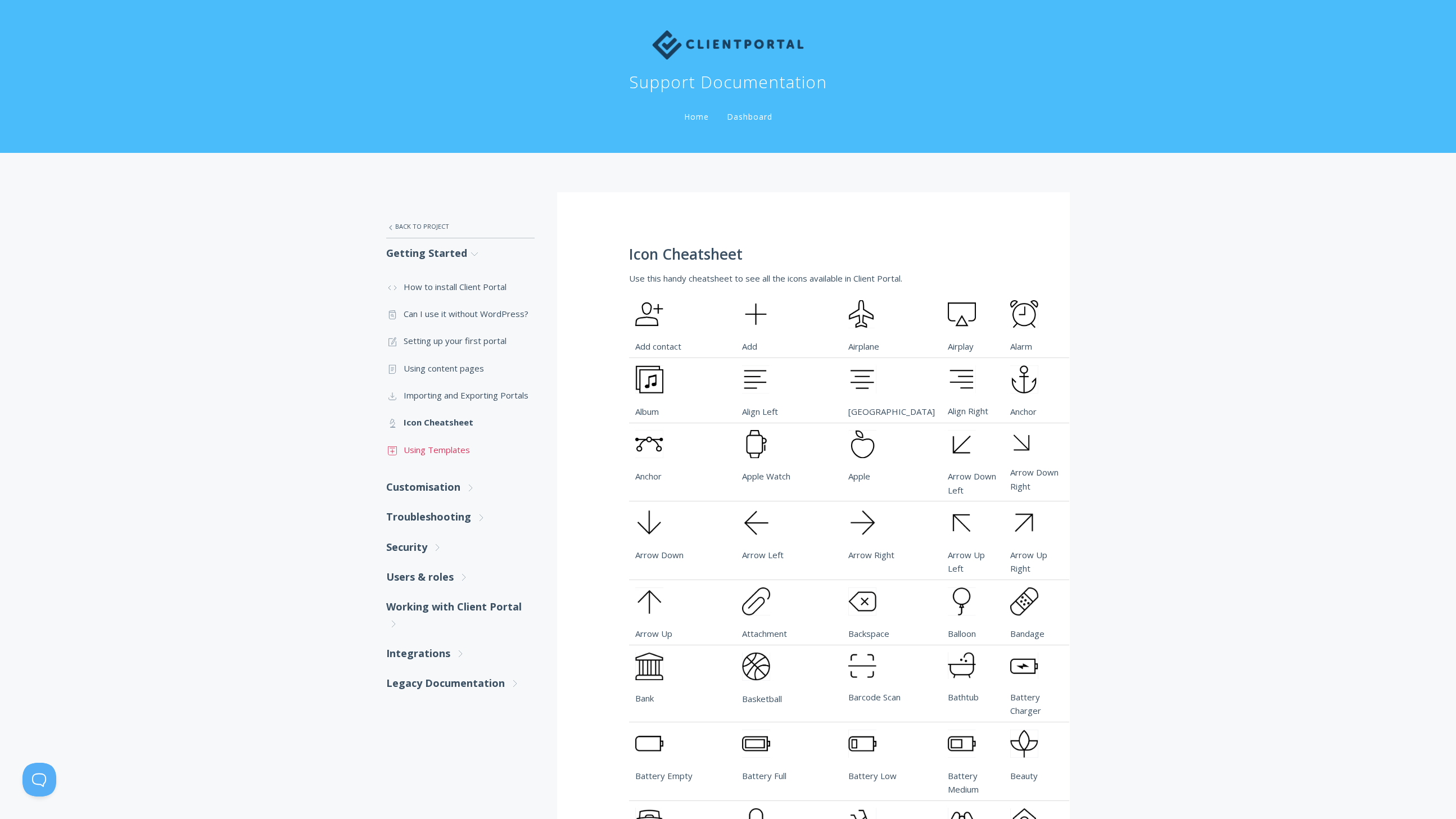
click at [445, 453] on link ".st0{fill:none;stroke:#000000;stroke-width:2;stroke-miterlimit:10;} Untitled-18…" at bounding box center [460, 450] width 149 height 27
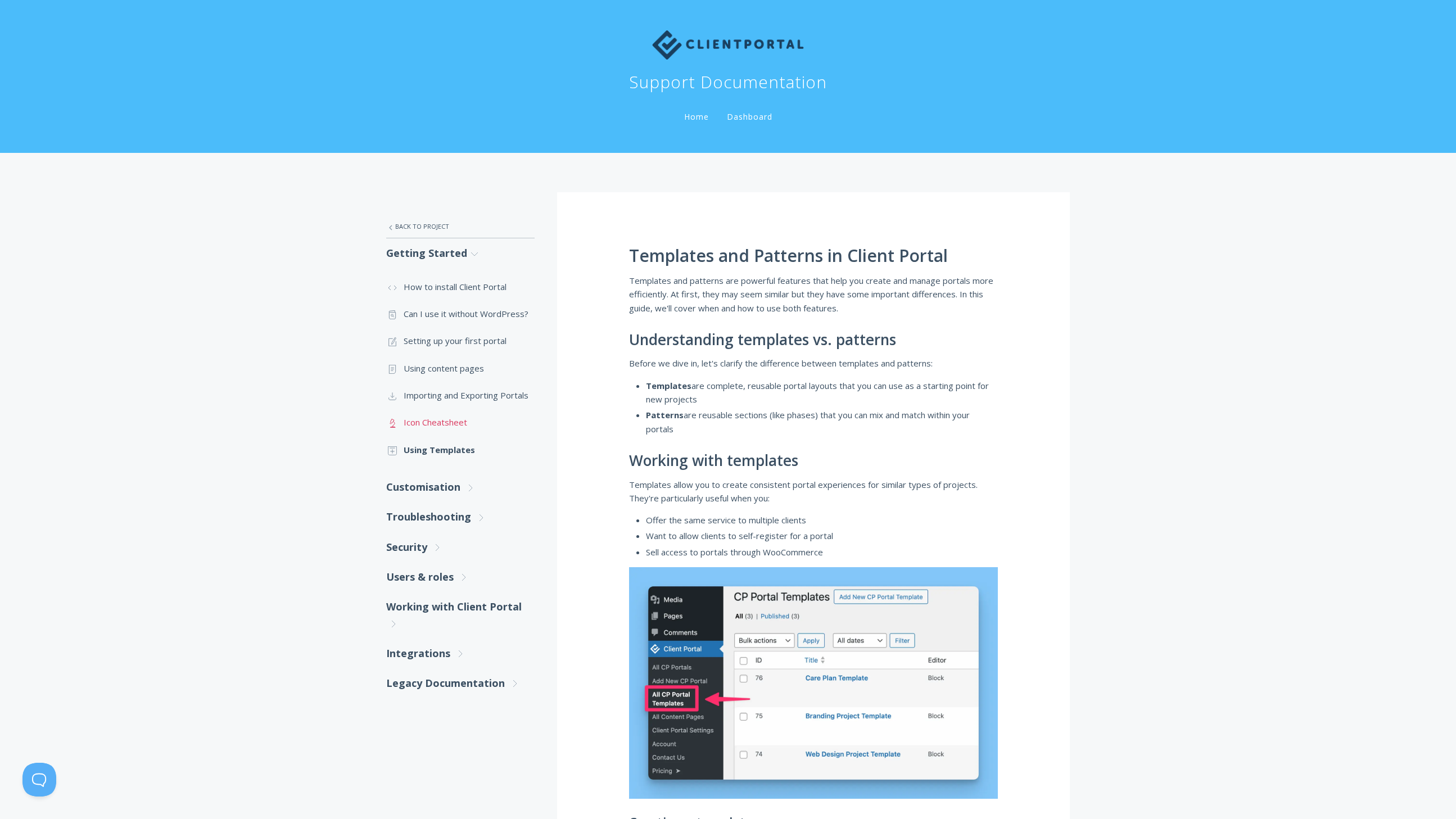
click at [444, 419] on link ".st0{fill:none;stroke:#000000;stroke-width:2;stroke-miterlimit:10;} Untitled-25…" at bounding box center [460, 422] width 149 height 27
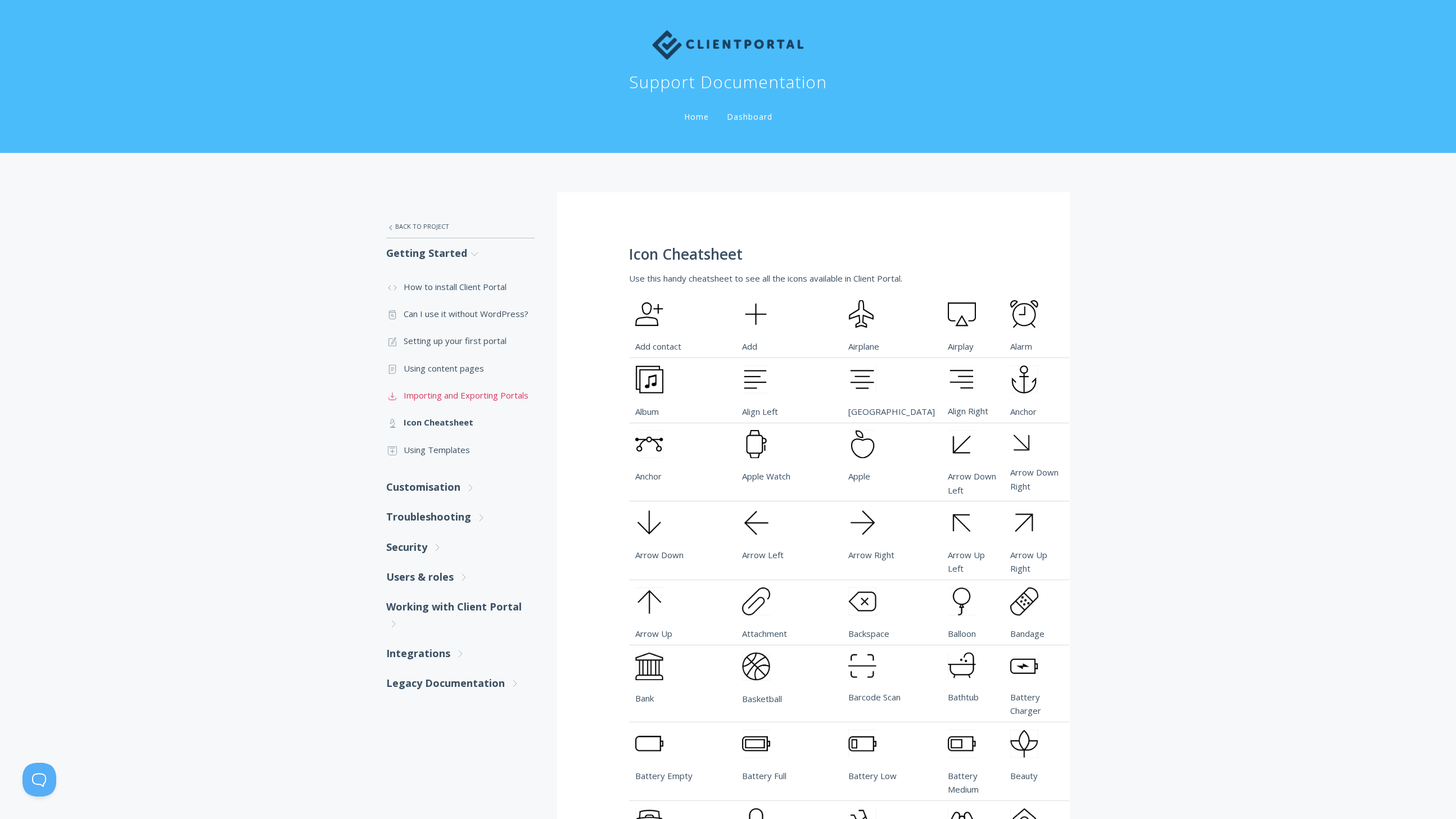
click at [447, 403] on link ".st0{fill:none;stroke:#000000;stroke-width:2;stroke-miterlimit:10;} Untitled-15…" at bounding box center [460, 395] width 149 height 27
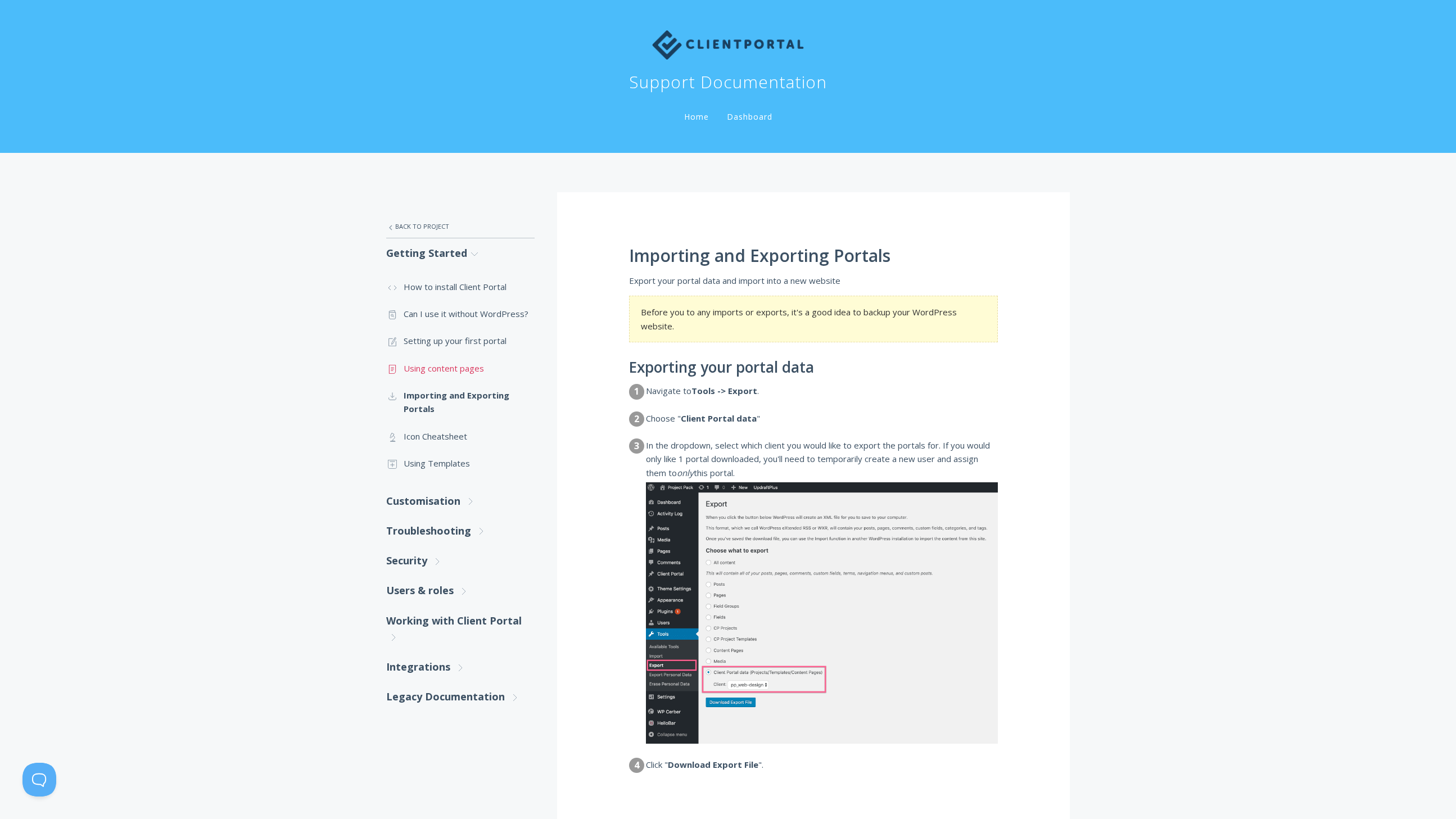
click at [451, 370] on link ".st0{fill:none;stroke:#000000;stroke-width:2;stroke-miterlimit:10;} Untitled-15…" at bounding box center [460, 368] width 149 height 27
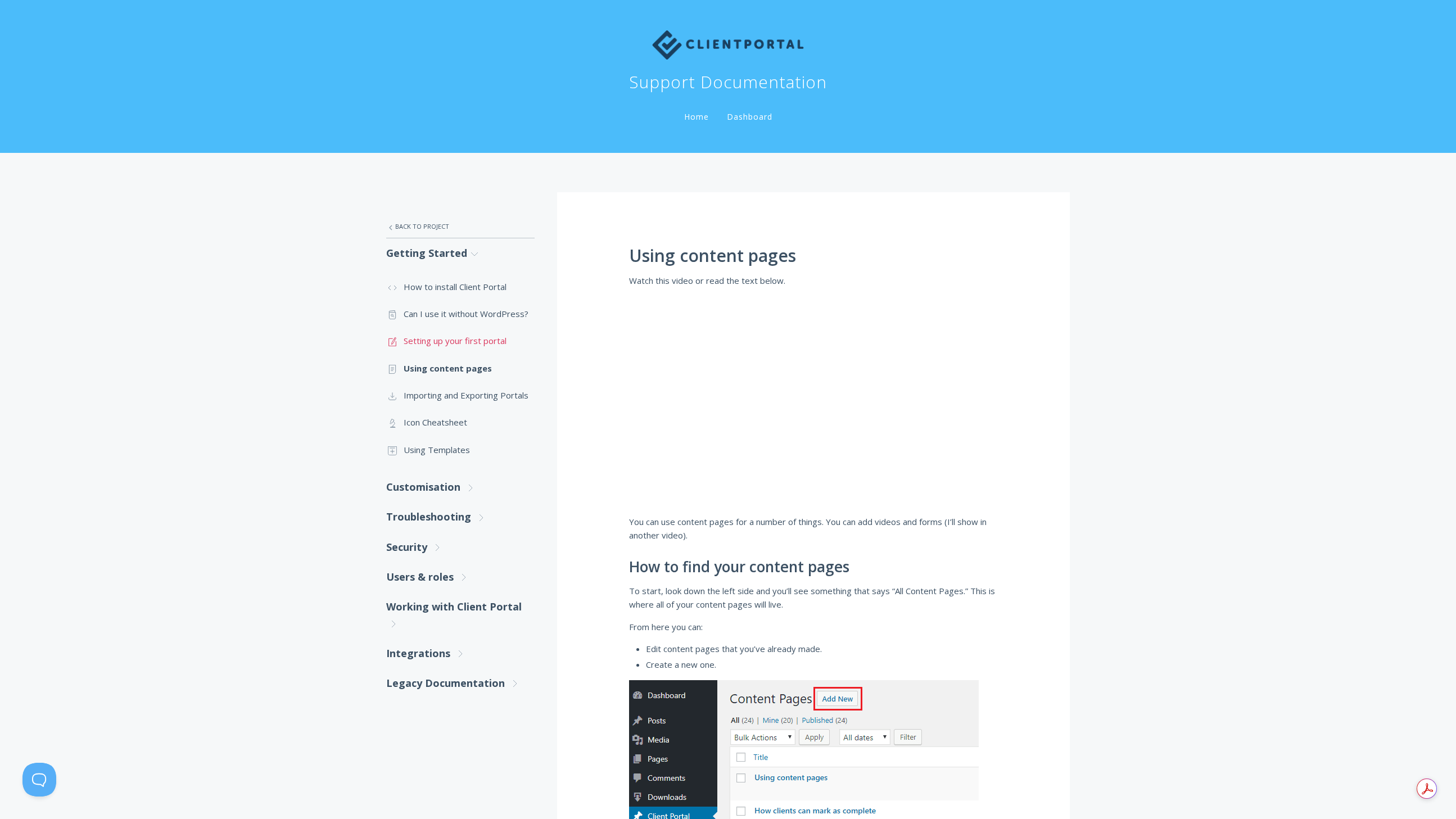
click at [450, 342] on link ".st0{fill:none;stroke:#000000;stroke-width:2;stroke-miterlimit:10;} 1. General …" at bounding box center [460, 341] width 149 height 27
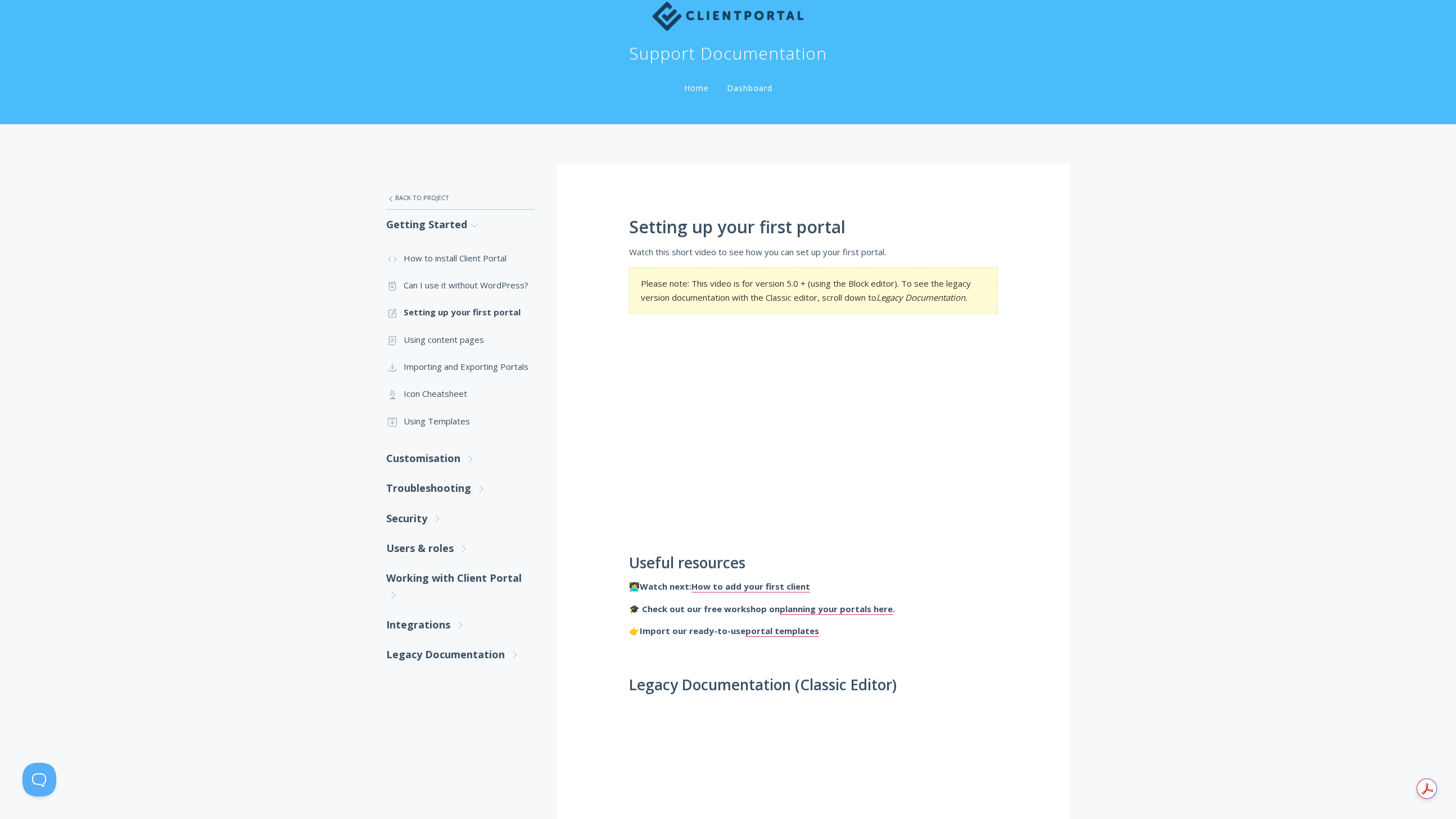
scroll to position [36, 0]
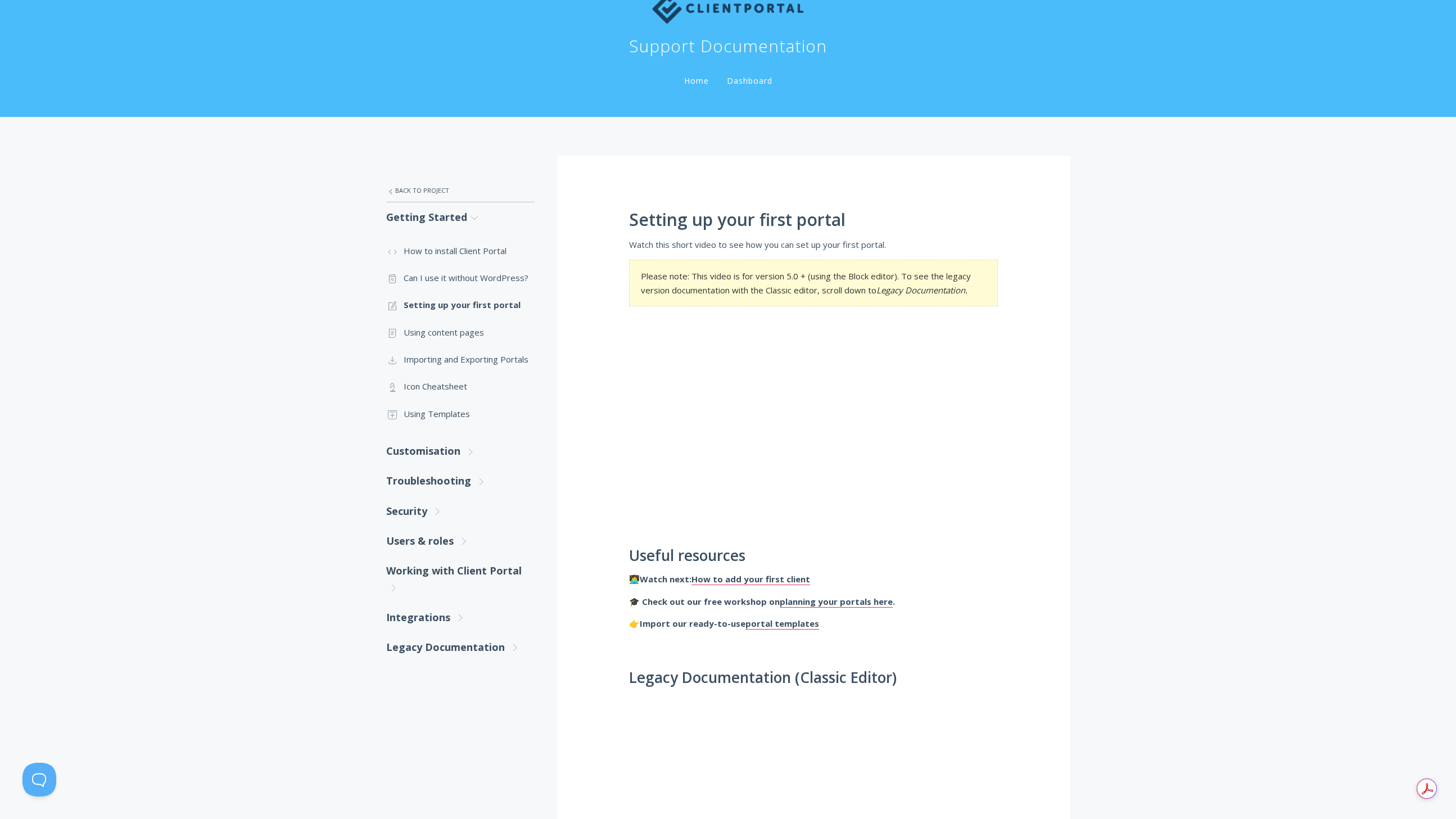
drag, startPoint x: 885, startPoint y: 559, endPoint x: 922, endPoint y: 538, distance: 42.5
click at [885, 558] on h2 "Useful resources" at bounding box center [813, 556] width 369 height 17
click at [756, 578] on link "How to add your first client" at bounding box center [751, 579] width 119 height 12
click at [768, 582] on link "How to add your first client" at bounding box center [751, 579] width 119 height 12
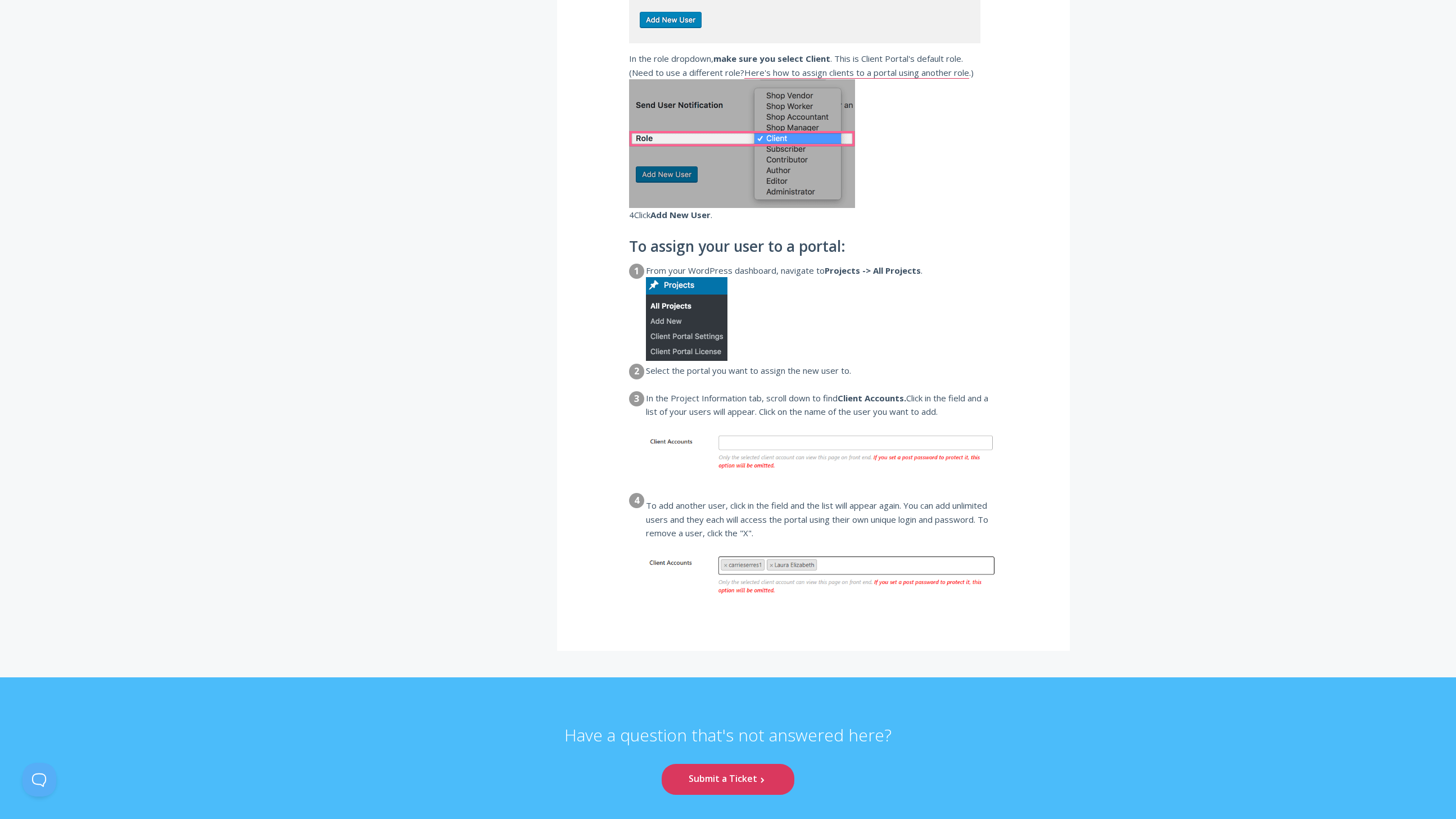
scroll to position [1254, 0]
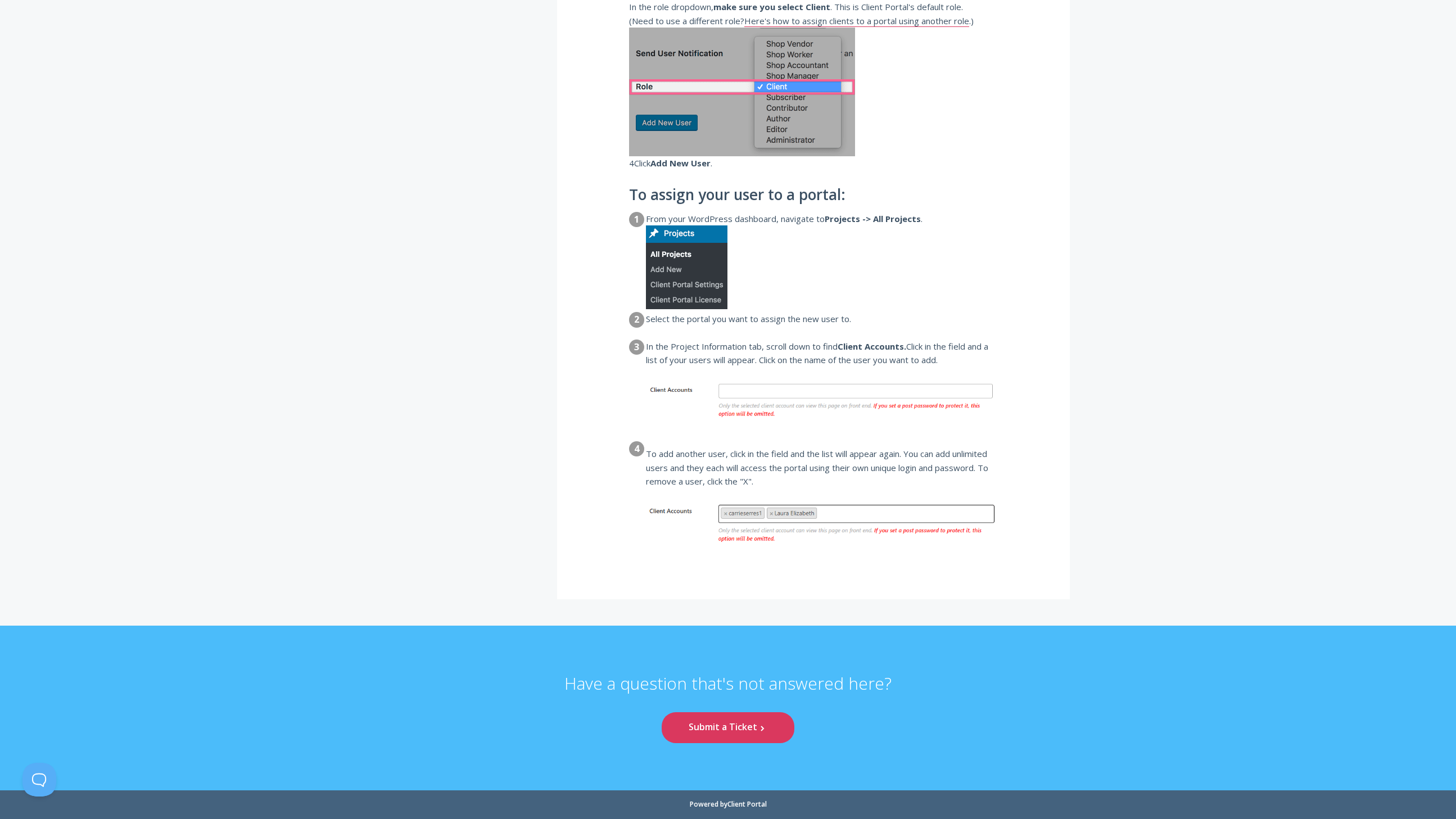
click at [667, 196] on h2 "To assign your user to a portal:" at bounding box center [813, 195] width 369 height 17
click at [725, 196] on h2 "To assign your user to a portal:" at bounding box center [813, 195] width 369 height 17
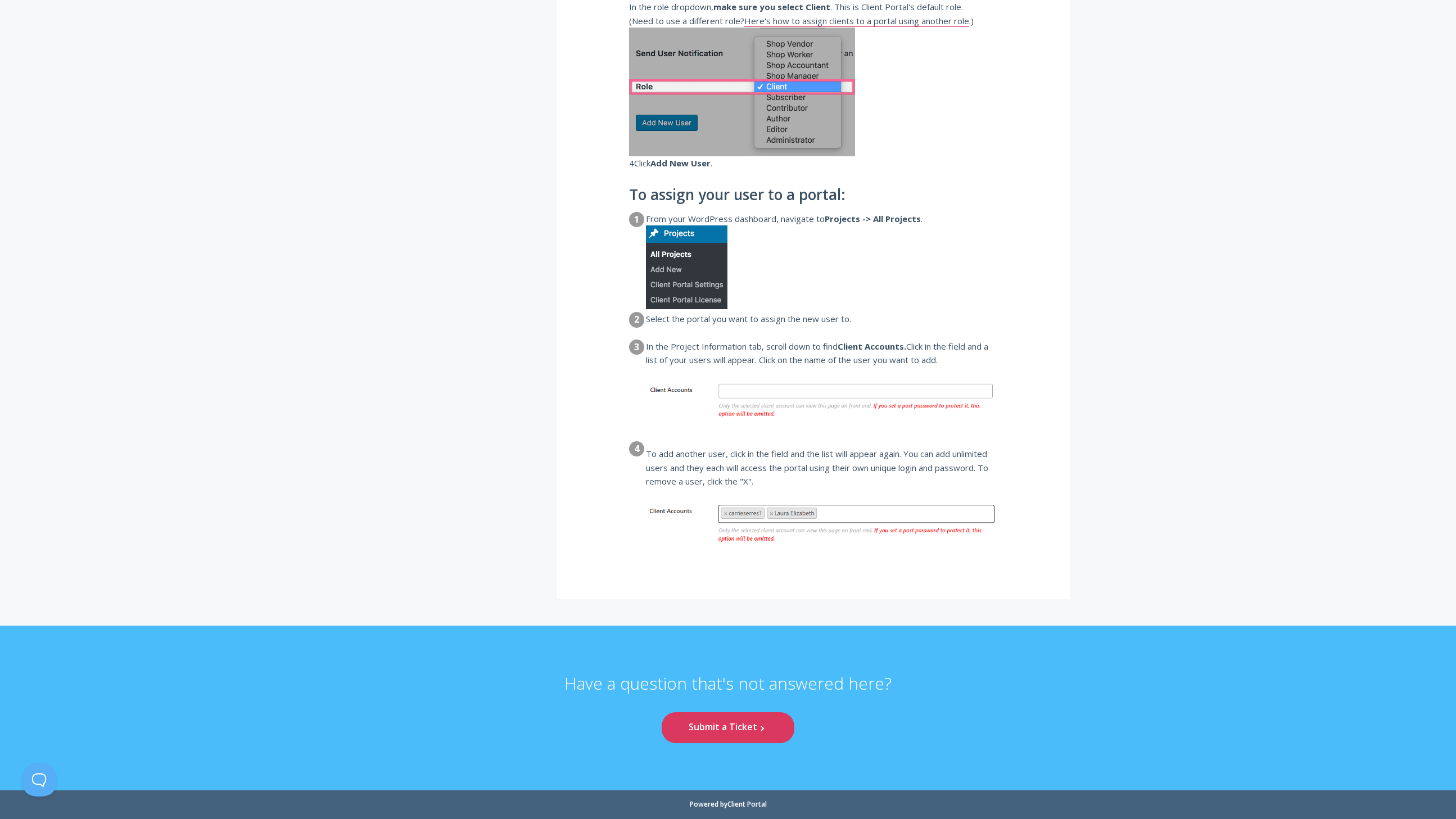
click at [693, 196] on h2 "To assign your user to a portal:" at bounding box center [813, 195] width 369 height 17
click at [718, 194] on h2 "To assign your user to a portal:" at bounding box center [813, 195] width 369 height 17
click at [748, 196] on h2 "To assign your user to a portal:" at bounding box center [813, 195] width 369 height 17
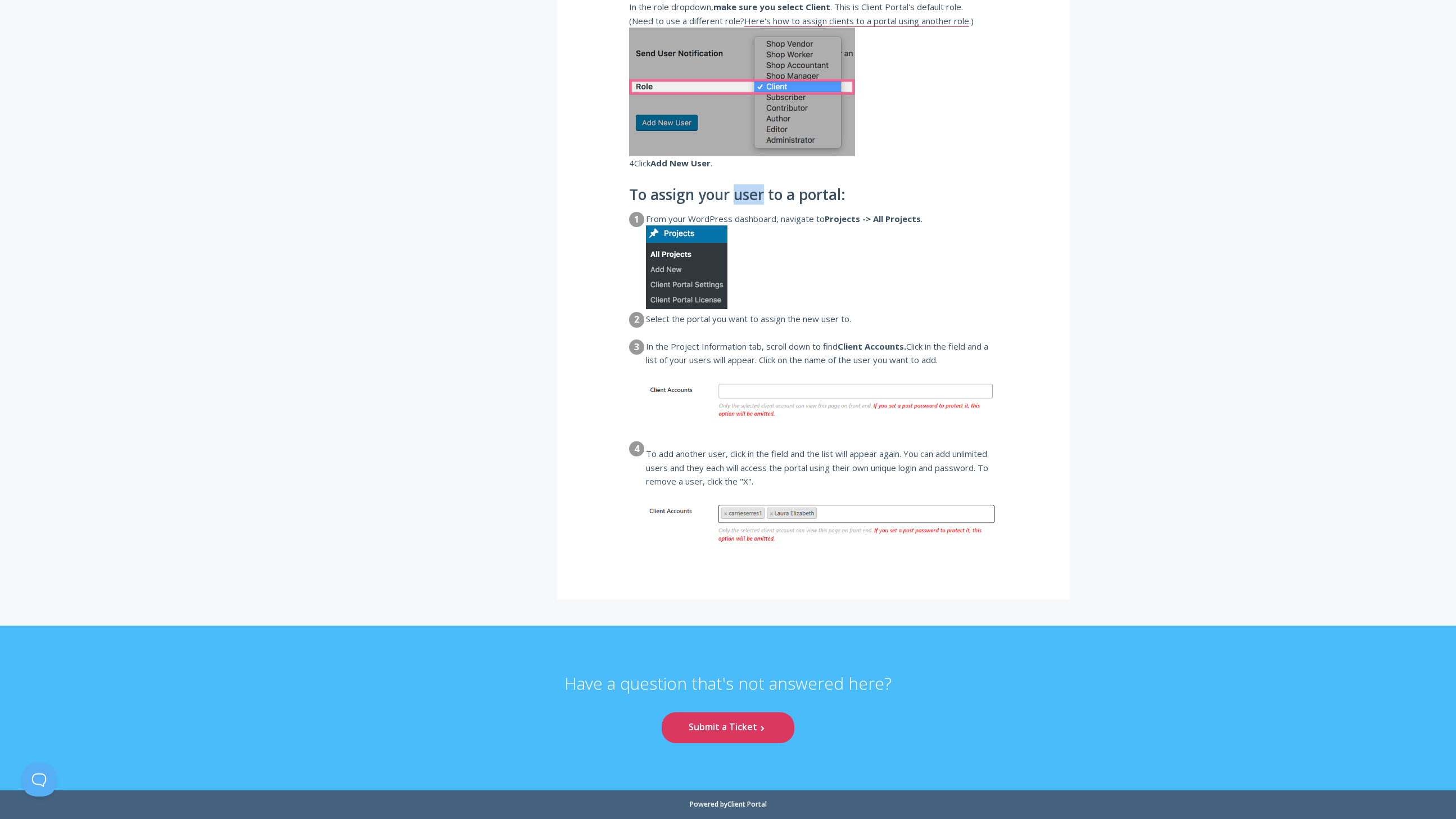
click at [748, 196] on h2 "To assign your user to a portal:" at bounding box center [813, 195] width 369 height 17
click at [777, 196] on h2 "To assign your user to a portal:" at bounding box center [813, 195] width 369 height 17
click at [778, 196] on h2 "To assign your user to a portal:" at bounding box center [813, 195] width 369 height 17
drag, startPoint x: 778, startPoint y: 196, endPoint x: 792, endPoint y: 198, distance: 14.1
click at [778, 196] on h2 "To assign your user to a portal:" at bounding box center [813, 195] width 369 height 17
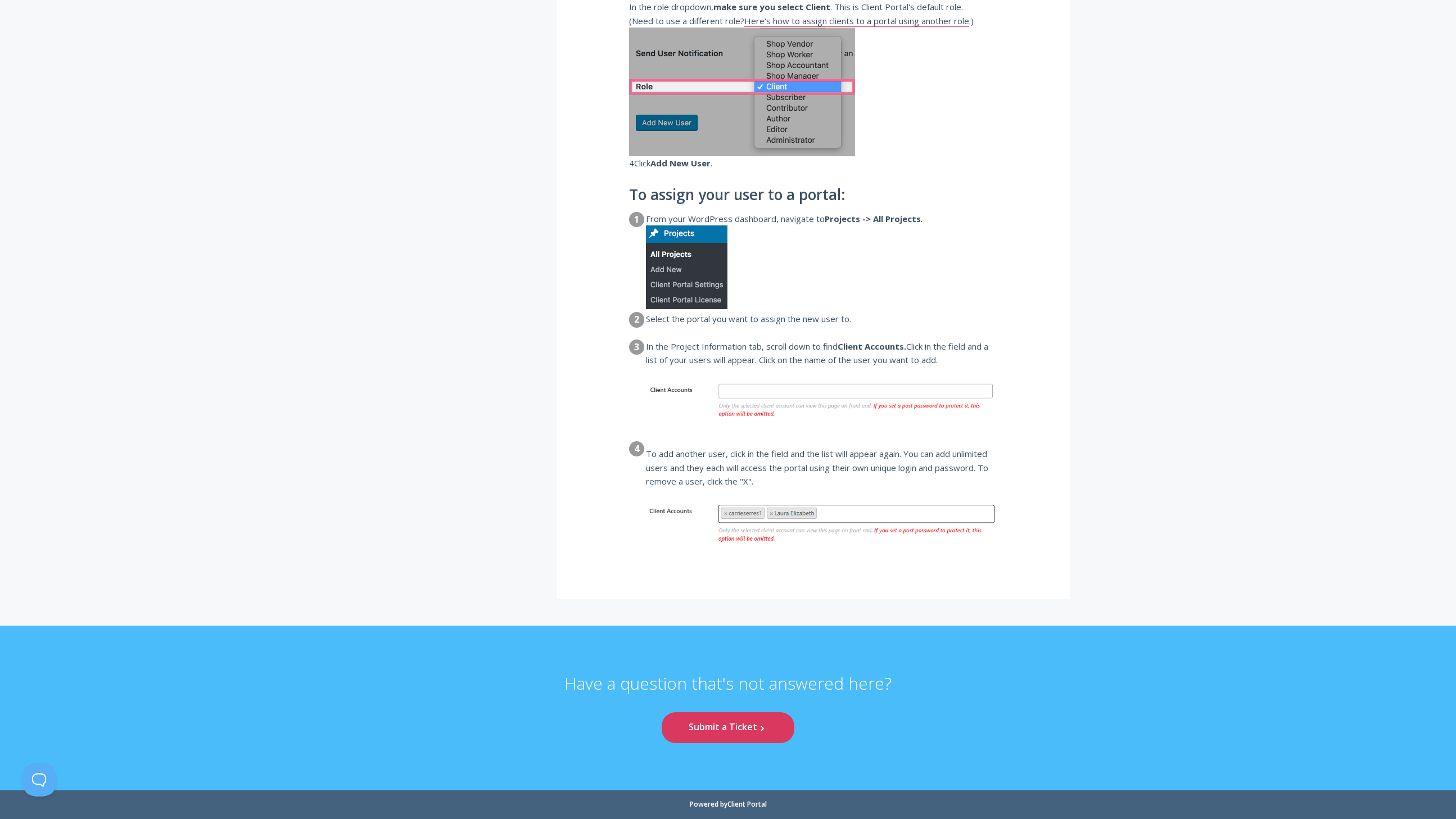
click at [801, 327] on dd "Select the portal you want to assign the new user to." at bounding box center [822, 324] width 352 height 24
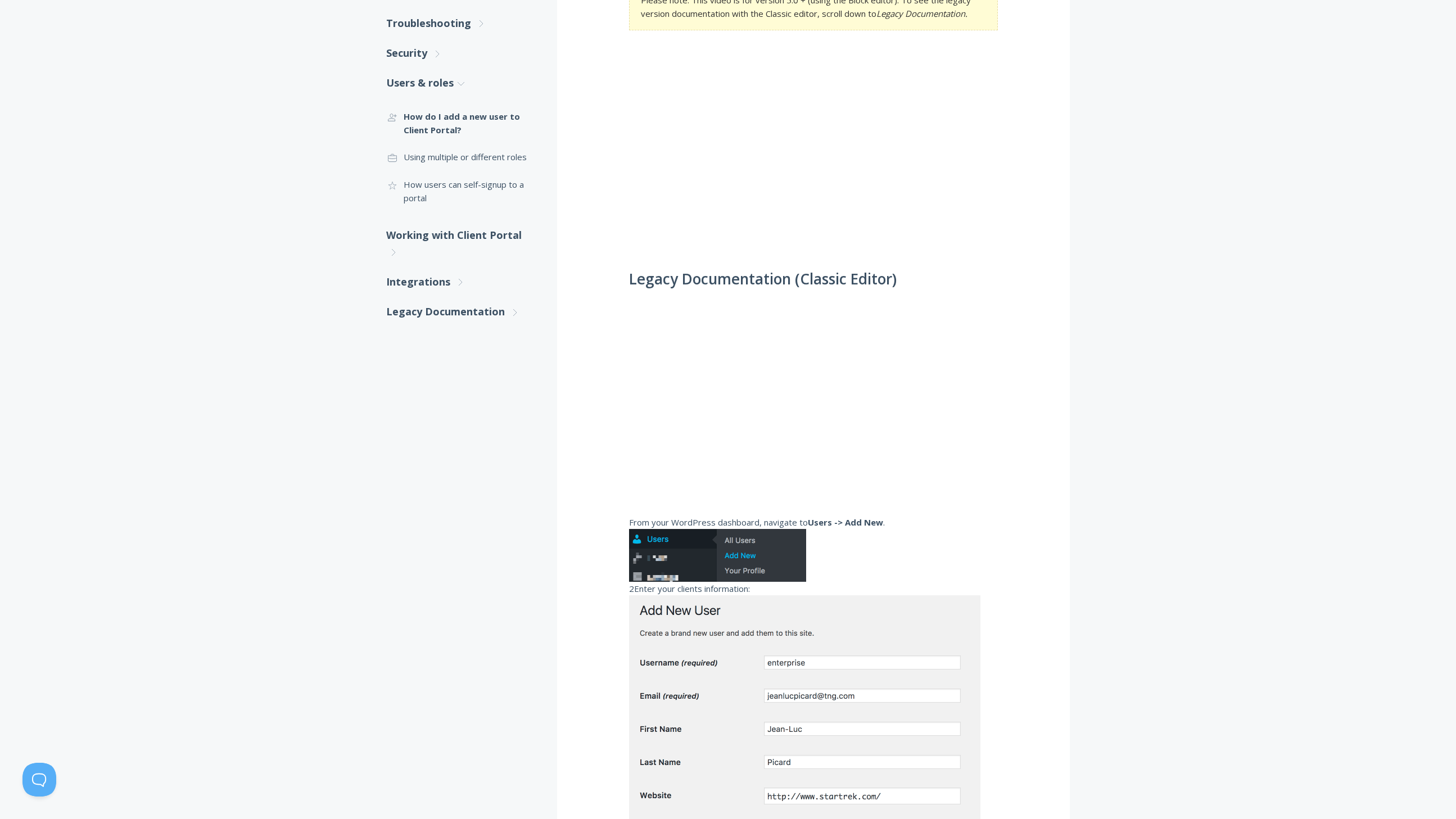
scroll to position [0, 0]
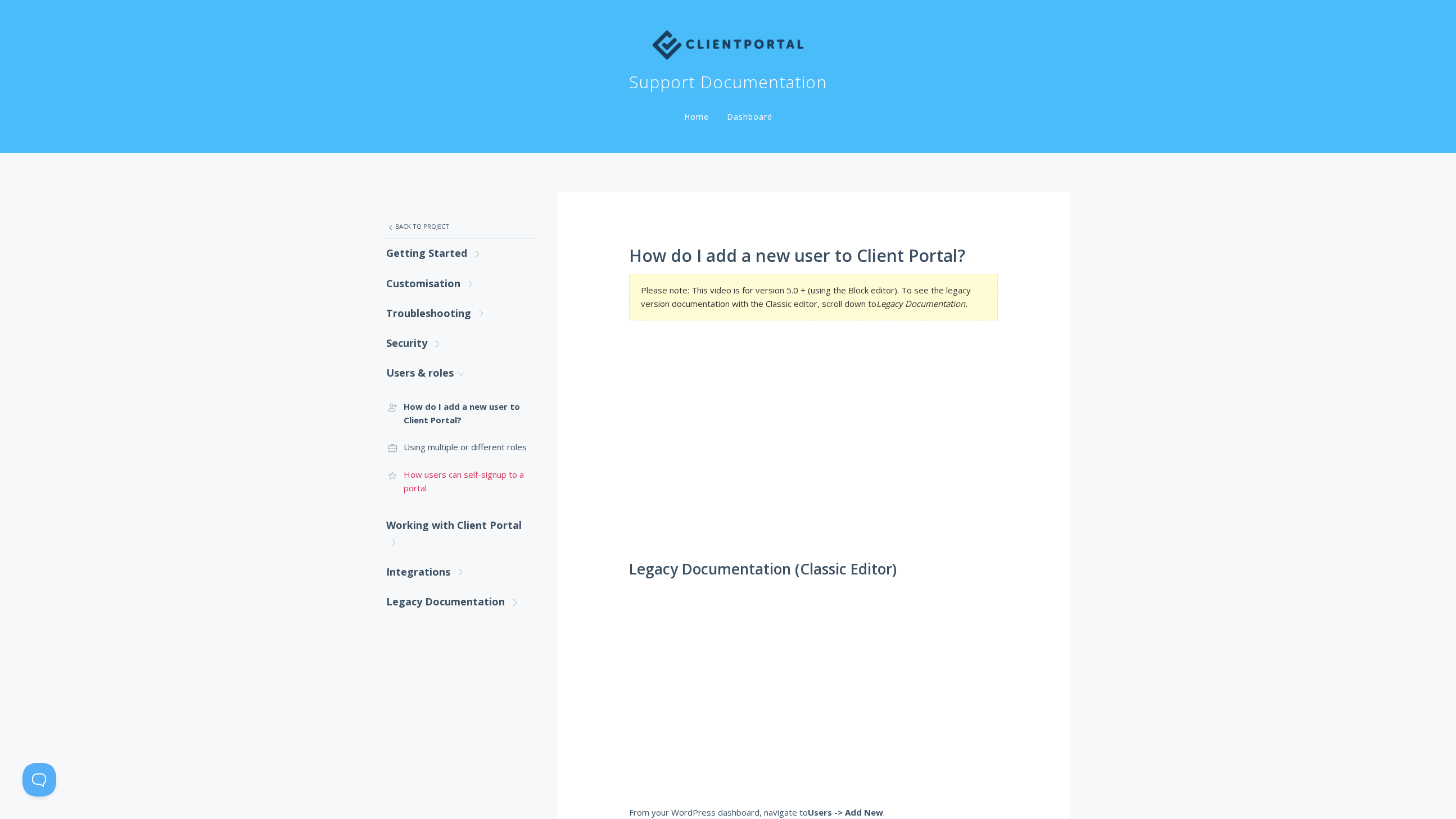
click at [491, 475] on link ".cls-1{fill:none;stroke:#000;stroke-miterlimit:10;stroke-width:2px;} 1. General…" at bounding box center [460, 481] width 149 height 41
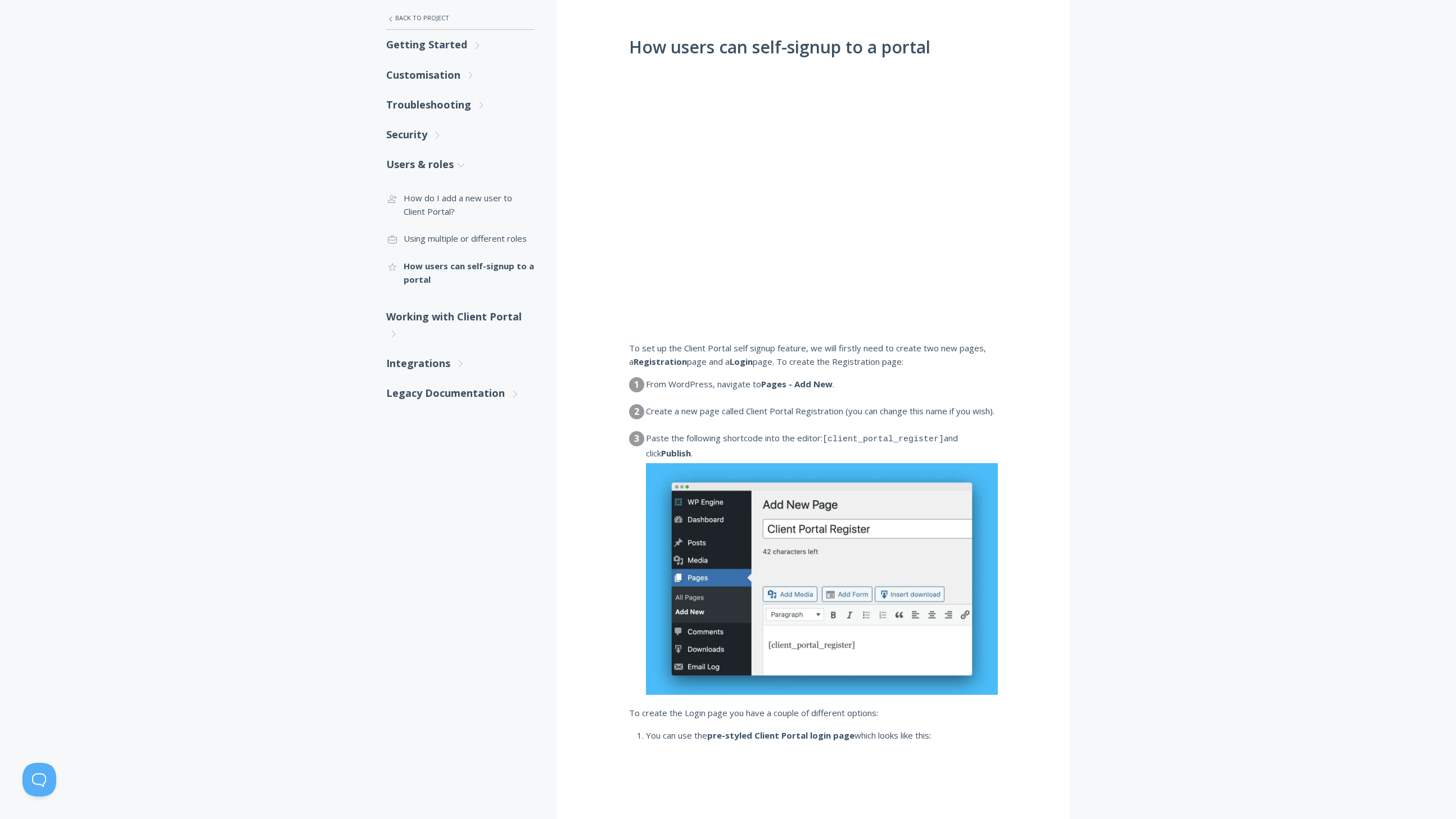
scroll to position [307, 0]
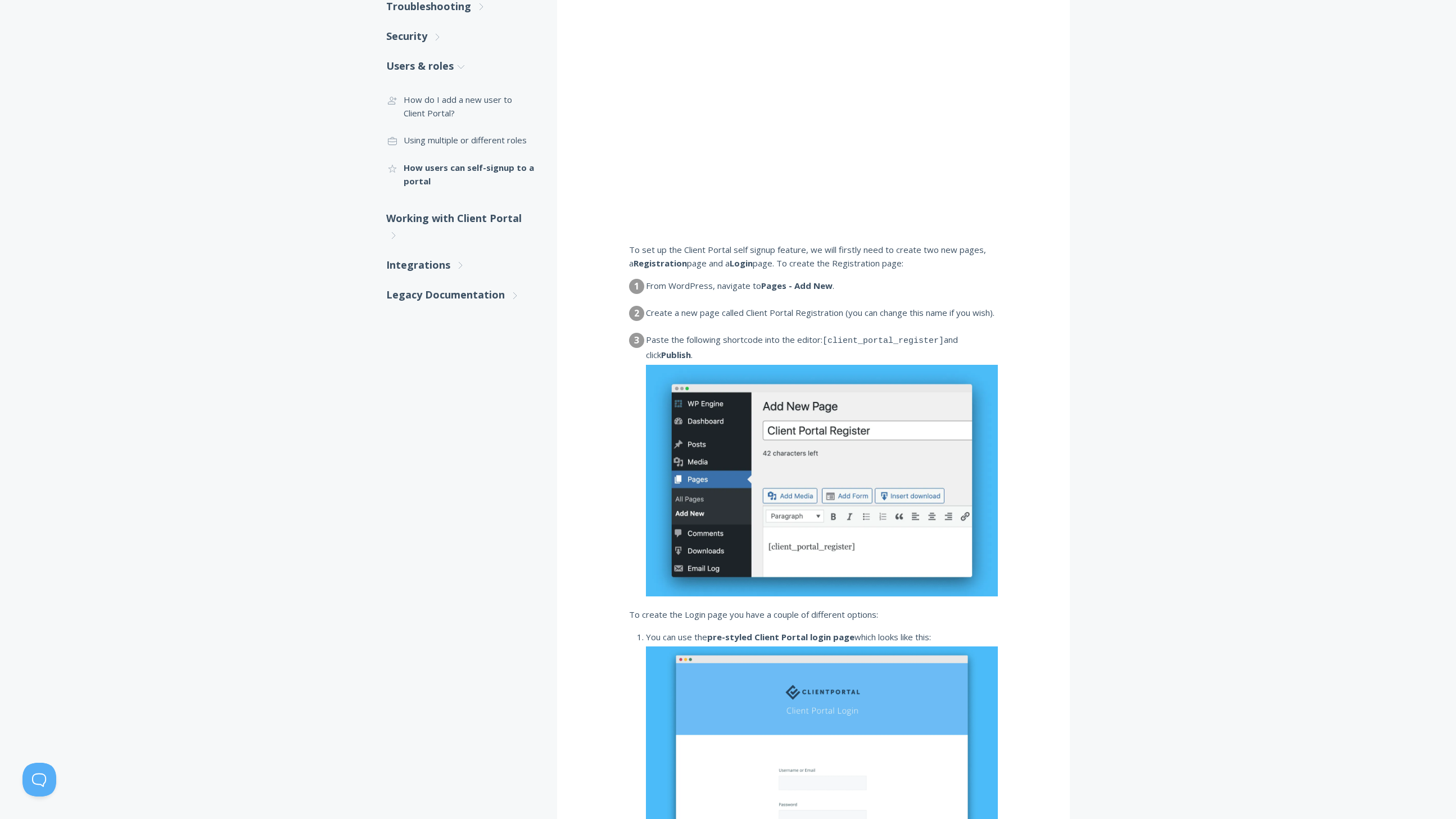
click at [855, 329] on dd "Create a new page called Client Portal Registration (you can change this name i…" at bounding box center [822, 318] width 352 height 24
click at [866, 314] on dd "Create a new page called Client Portal Registration (you can change this name i…" at bounding box center [822, 318] width 352 height 24
click at [865, 348] on dd "Paste the following shortcode into the editor: [client_portal_register] and cli…" at bounding box center [822, 466] width 352 height 267
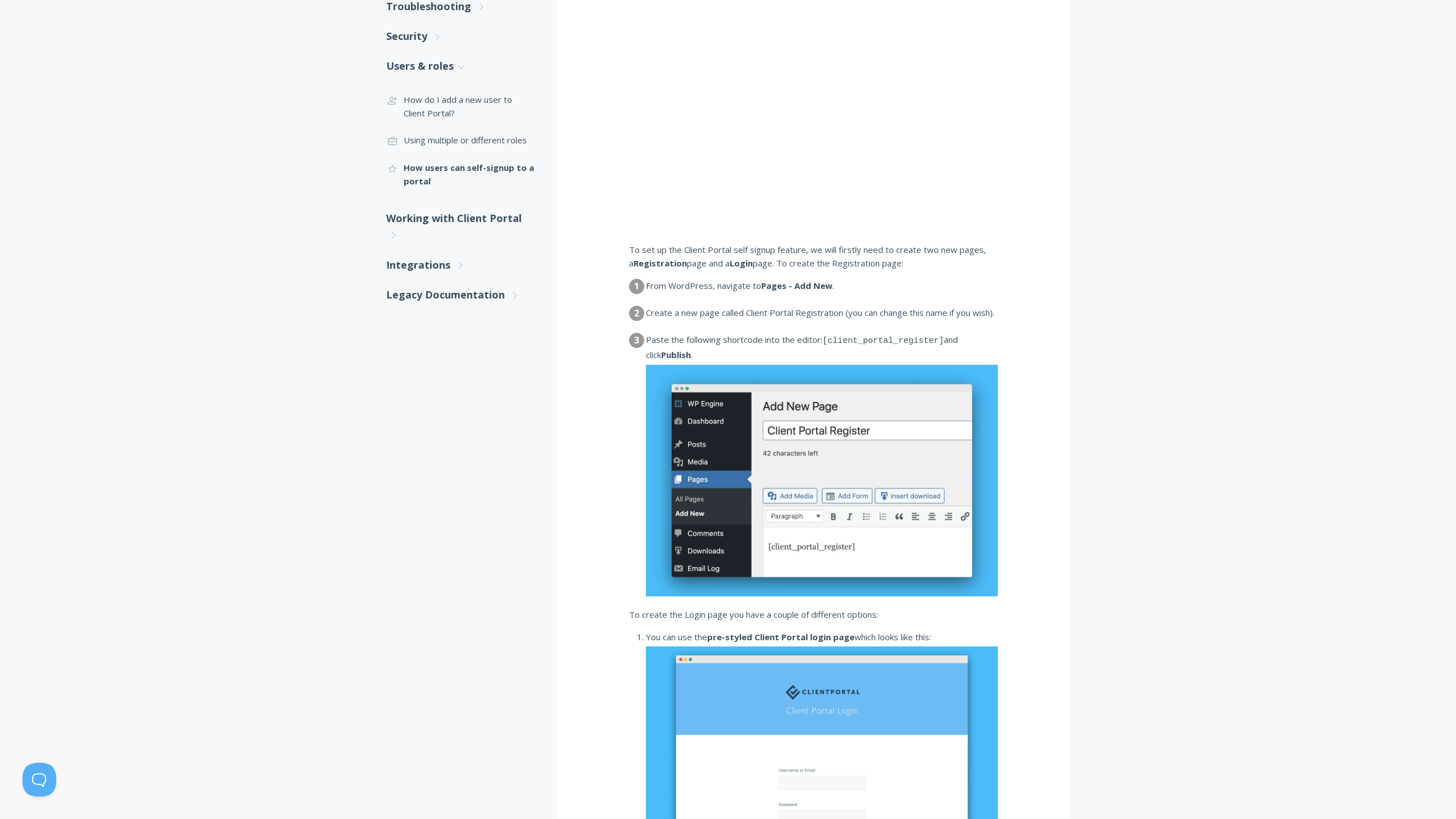
click at [864, 345] on code "[client_portal_register]" at bounding box center [883, 340] width 122 height 9
click at [864, 346] on code "[client_portal_register]" at bounding box center [883, 340] width 122 height 9
click at [741, 339] on dd "Paste the following shortcode into the editor: [client_portal_register] and cli…" at bounding box center [822, 466] width 352 height 267
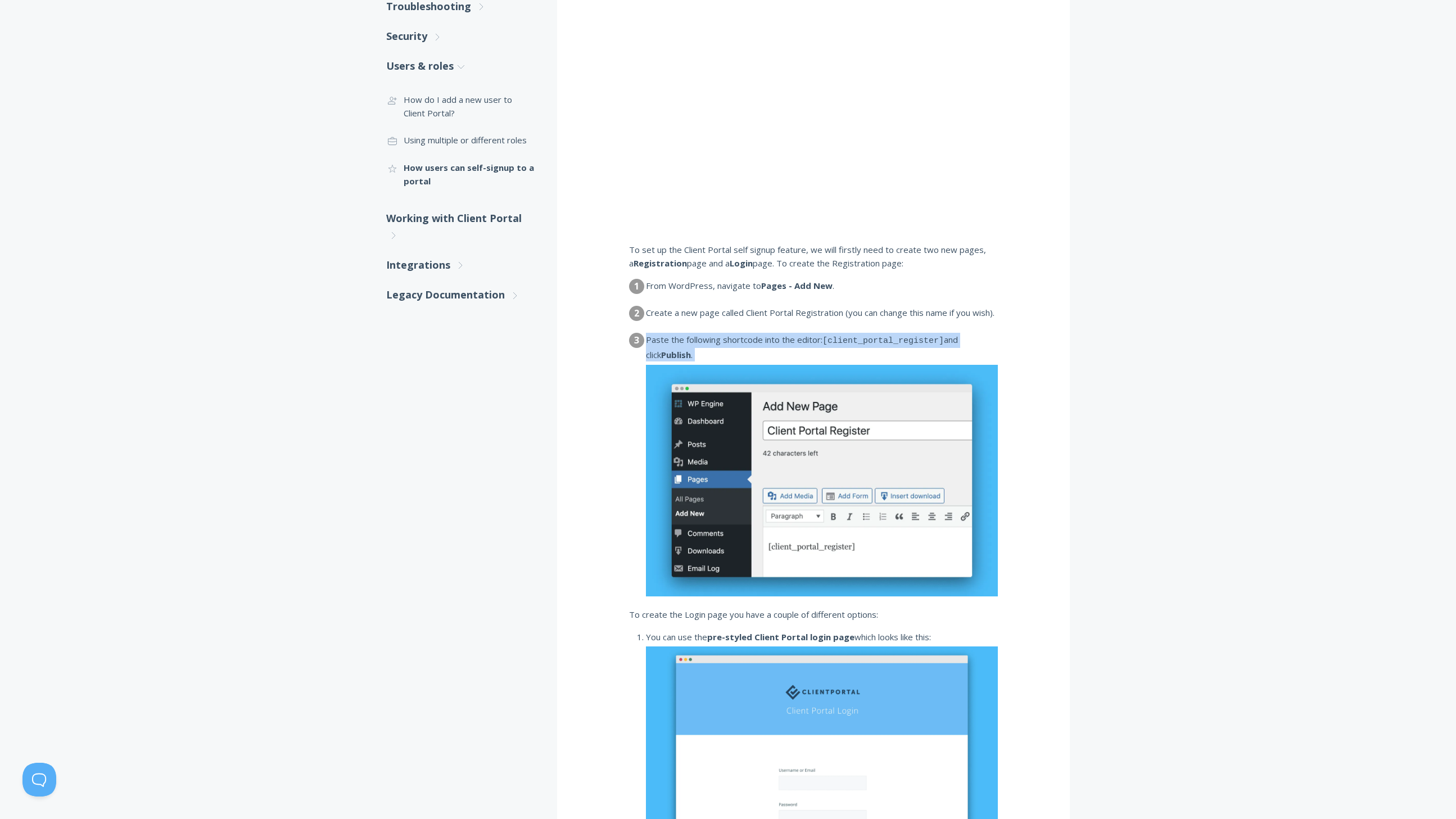
drag, startPoint x: 741, startPoint y: 339, endPoint x: 738, endPoint y: 344, distance: 5.8
click at [741, 339] on dd "Paste the following shortcode into the editor: [client_portal_register] and cli…" at bounding box center [822, 466] width 352 height 267
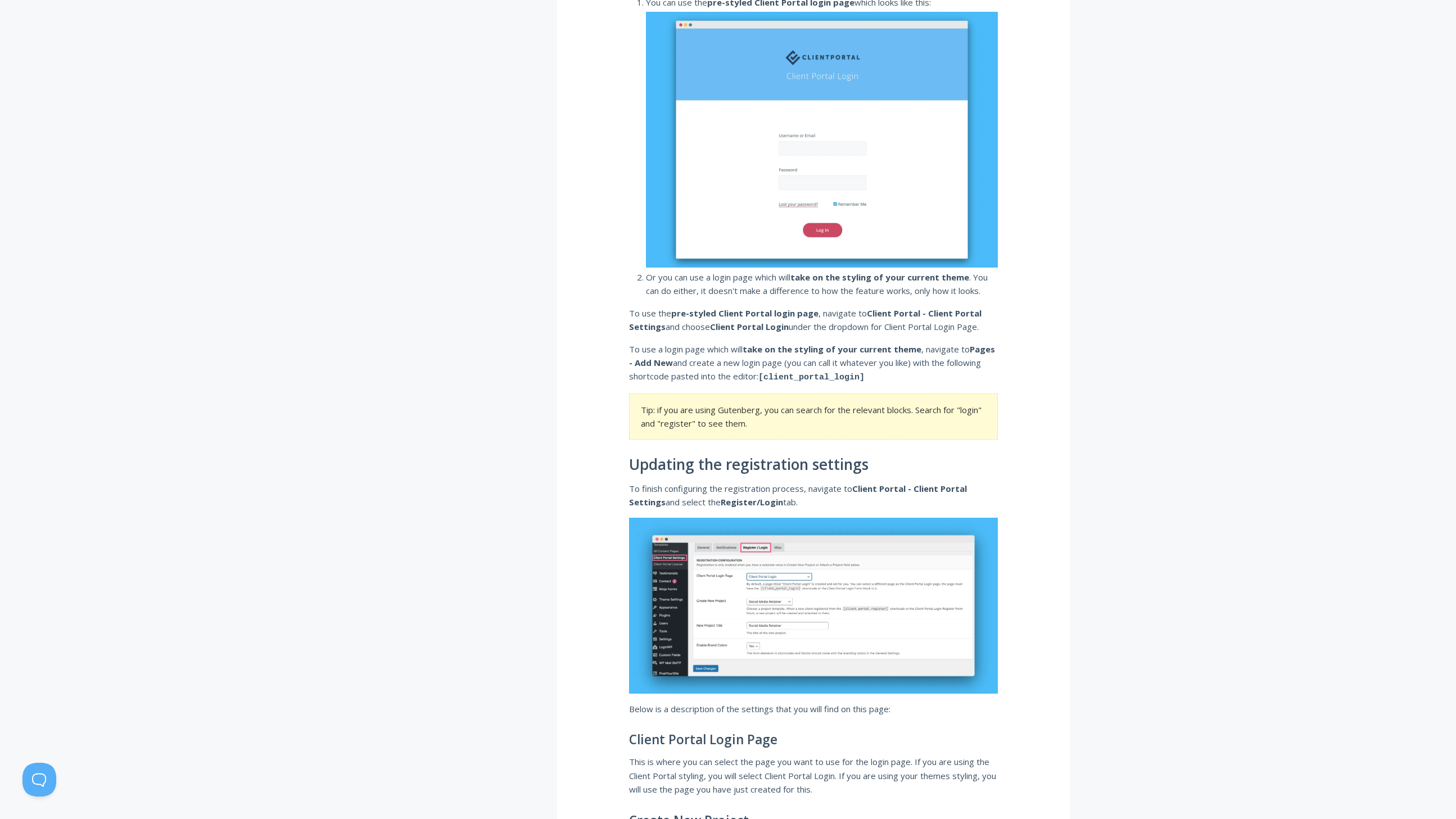
scroll to position [949, 0]
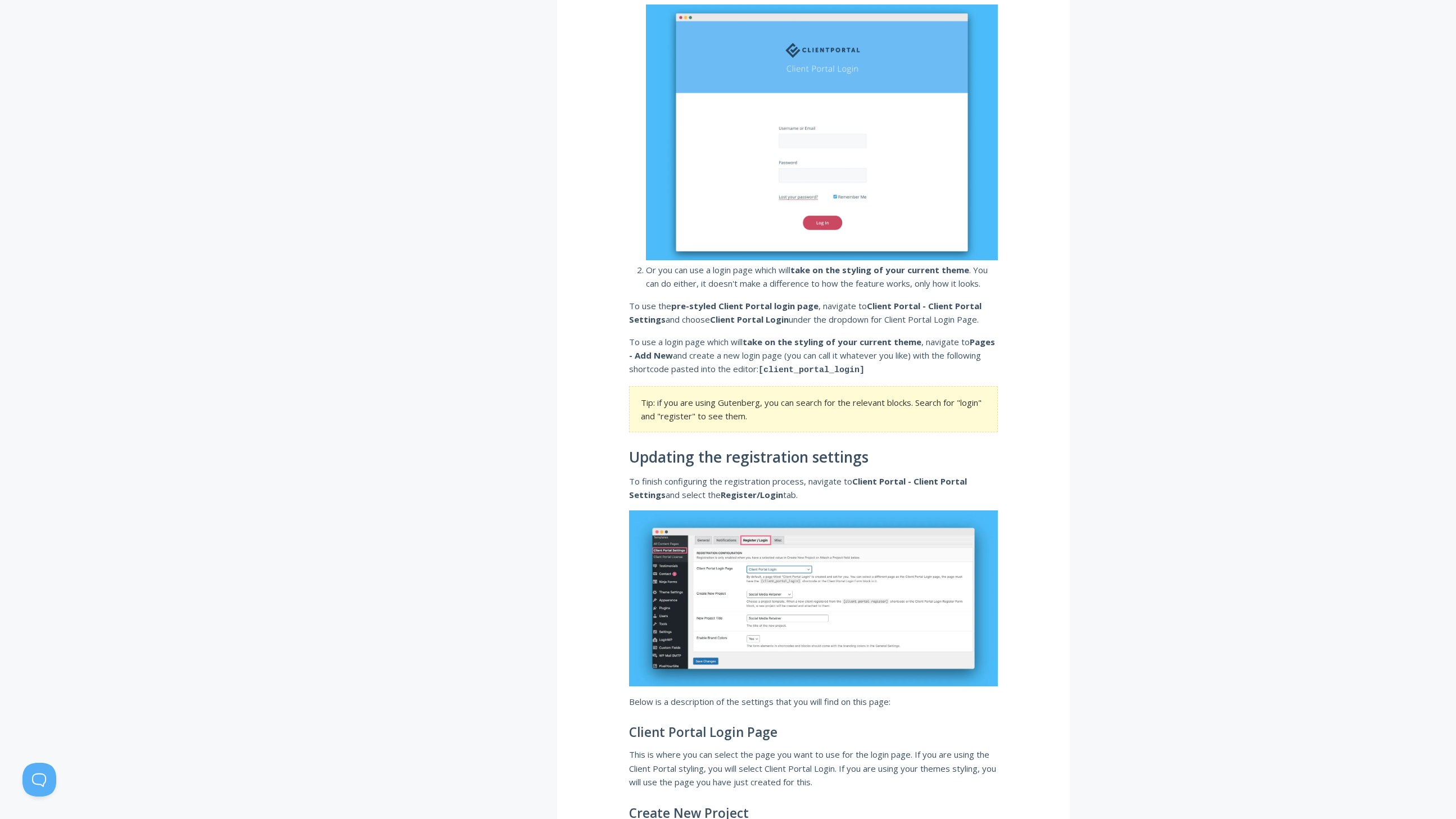
click at [733, 412] on section "Tip: if you are using Gutenberg, you can search for the relevant blocks. Search…" at bounding box center [813, 409] width 369 height 46
click at [799, 417] on section "Tip: if you are using Gutenberg, you can search for the relevant blocks. Search…" at bounding box center [813, 409] width 369 height 46
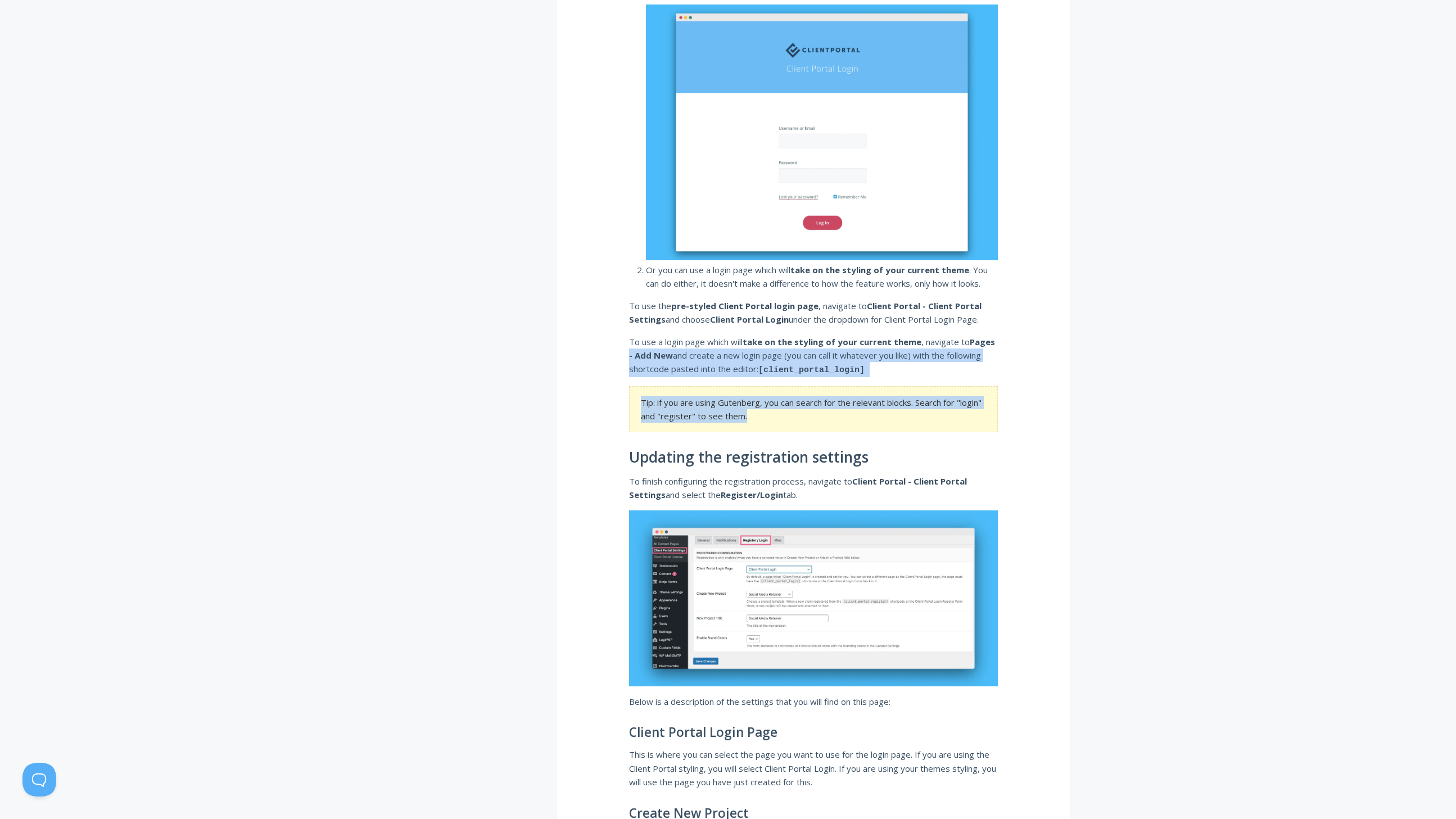
drag, startPoint x: 833, startPoint y: 421, endPoint x: 603, endPoint y: 345, distance: 242.2
click at [603, 345] on div "How users can self-signup to a portal To set up the Client Portal self signup f…" at bounding box center [813, 710] width 512 height 2934
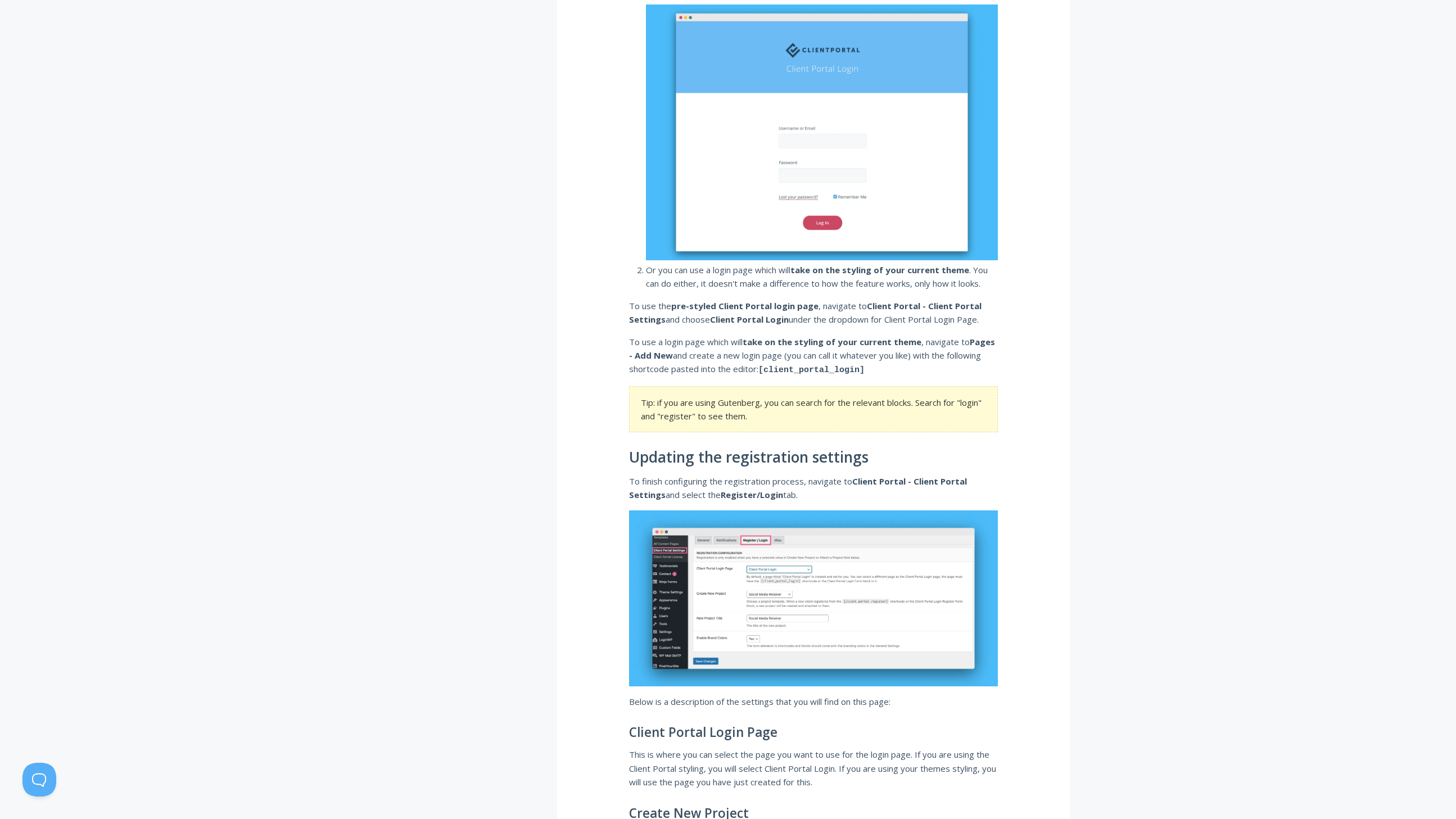
click at [630, 310] on p "To use the pre-styled Client Portal login page , navigate to Client Portal - Cl…" at bounding box center [813, 312] width 369 height 28
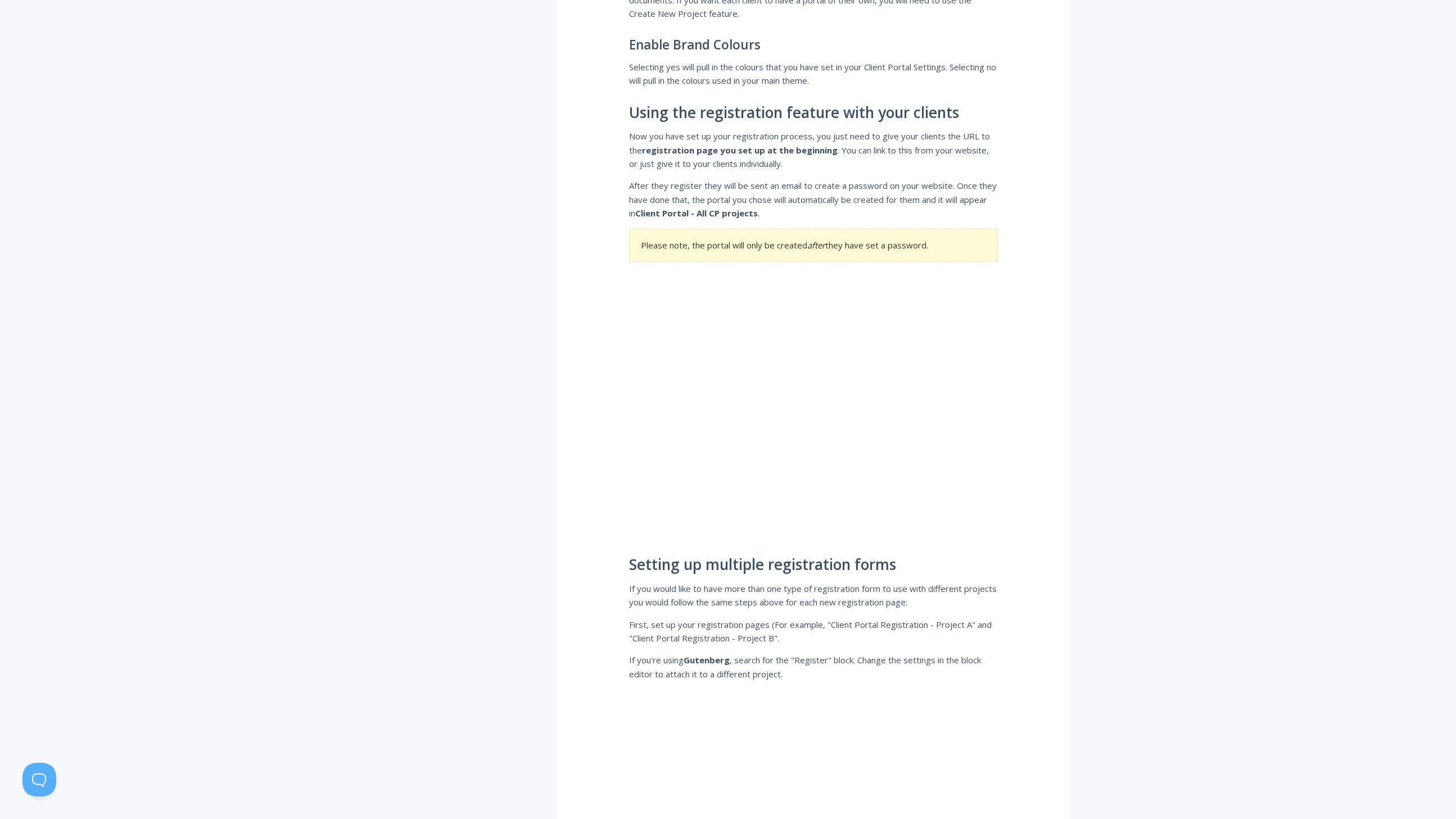
scroll to position [1900, 0]
